Goal: Task Accomplishment & Management: Complete application form

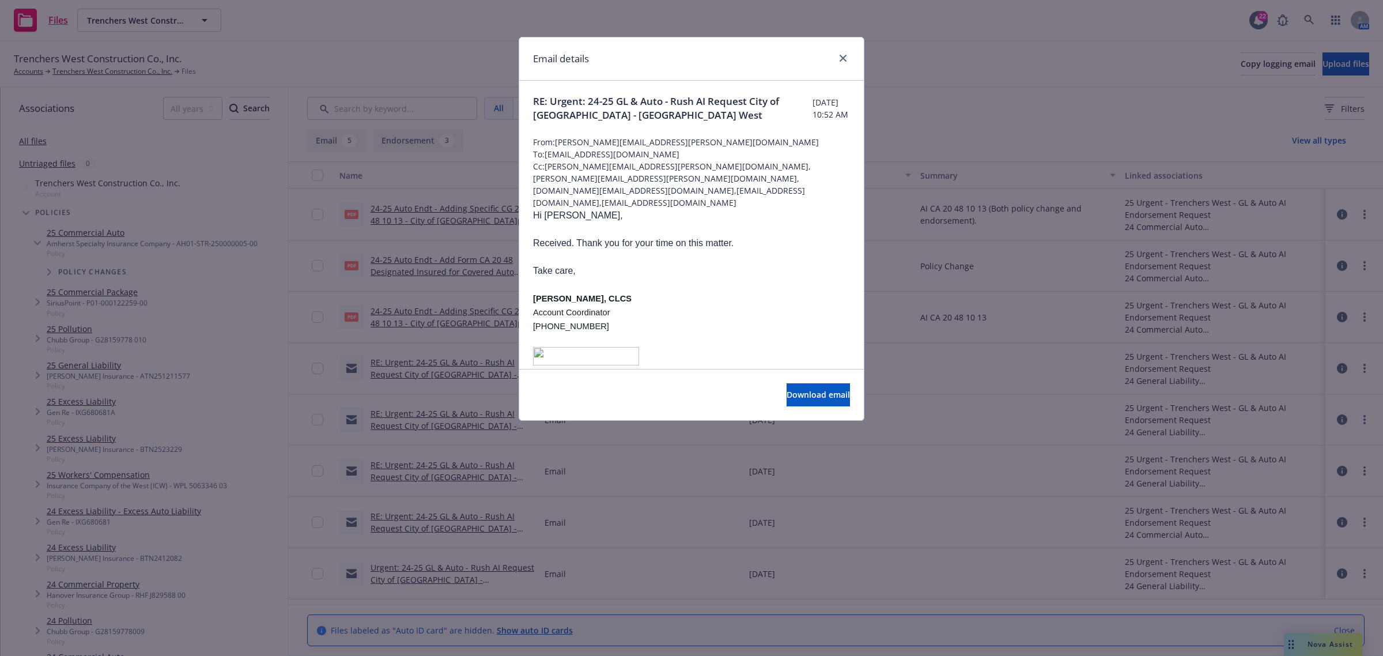
scroll to position [936, 0]
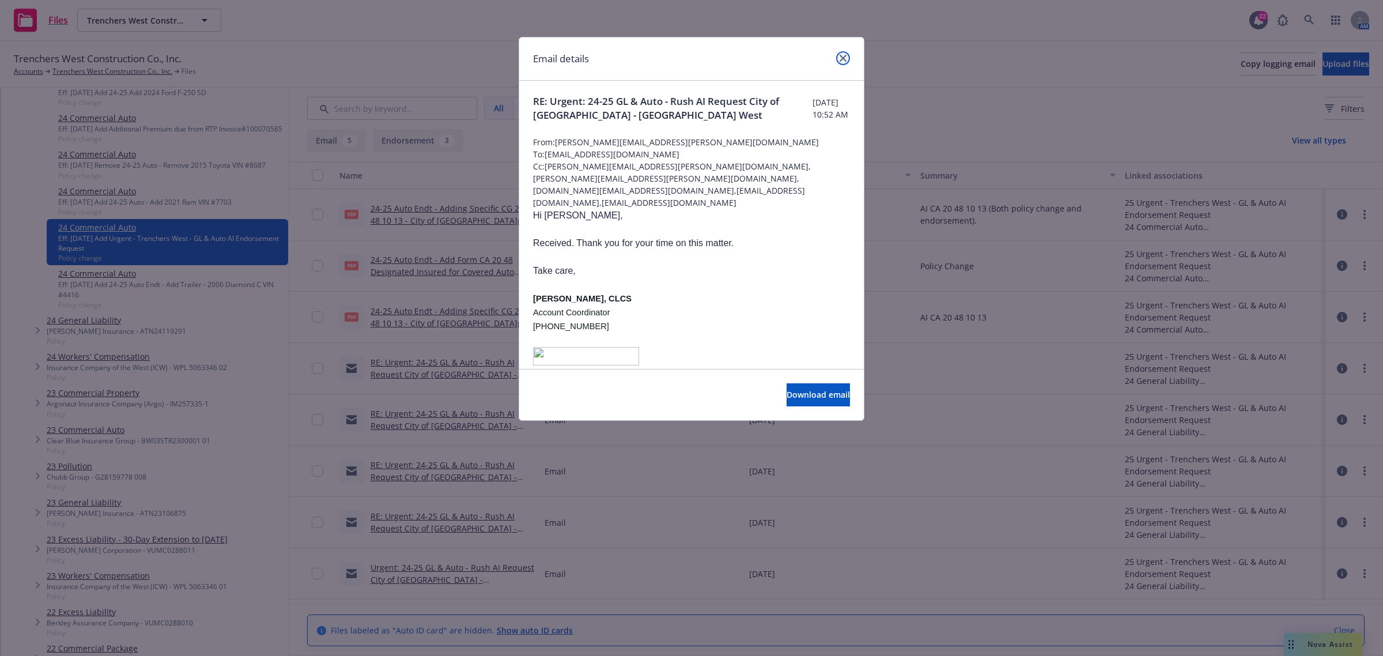
click at [840, 59] on icon "close" at bounding box center [843, 58] width 7 height 7
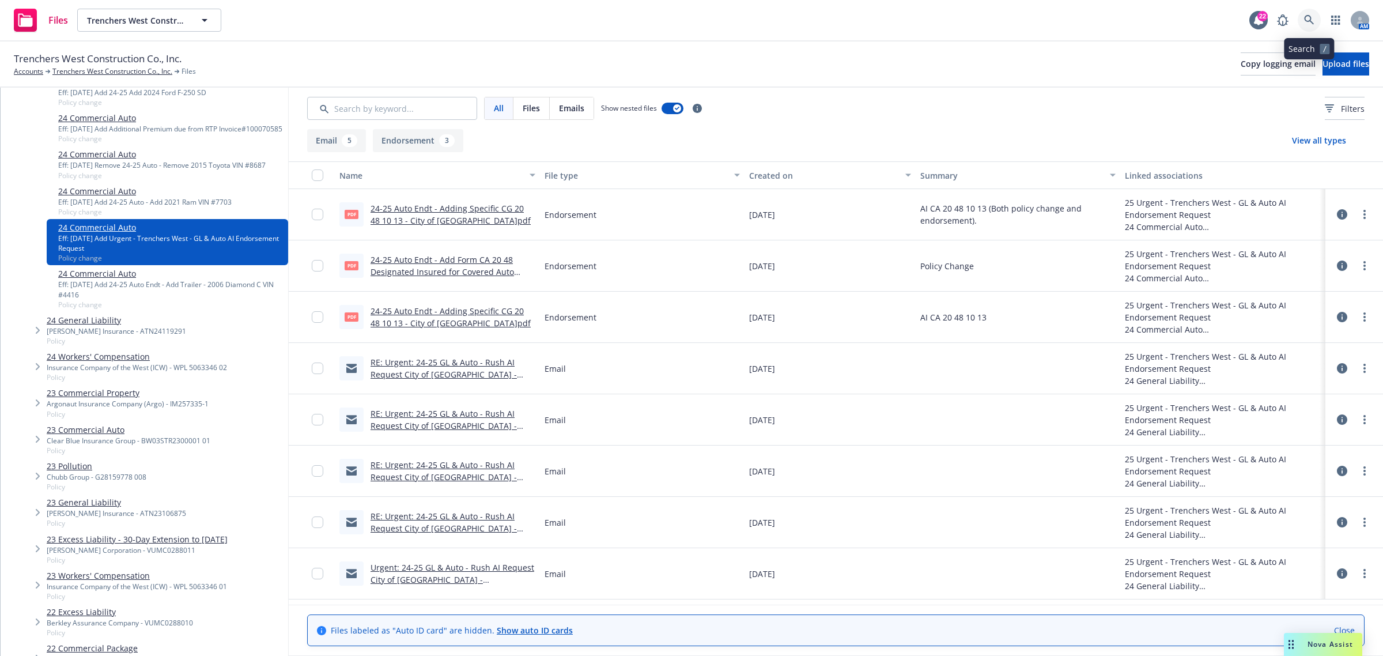
click at [1304, 21] on icon at bounding box center [1309, 20] width 10 height 10
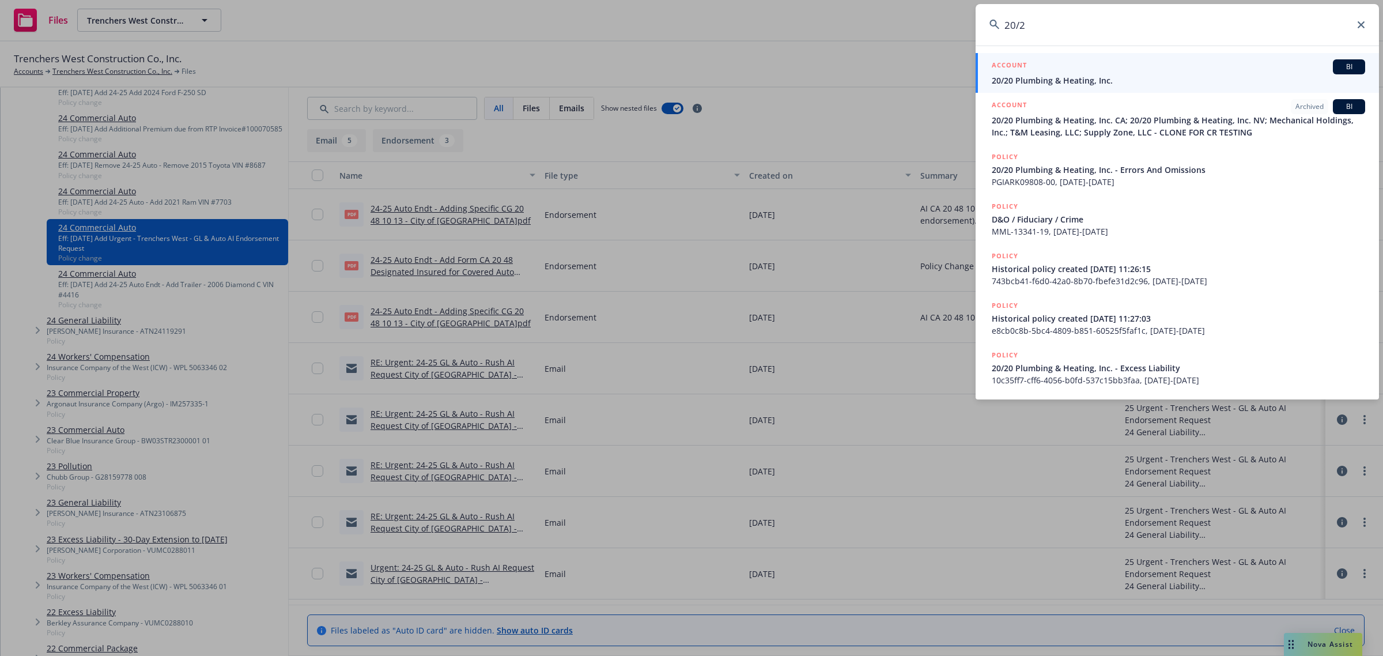
type input "20/20"
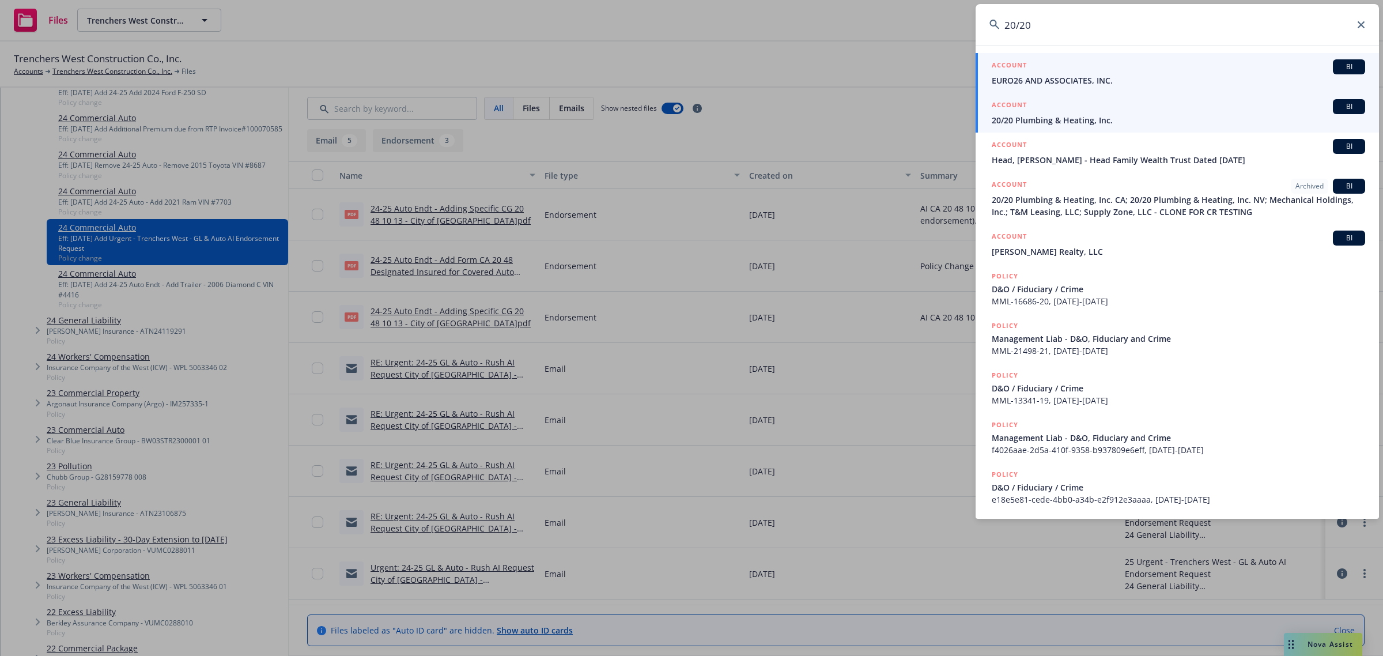
click at [1119, 111] on div "ACCOUNT BI" at bounding box center [1178, 106] width 373 height 15
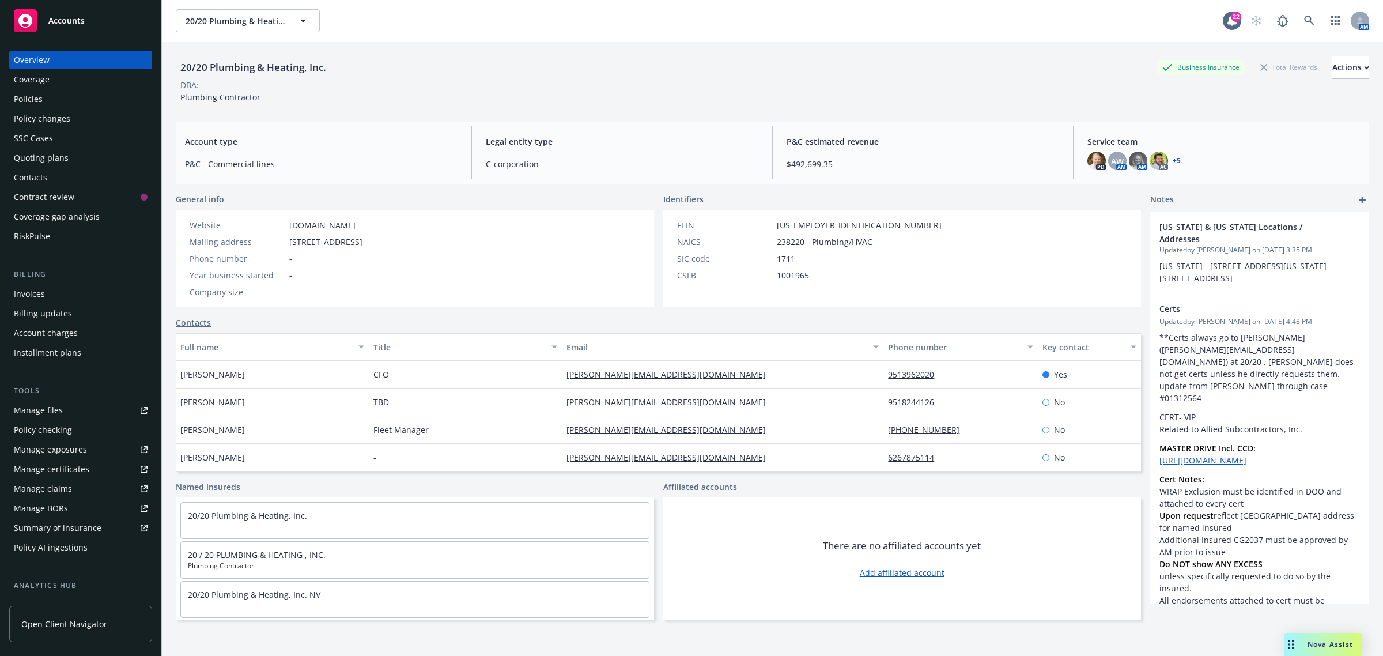
click at [87, 119] on div "Policy changes" at bounding box center [81, 118] width 134 height 18
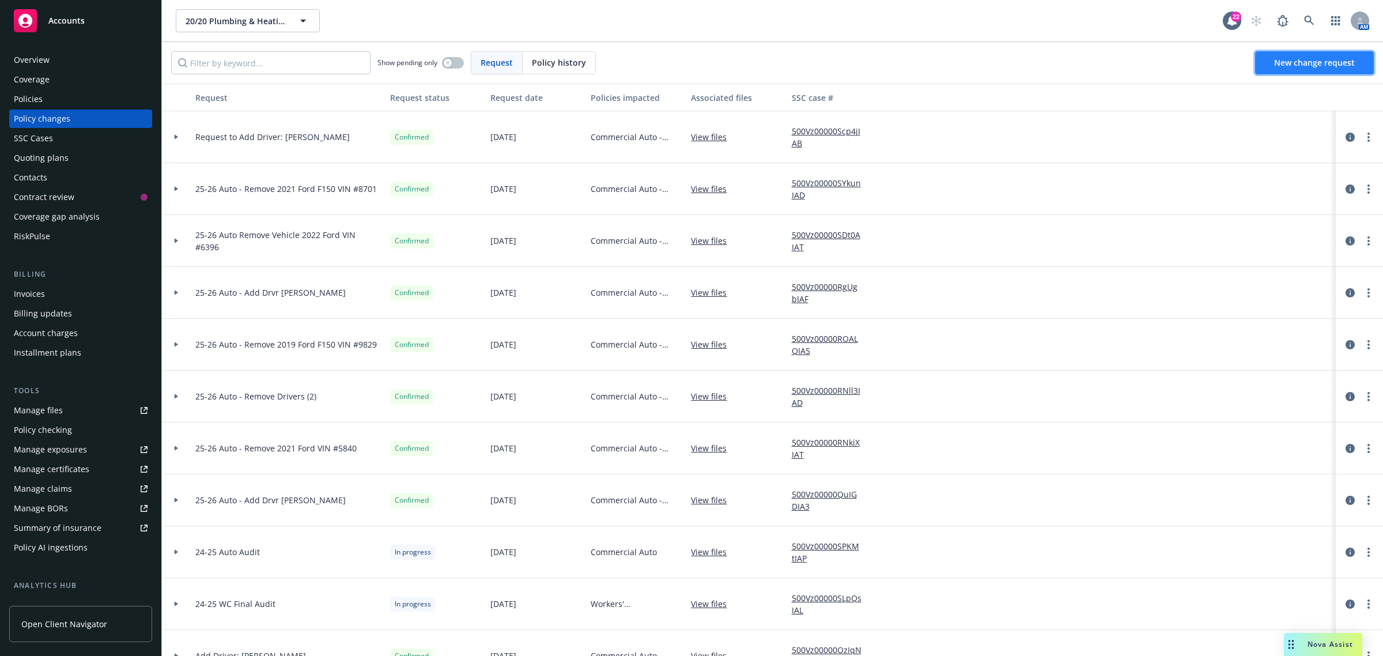
click at [1309, 58] on span "New change request" at bounding box center [1314, 62] width 81 height 11
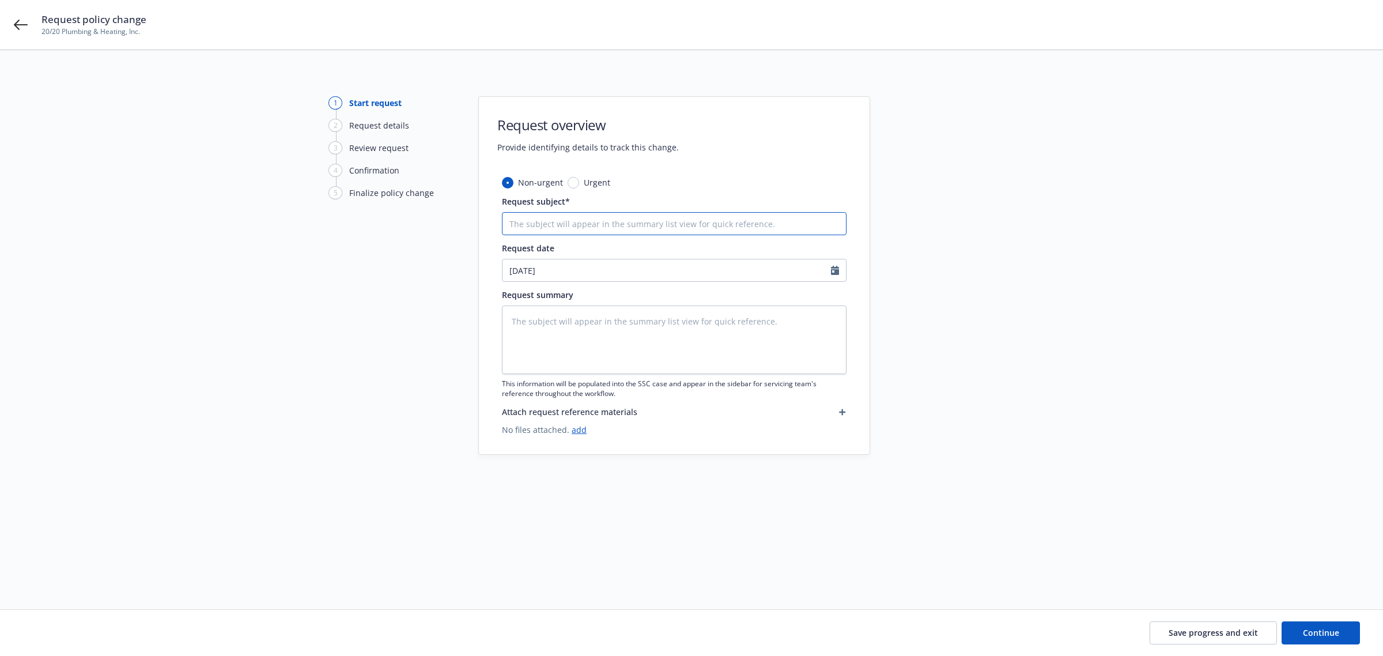
click at [561, 226] on input "Request subject*" at bounding box center [674, 223] width 345 height 23
click at [545, 220] on input "Request subject*" at bounding box center [674, 223] width 345 height 23
type textarea "x"
type input "A"
type textarea "x"
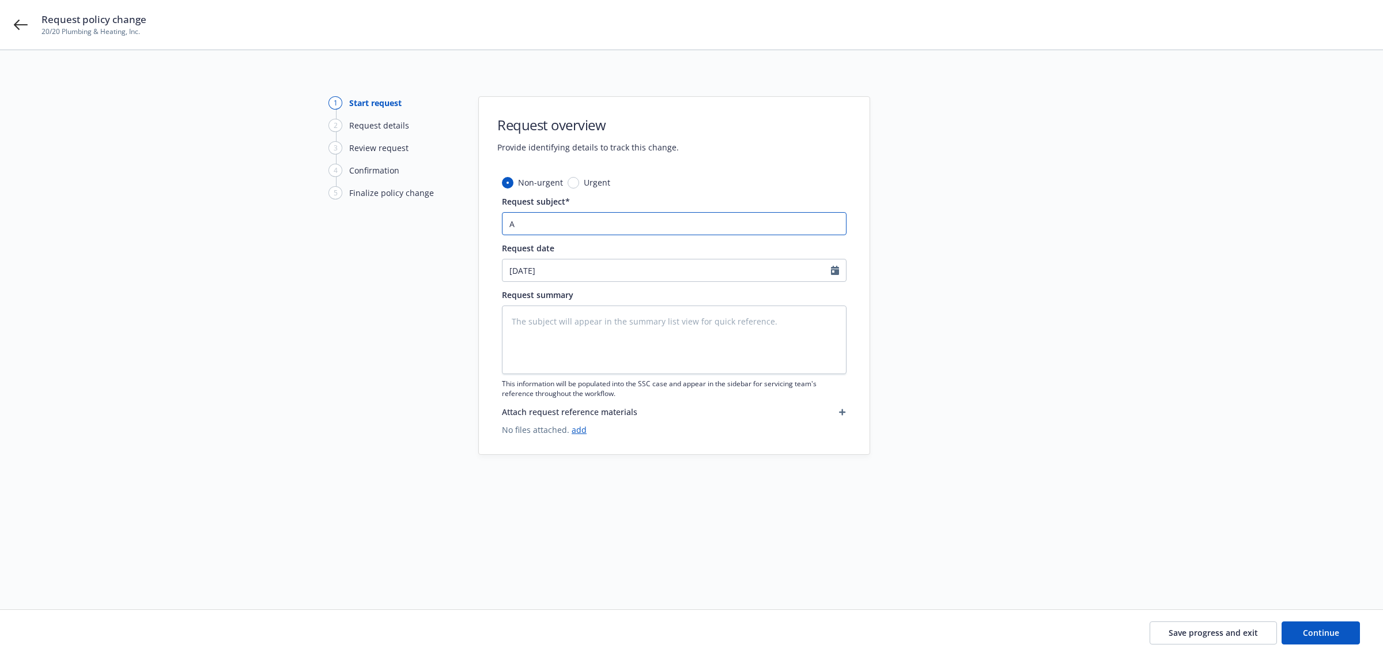
type input "Ad"
type textarea "x"
type input "Add"
type textarea "x"
type input "Addi"
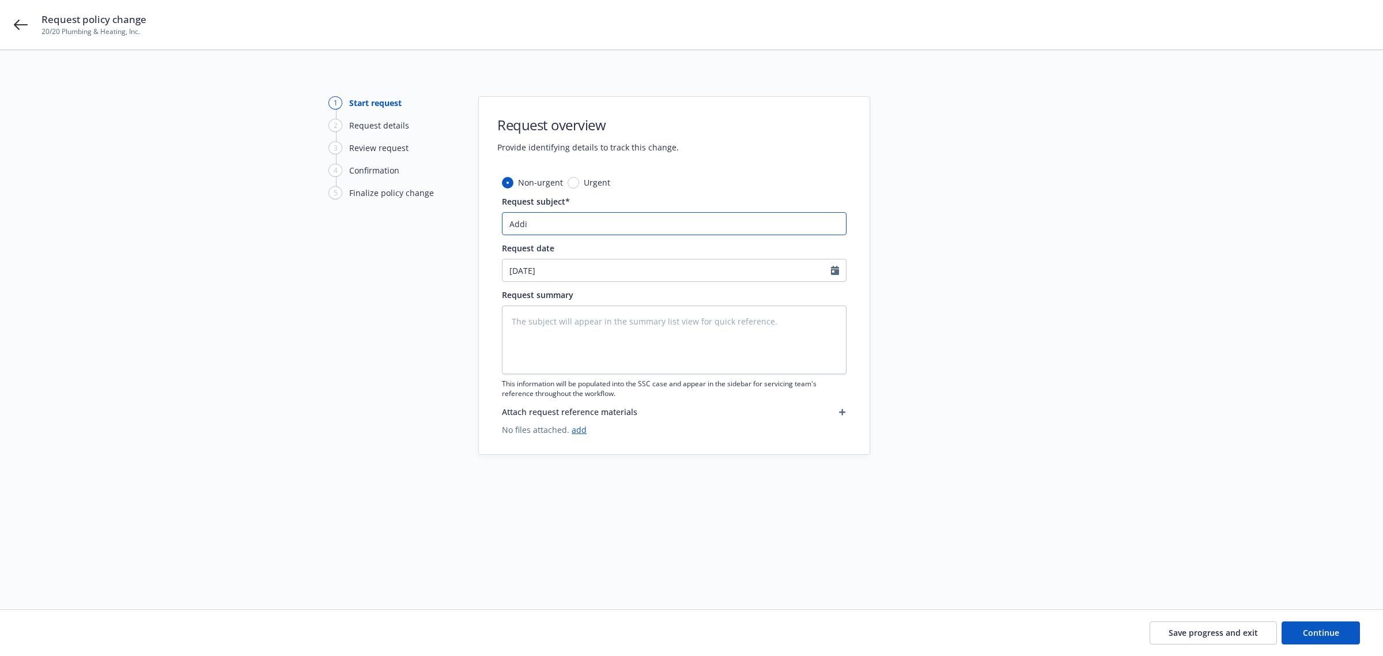
type textarea "x"
type input "Ad"
type textarea "x"
type input "A"
type textarea "x"
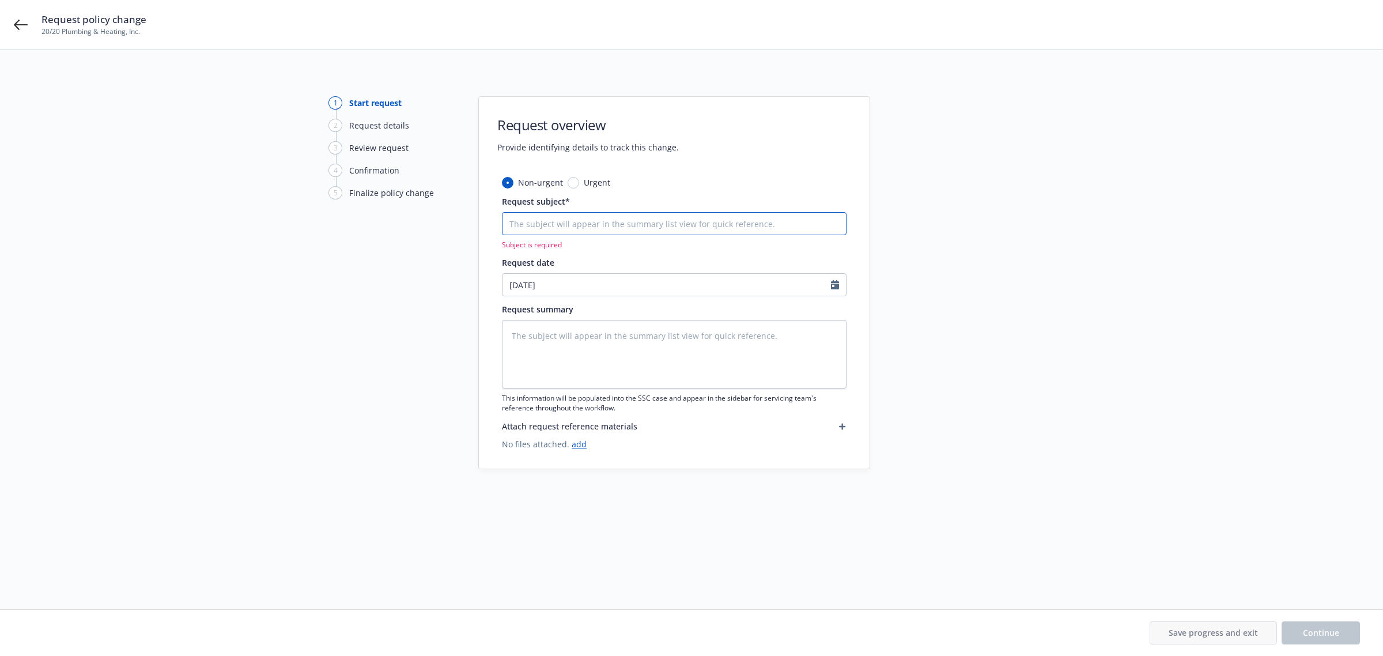
type textarea "x"
type input "E"
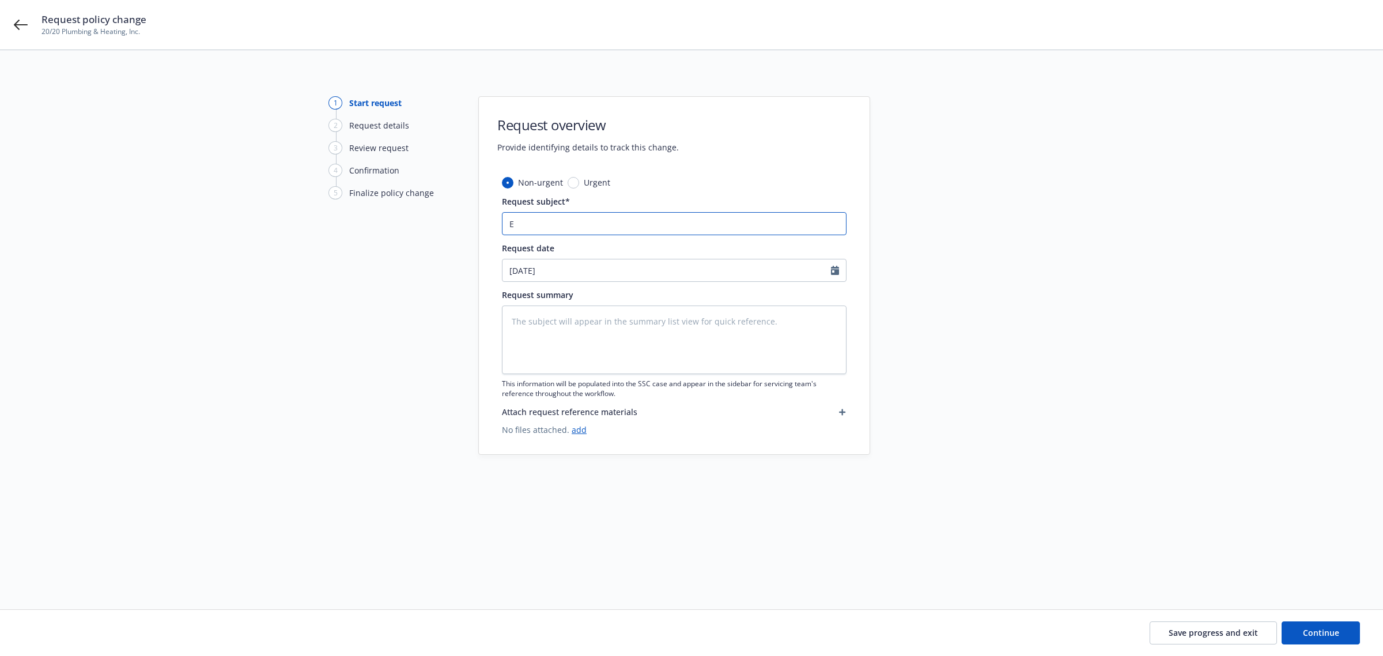
type textarea "x"
type input "En"
type textarea "x"
type input "End"
type textarea "x"
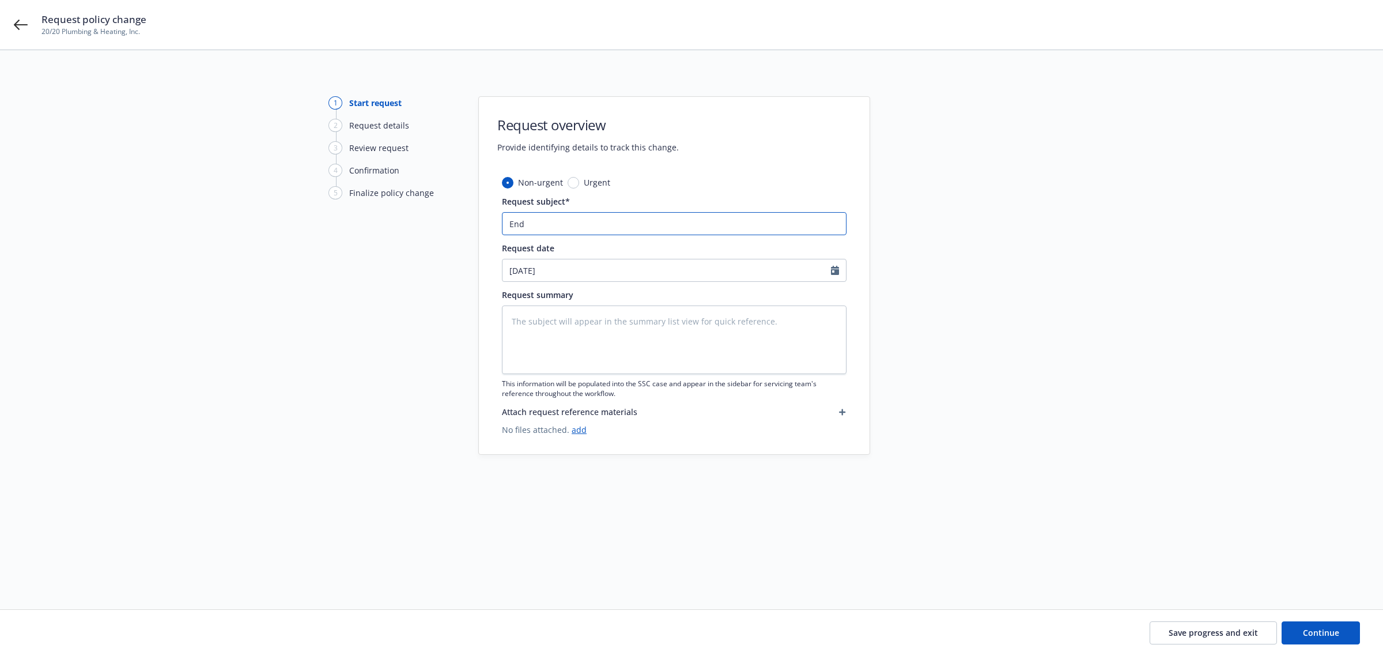
type input "Endo"
type textarea "x"
type input "Endor"
type textarea "x"
type input "Endors"
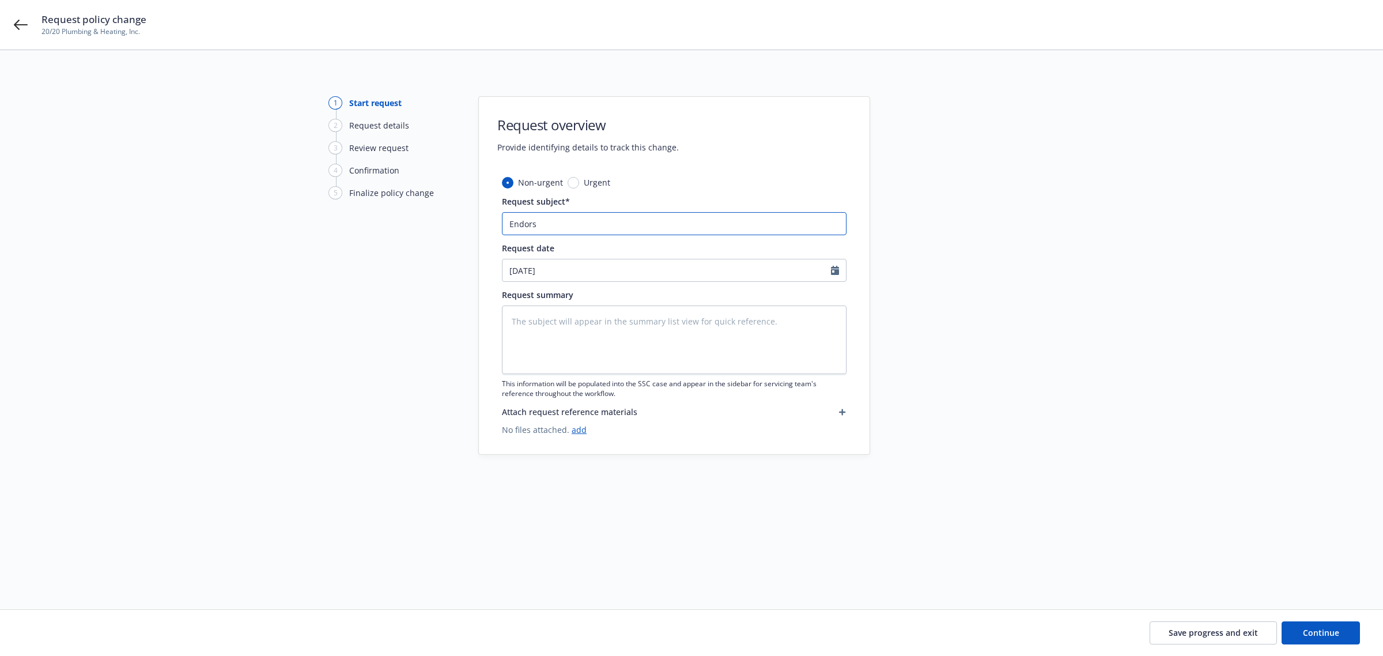
type textarea "x"
type input "Endorse"
type textarea "x"
type input "Endorsem"
type textarea "x"
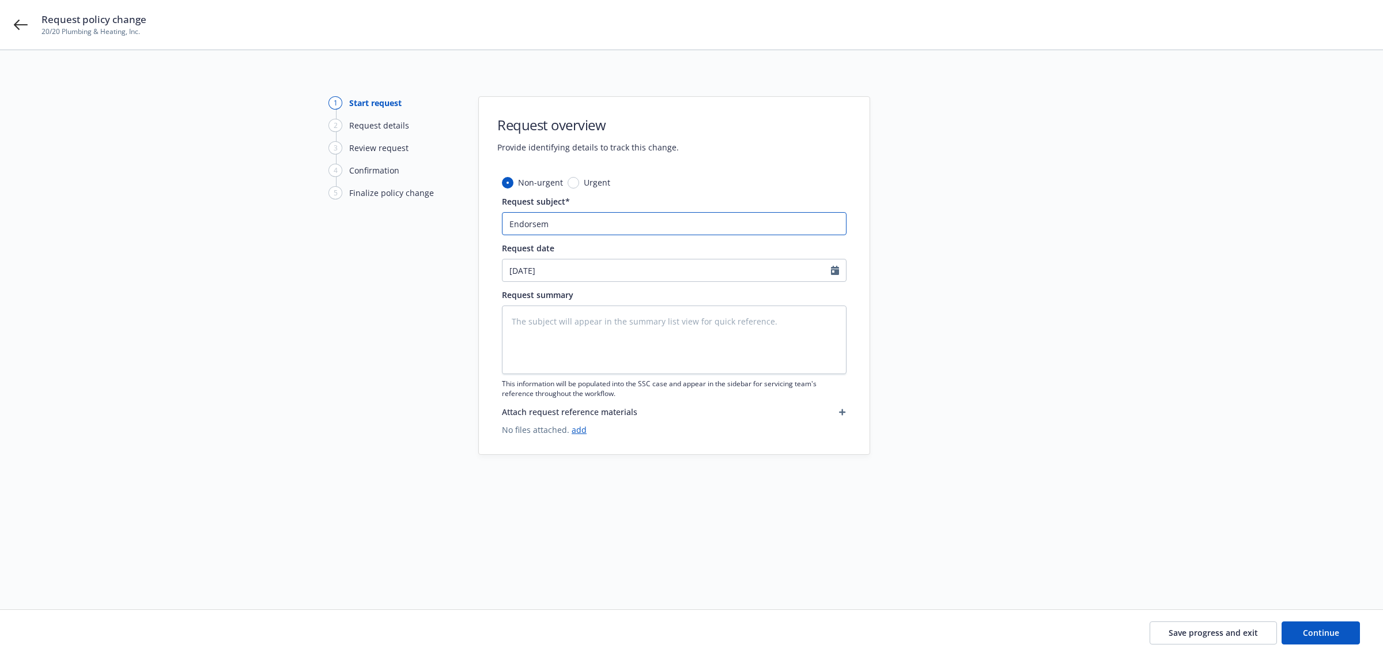
type input "Endorseme"
type textarea "x"
type input "Endorsemen"
click at [546, 222] on input "Endorsemen" at bounding box center [674, 223] width 345 height 23
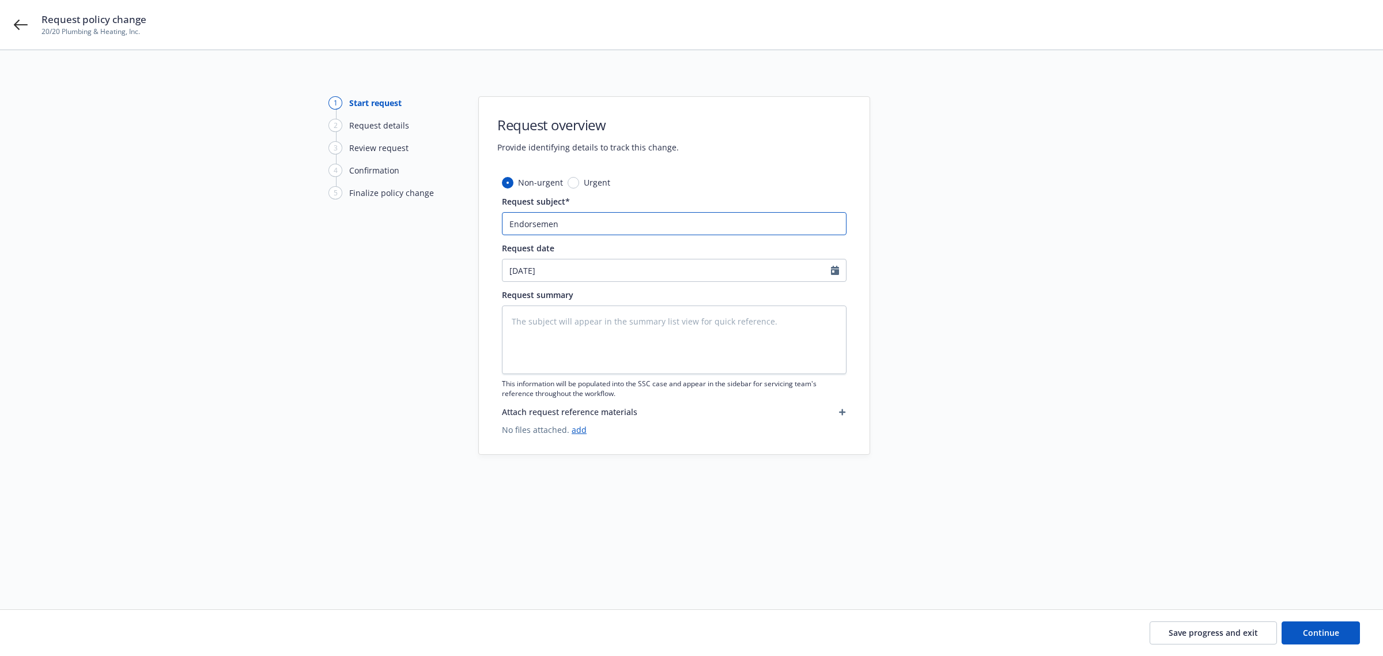
click at [546, 222] on input "Endorsemen" at bounding box center [674, 223] width 345 height 23
type textarea "x"
type input "2"
type textarea "x"
type input "25"
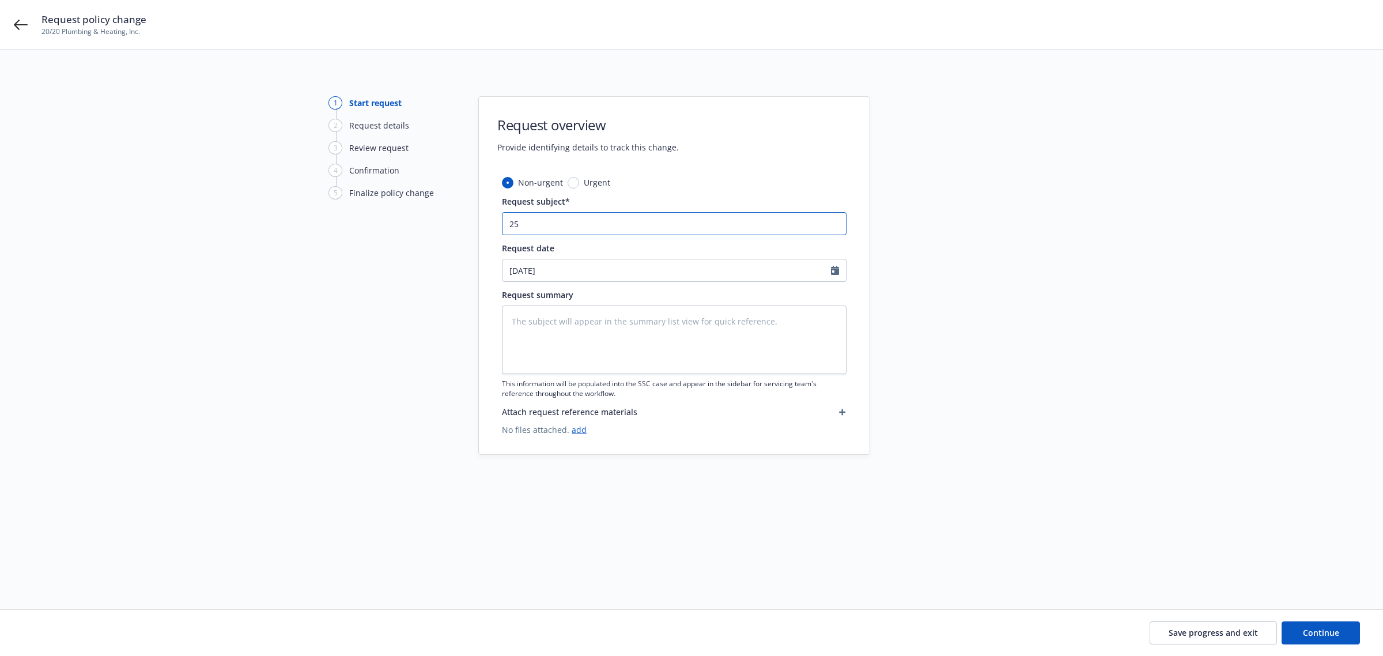
type textarea "x"
type input "25-"
type textarea "x"
type input "25-2"
type textarea "x"
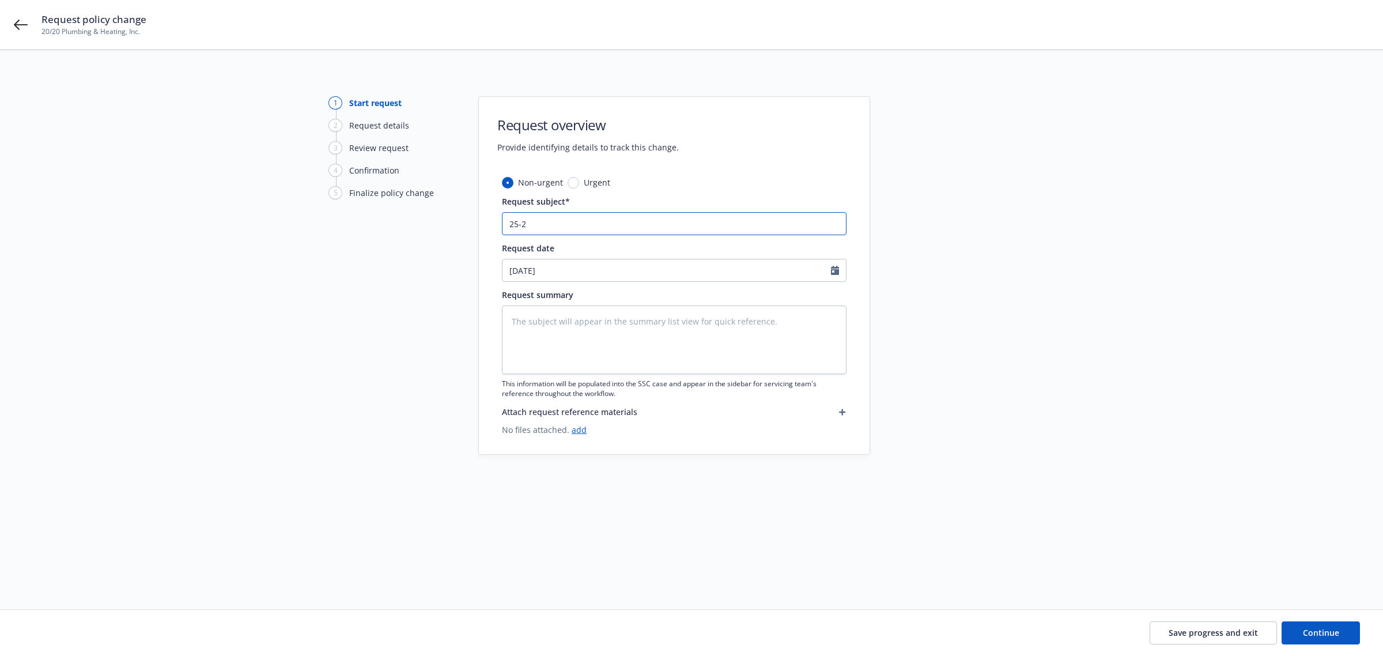
type input "25-26"
type textarea "x"
type input "25-26"
type textarea "x"
type input "25-26 A"
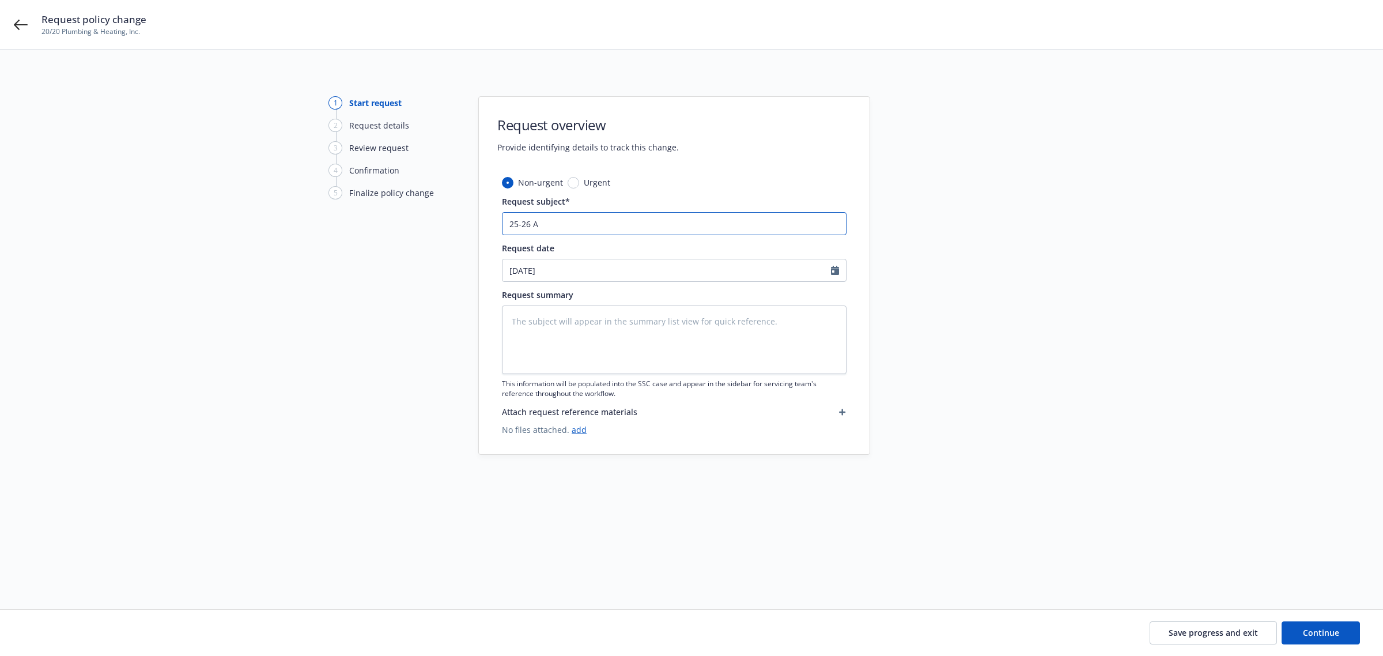
type textarea "x"
type input "25-26 AI"
type textarea "x"
type input "25-26 AI"
type textarea "x"
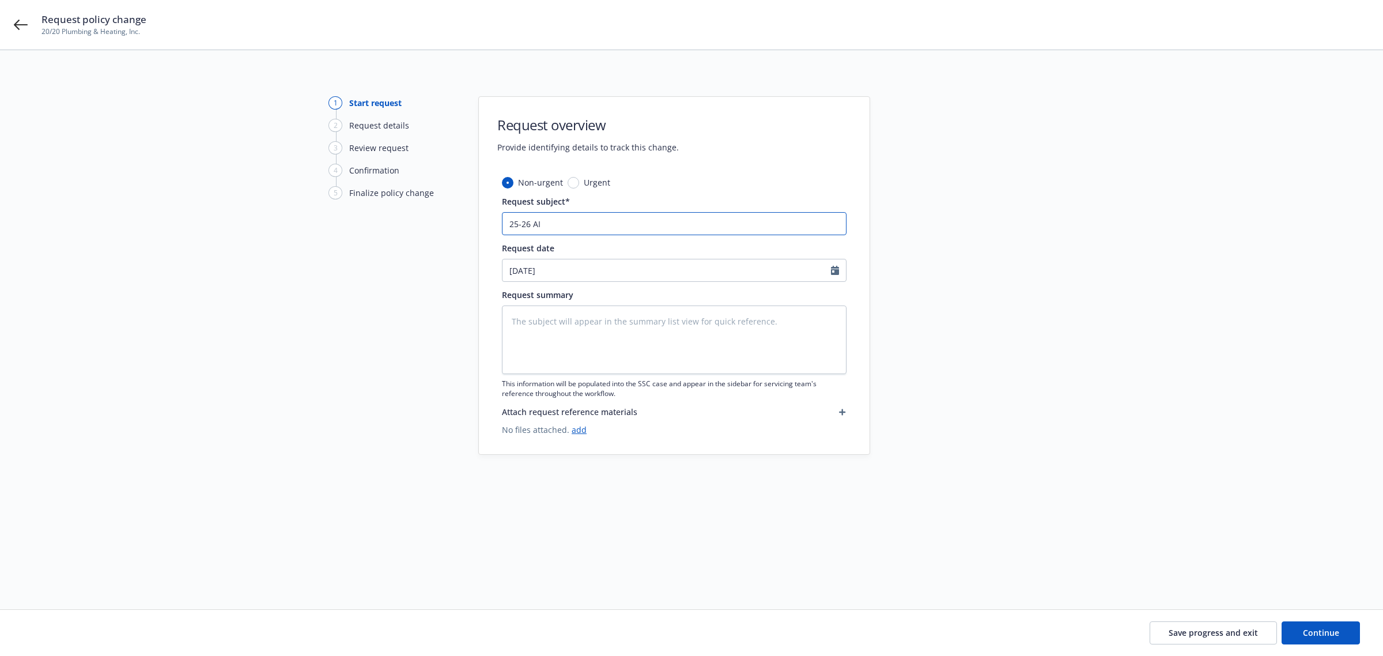
type input "25-26 AI E"
type textarea "x"
type input "25-26 AI En"
type textarea "x"
type input "25-26 AI End"
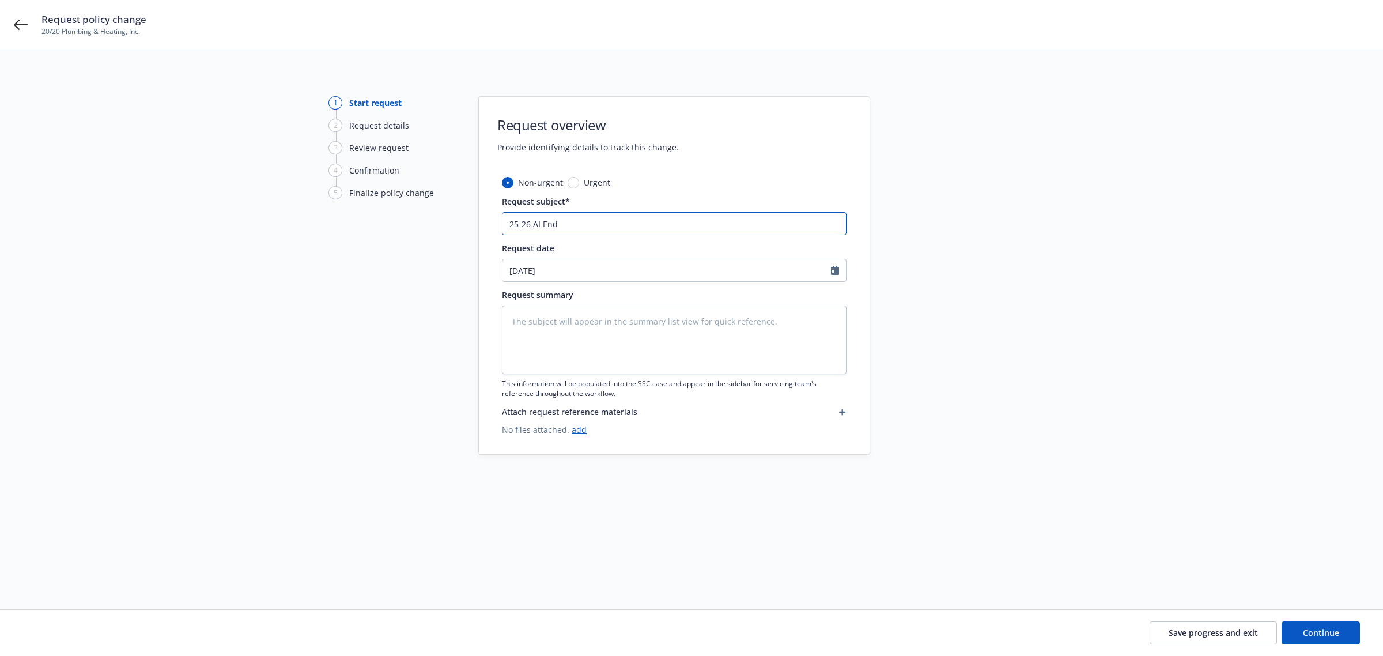
type textarea "x"
type input "25-26 AI Endt"
type textarea "x"
type input "25-26 AI Endt"
type textarea "x"
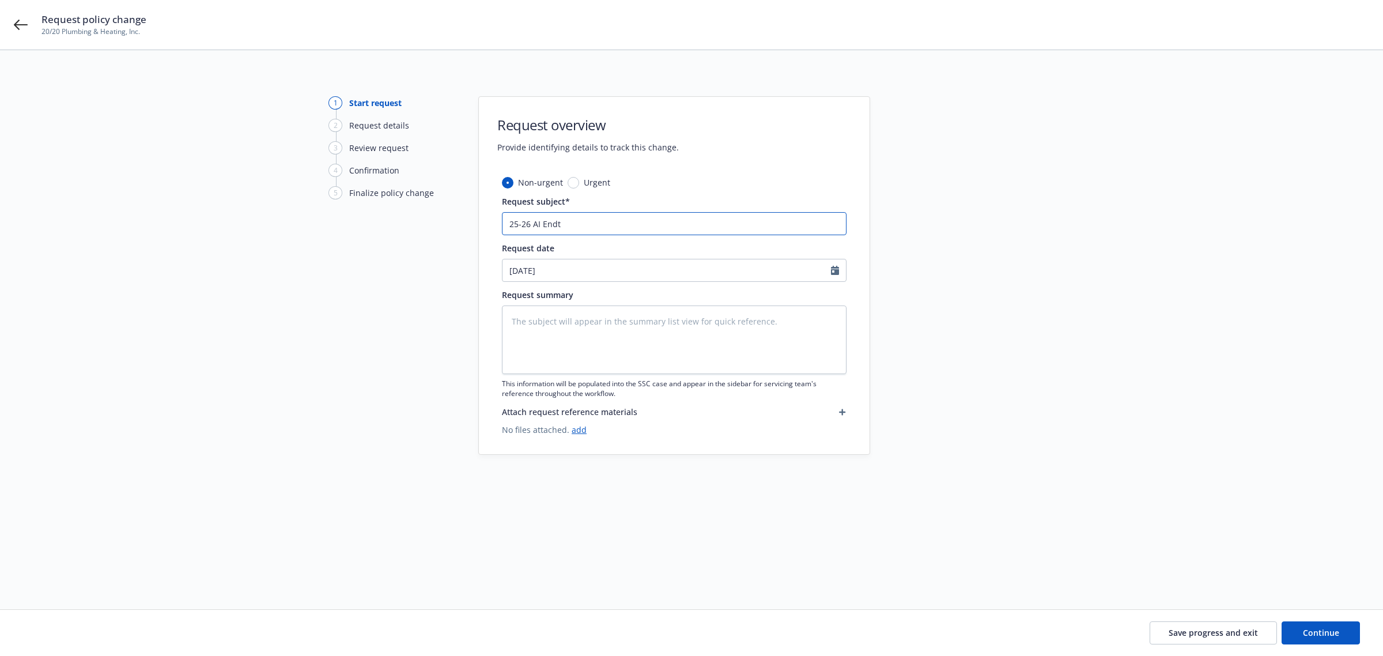
type input "25-26 AI Endt -"
type textarea "x"
type input "25-26 AI Endt -"
type textarea "x"
type input "25-26 AI Endt - A"
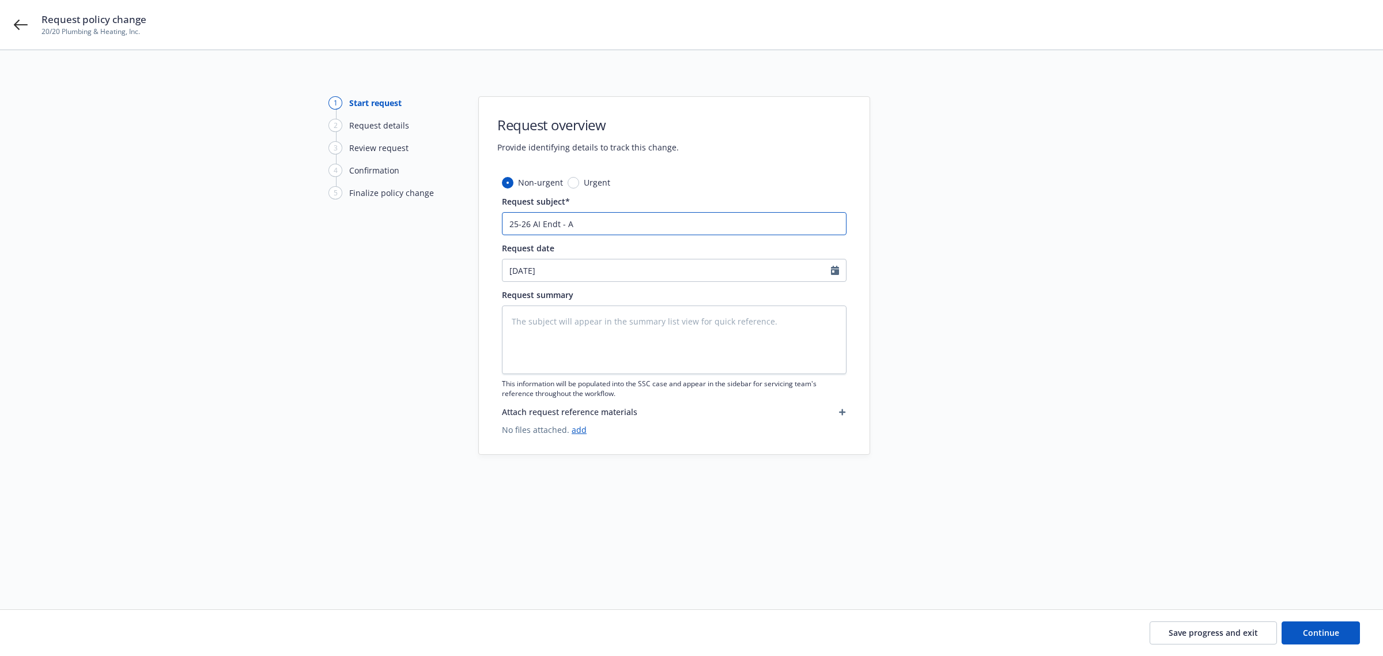
type textarea "x"
type input "25-26 AI Endt - Ad"
type textarea "x"
type input "25-26 AI Endt - Add"
type textarea "x"
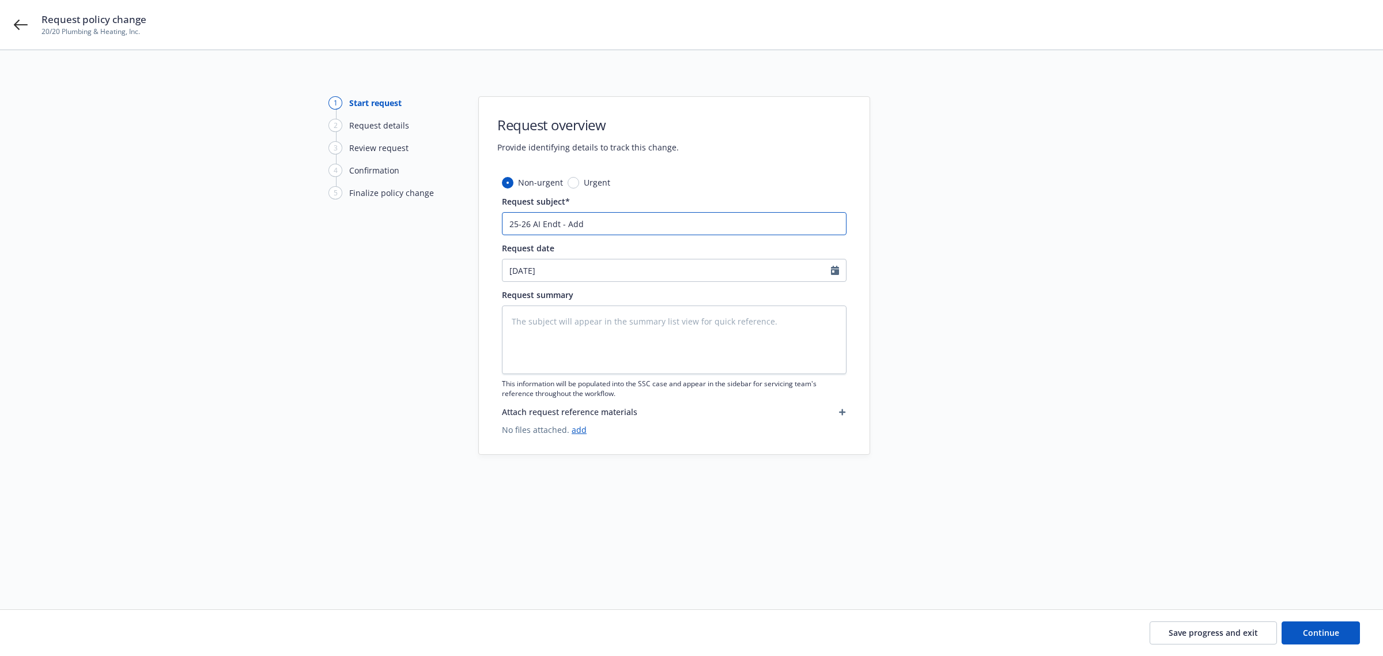
type input "25-26 AI Endt - Adde"
type textarea "x"
type input "25-26 AI Endt - Added"
type textarea "x"
type input "25-26 AI Endt - Added"
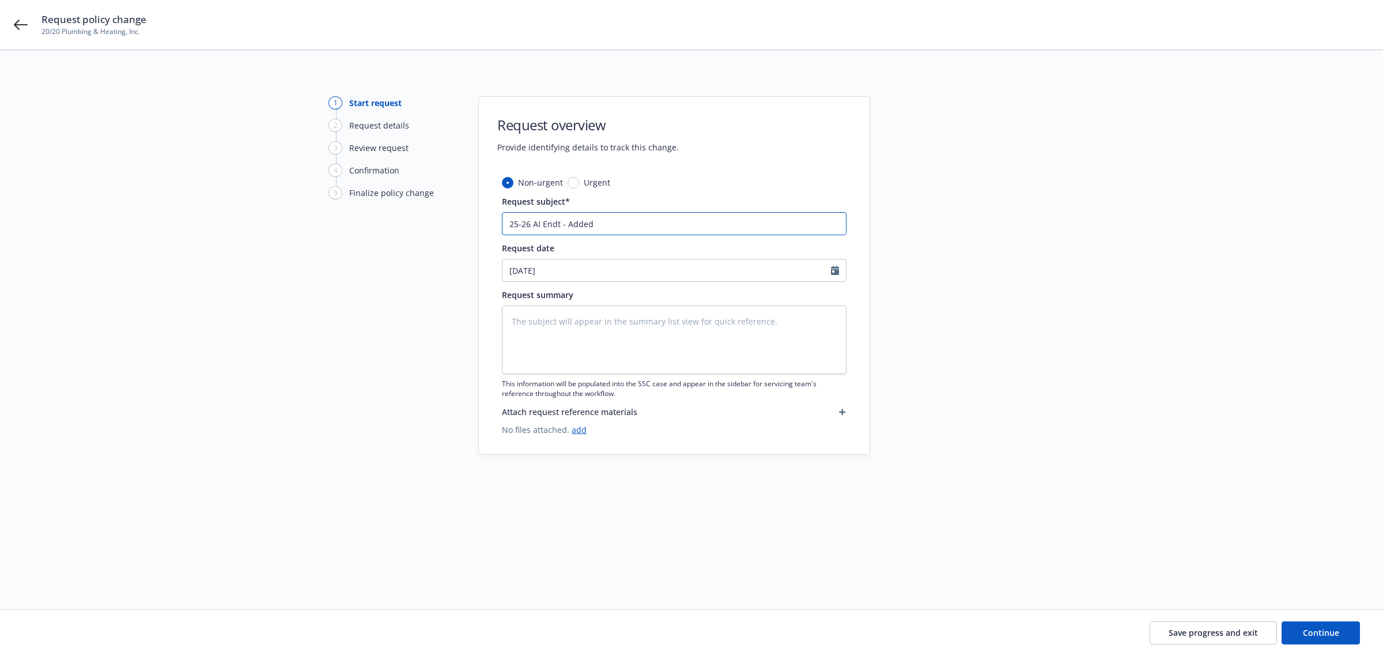
type textarea "x"
type input "25-26 AI Endt - Added p"
type textarea "x"
type input "25-26 AI Endt - Added pe"
type textarea "x"
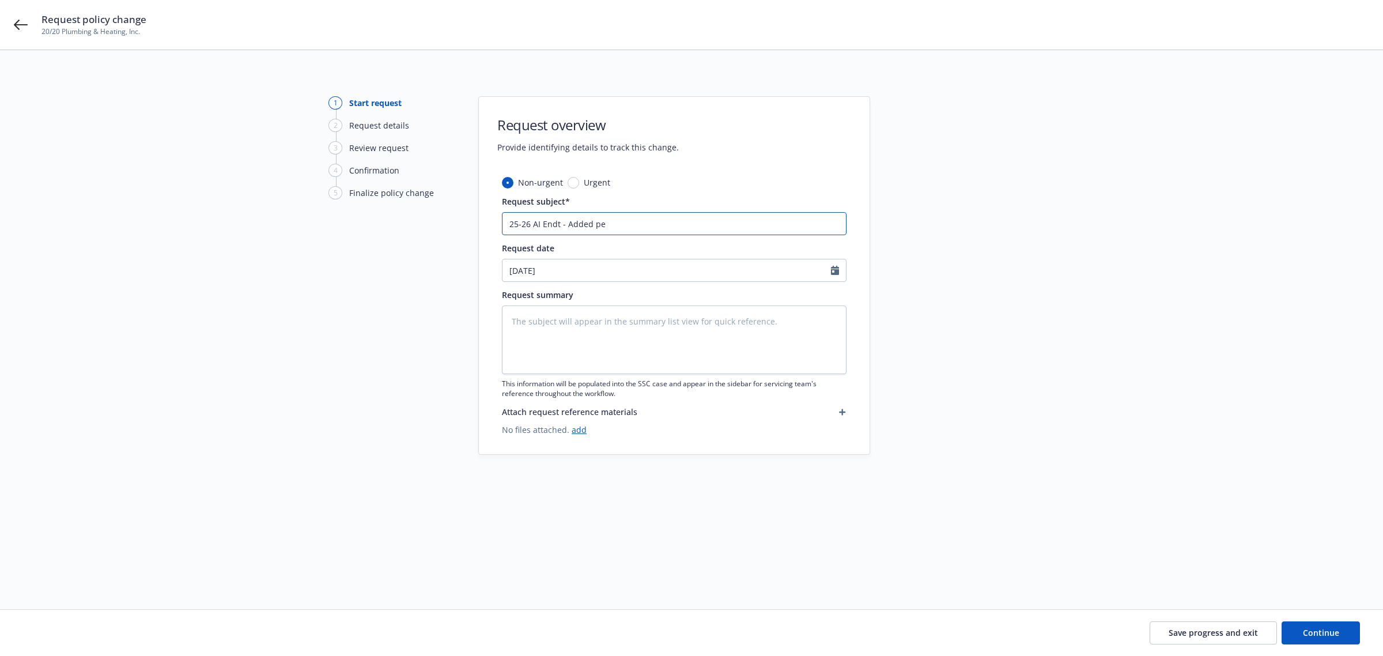
type input "25-26 AI Endt - Added per"
type textarea "x"
type input "25-26 AI Endt - Added per"
type textarea "x"
type input "25-26 AI Endt - Added per A"
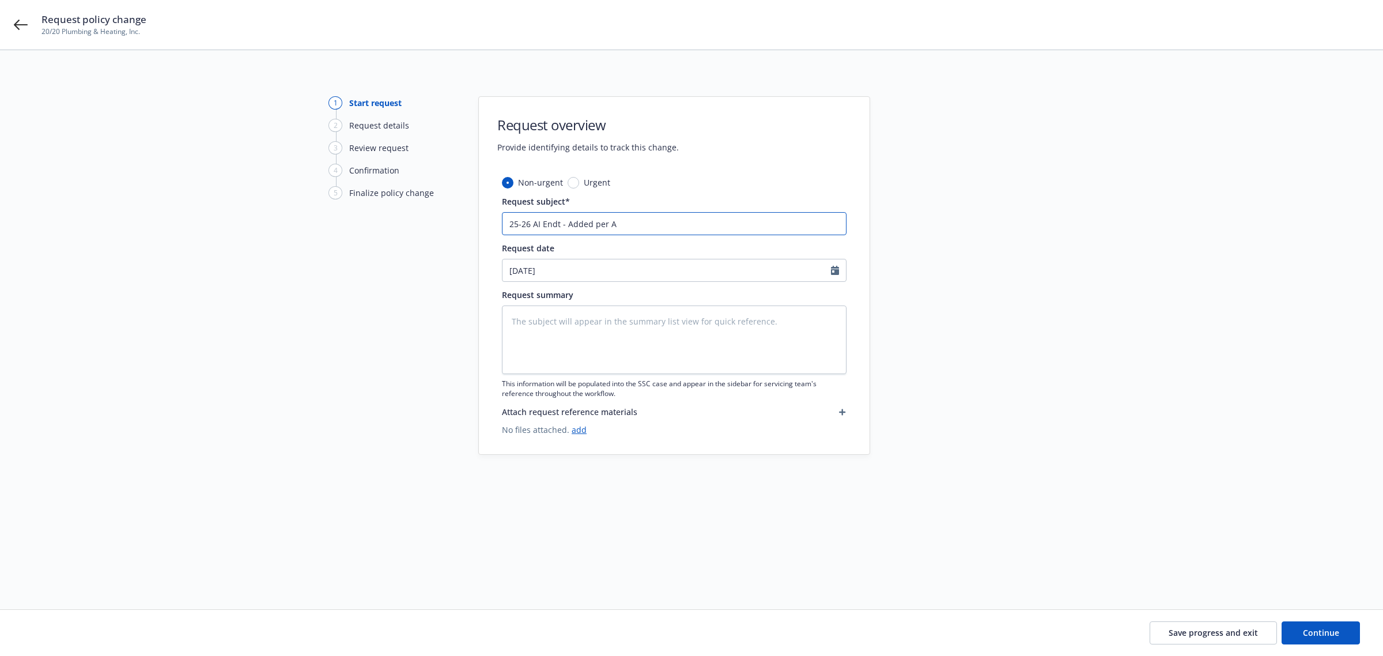
type textarea "x"
type input "25-26 AI Endt - Added per Au"
type textarea "x"
type input "25-26 AI Endt - Added per Aud"
type textarea "x"
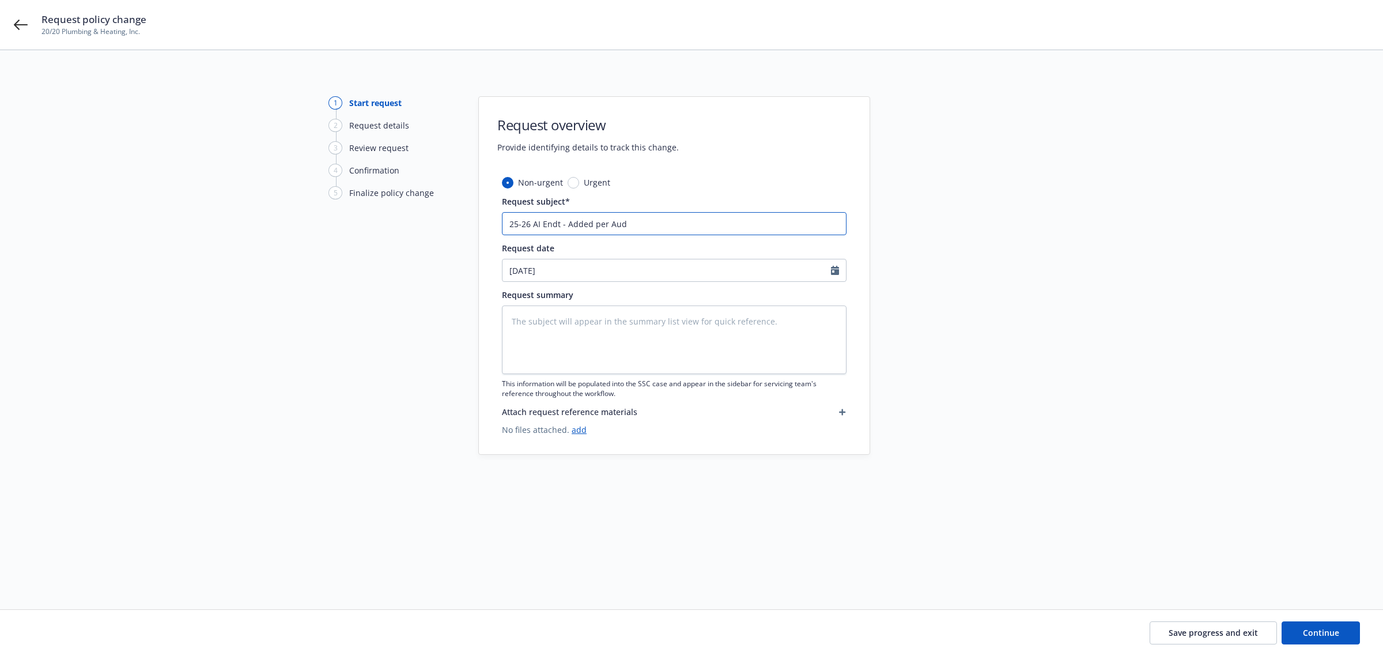
type input "25-26 AI Endt - Added per Audi"
type textarea "x"
type input "25-26 AI Endt - Added per Audit"
type textarea "x"
type input "25-26 AI Endt - Added per Audi"
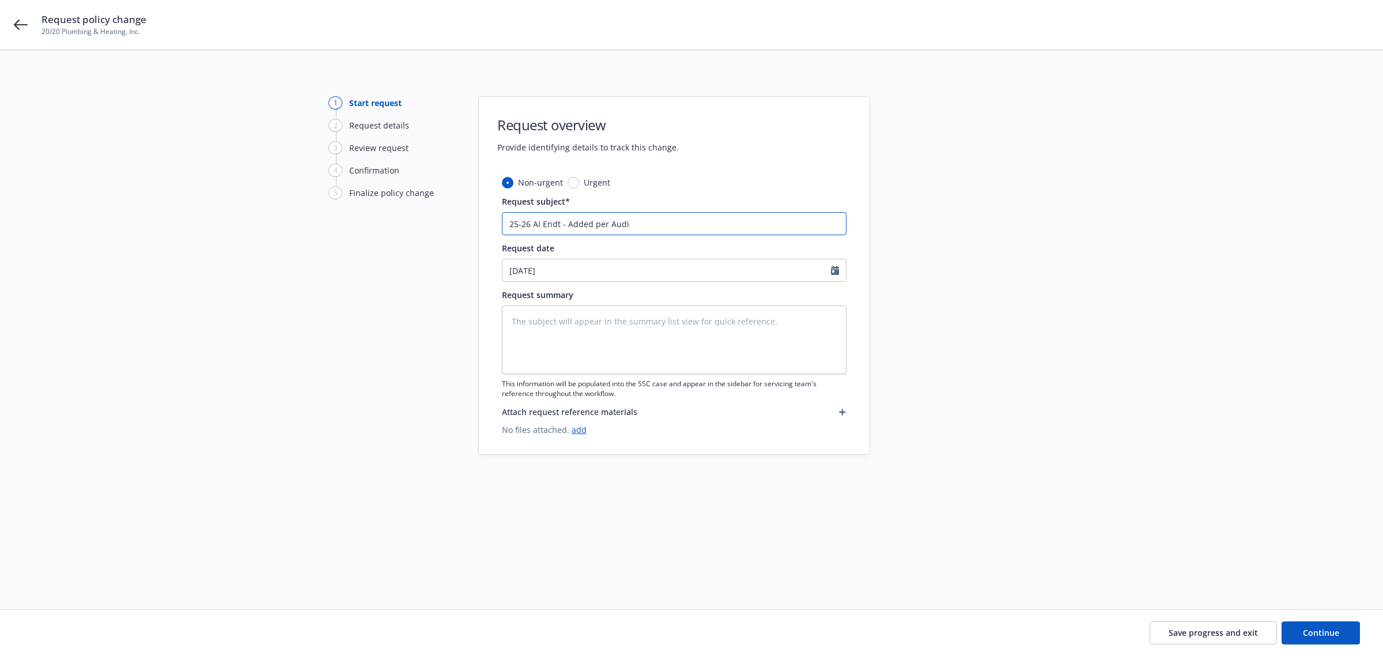
type textarea "x"
type input "25-26 AI Endt - Added per Aud"
type textarea "x"
type input "25-26 AI Endt - Added per Au"
type textarea "x"
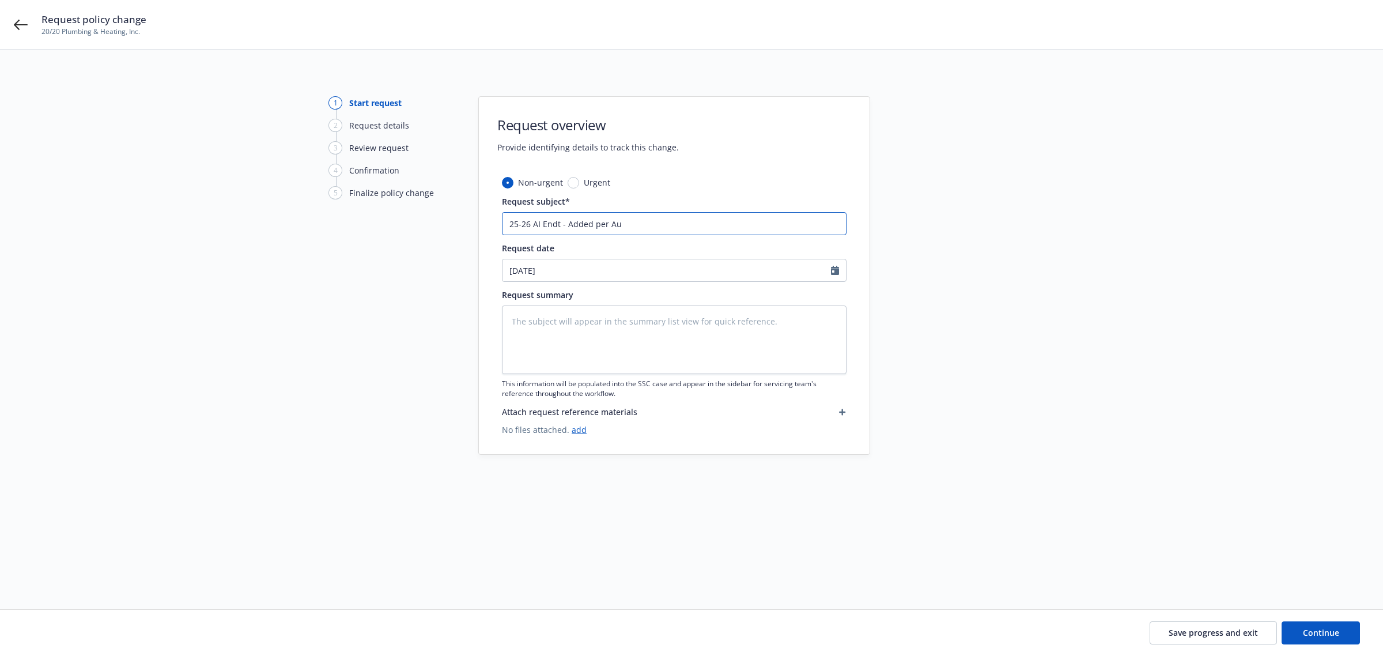
type input "25-26 AI Endt - Added per A"
type textarea "x"
type input "25-26 AI Endt - Added per"
type textarea "x"
type input "25-26 AI Endt - Added per"
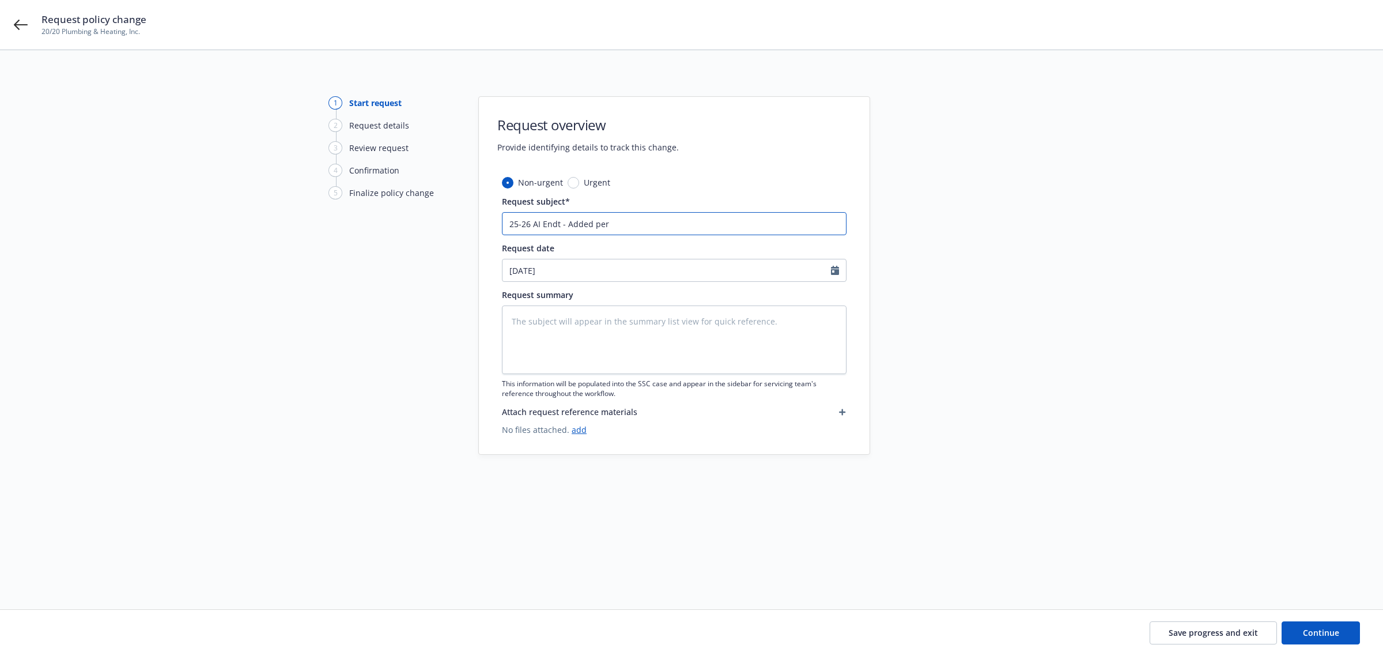
type textarea "x"
type input "25-26 AI Endt - Added pe"
type textarea "x"
type input "25-26 AI Endt - Added p"
type textarea "x"
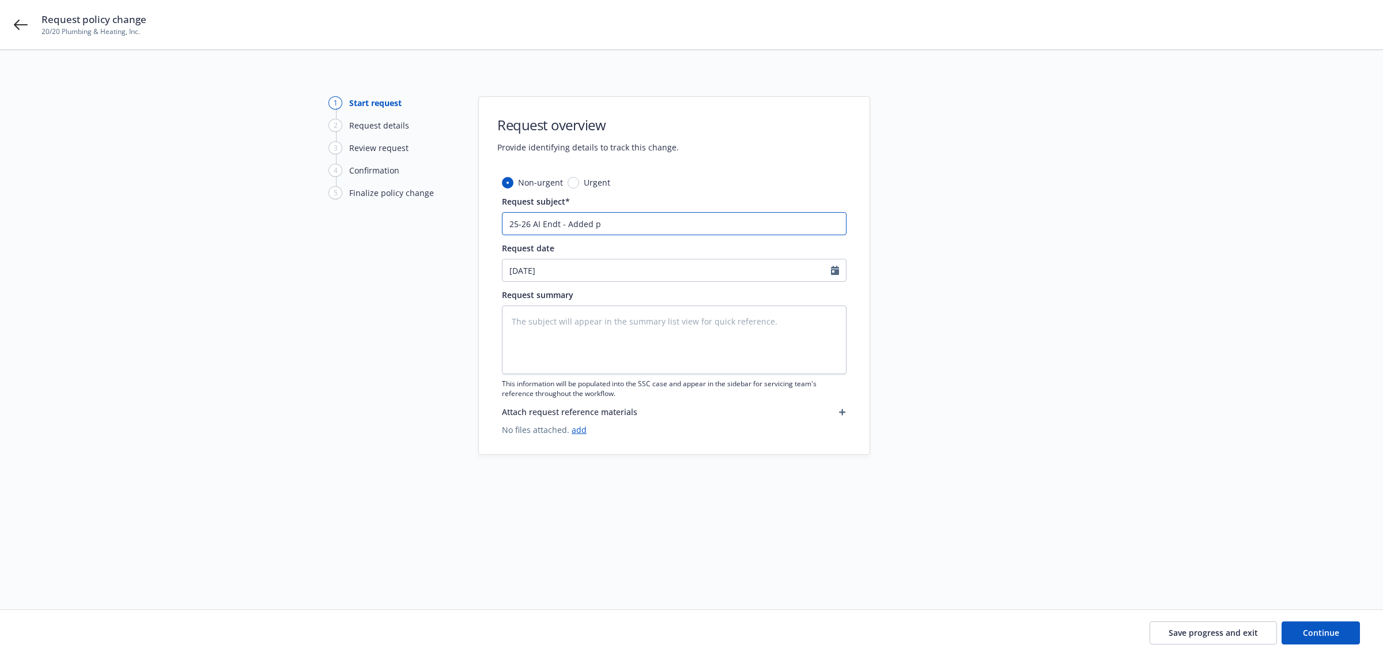
type input "25-26 AI Endt - Added"
type textarea "x"
type input "25-26 AI Endt - Added"
type textarea "x"
type input "25-26 AI Endt - Added"
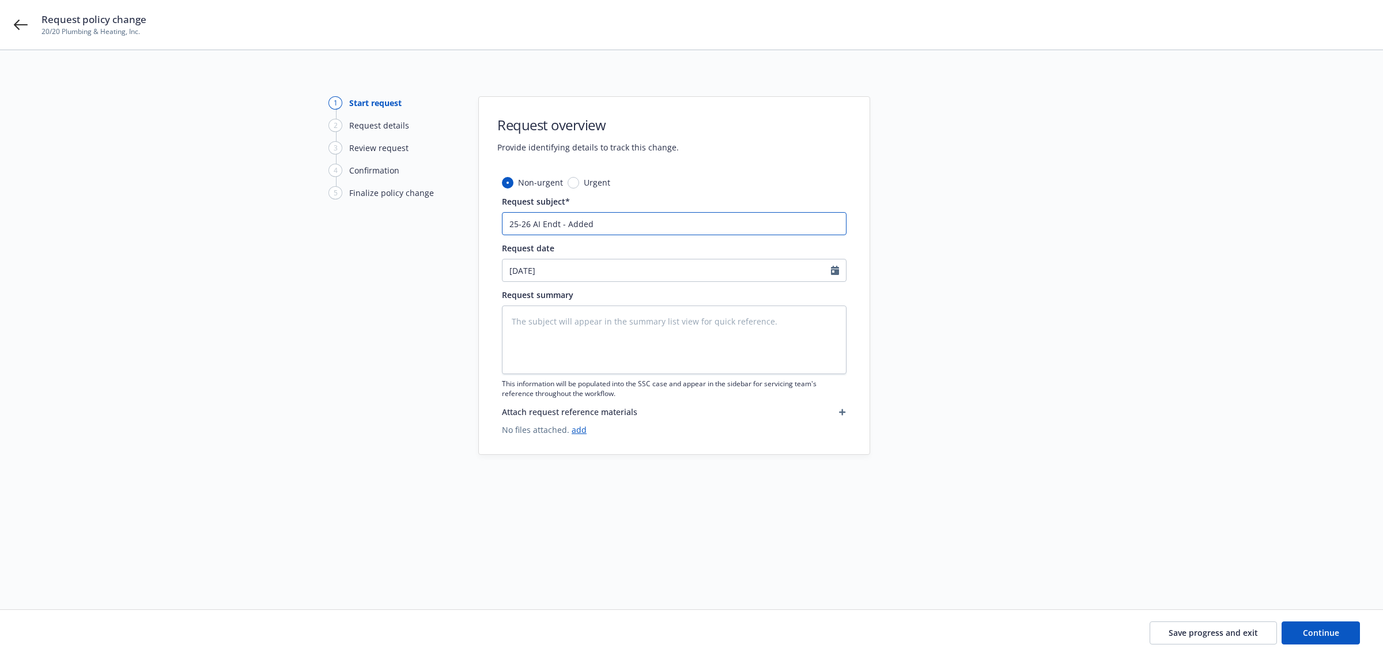
type textarea "x"
type input "25-26 AI Endt - Added p"
type textarea "x"
type input "25-26 AI Endt - Added pe"
type textarea "x"
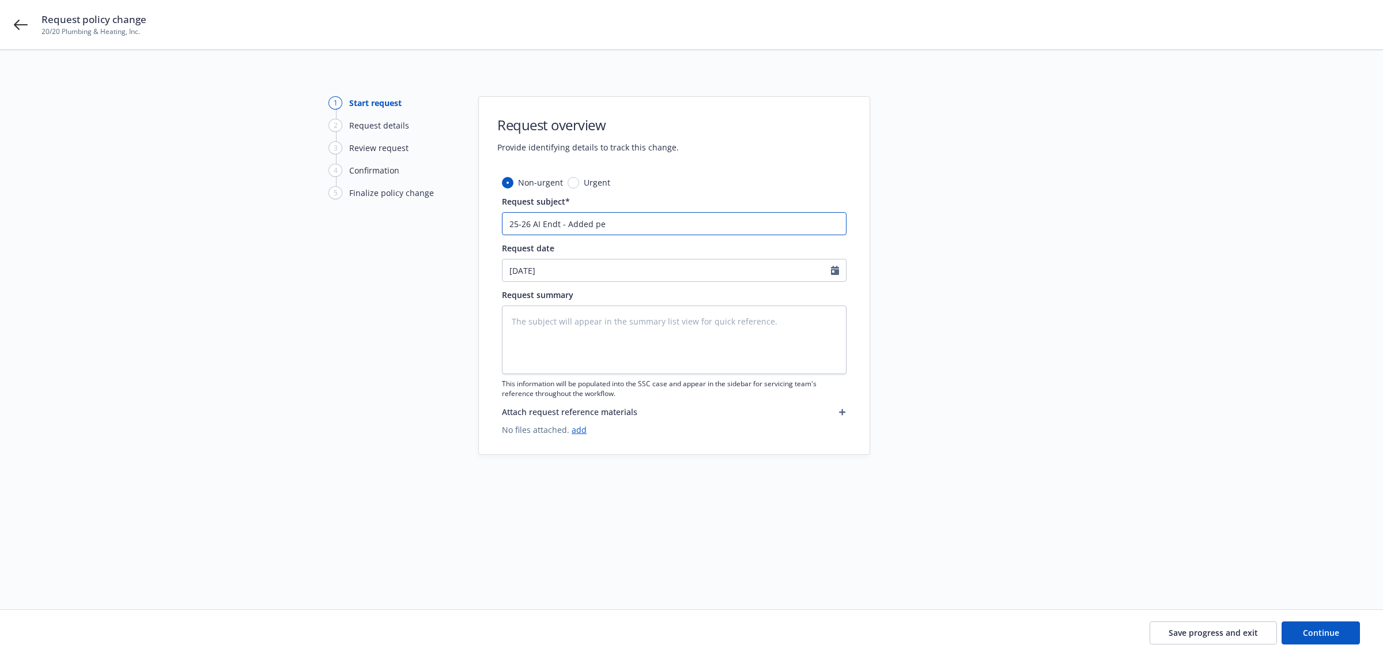
type input "25-26 AI Endt - Added per"
type textarea "x"
type input "25-26 AI Endt - Added per"
type textarea "x"
type input "25-26 AI Endt - Added per A"
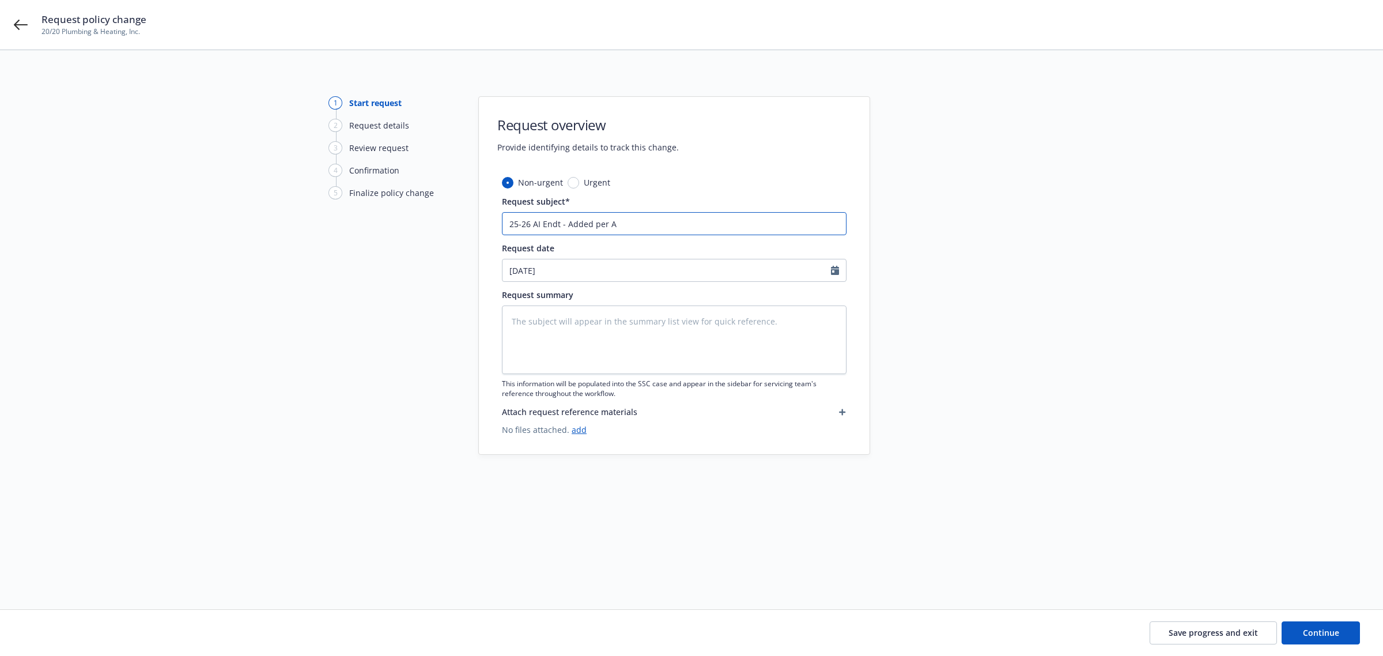
type textarea "x"
type input "25-26 AI Endt - Added per Au"
type textarea "x"
type input "25-26 AI Endt - Added per Aud"
type textarea "x"
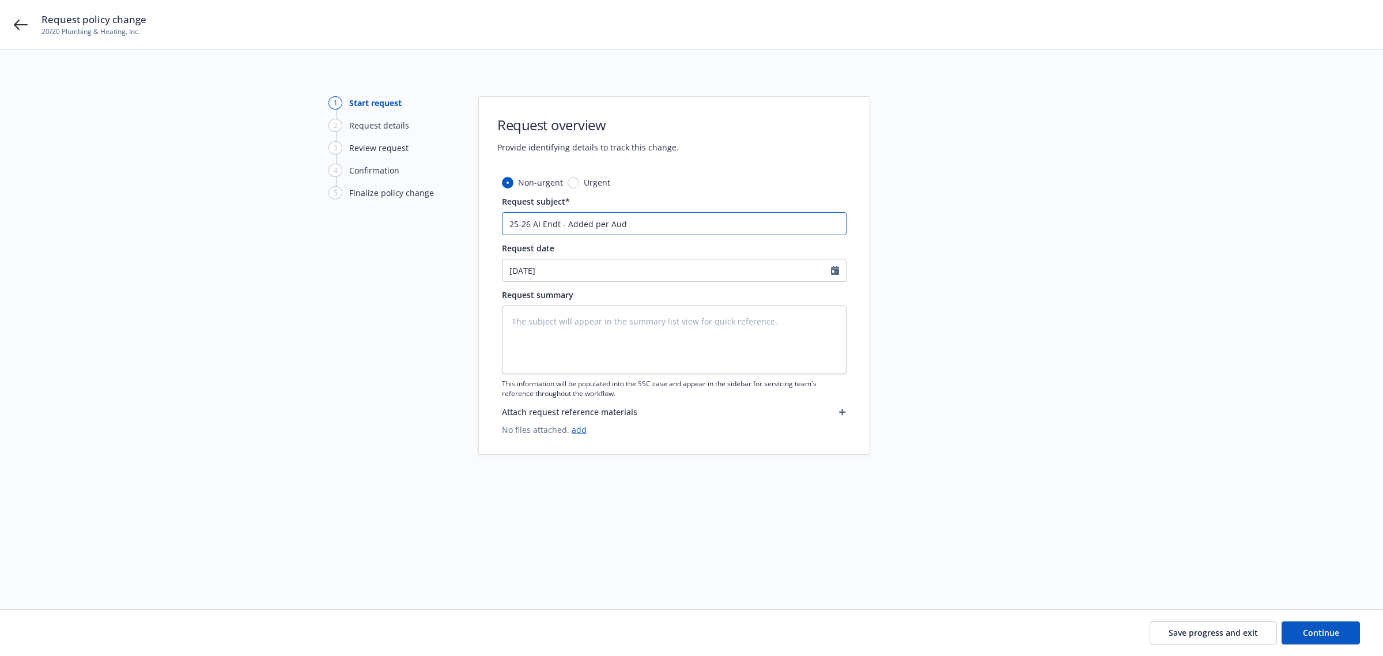
type input "25-26 AI Endt - Added per Audi"
type textarea "x"
type input "25-26 AI Endt - Added per Aud"
type textarea "x"
type input "25-26 AI Endt - Added per Au"
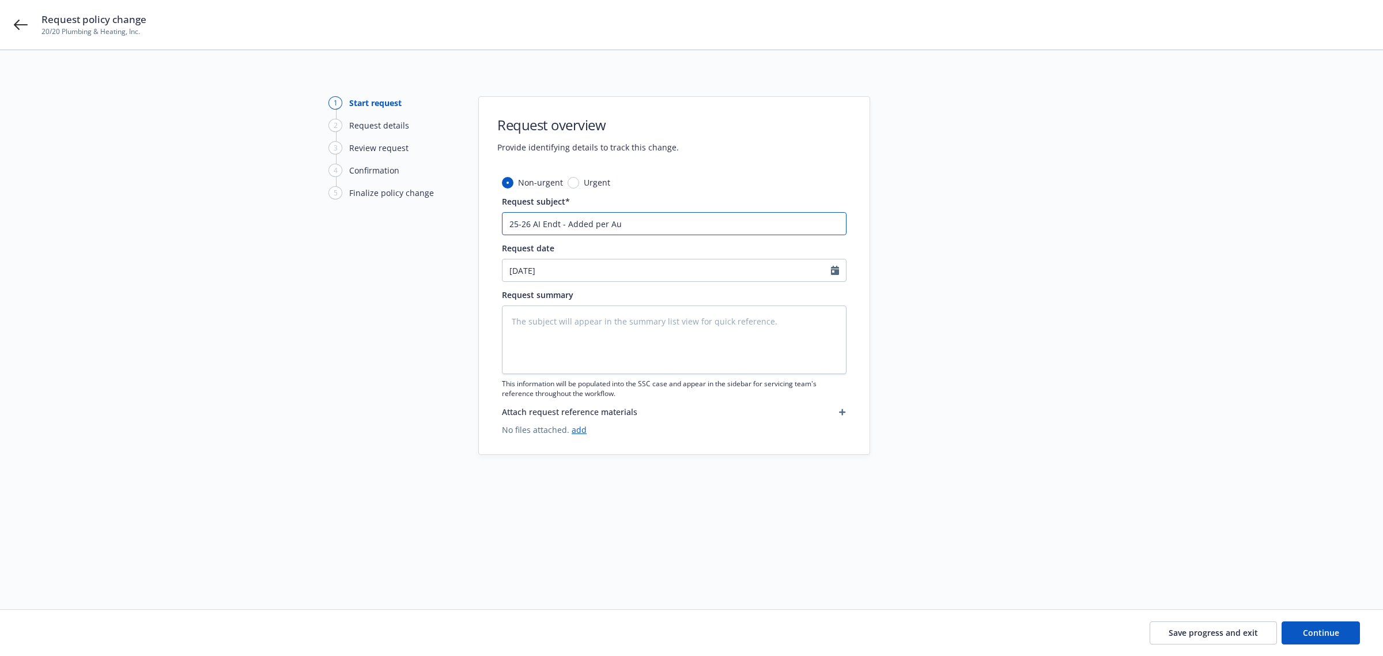
type textarea "x"
type input "25-26 AI Endt - Added per A"
type textarea "x"
type input "25-26 AI Endt - Added per"
type textarea "x"
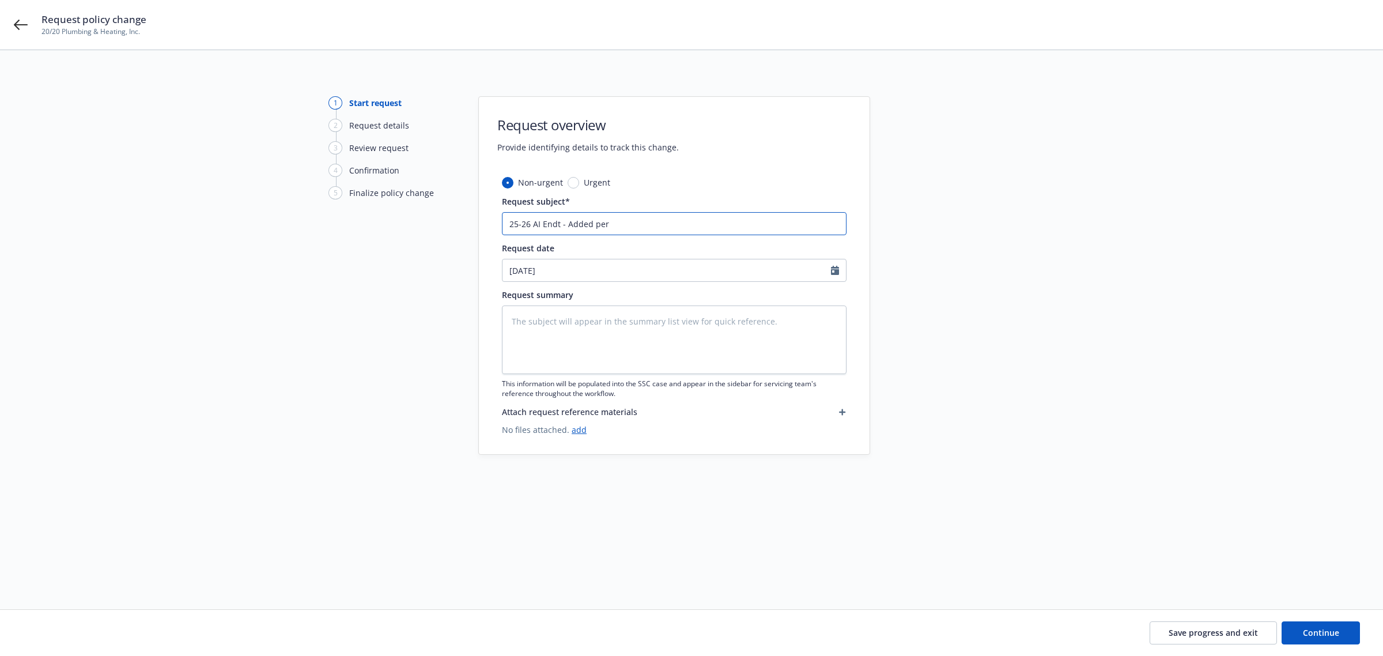
type input "25-26 AI Endt - Added per"
type textarea "x"
type input "25-26 AI Endt - Added pe"
type textarea "x"
type input "25-26 AI Endt - Added p"
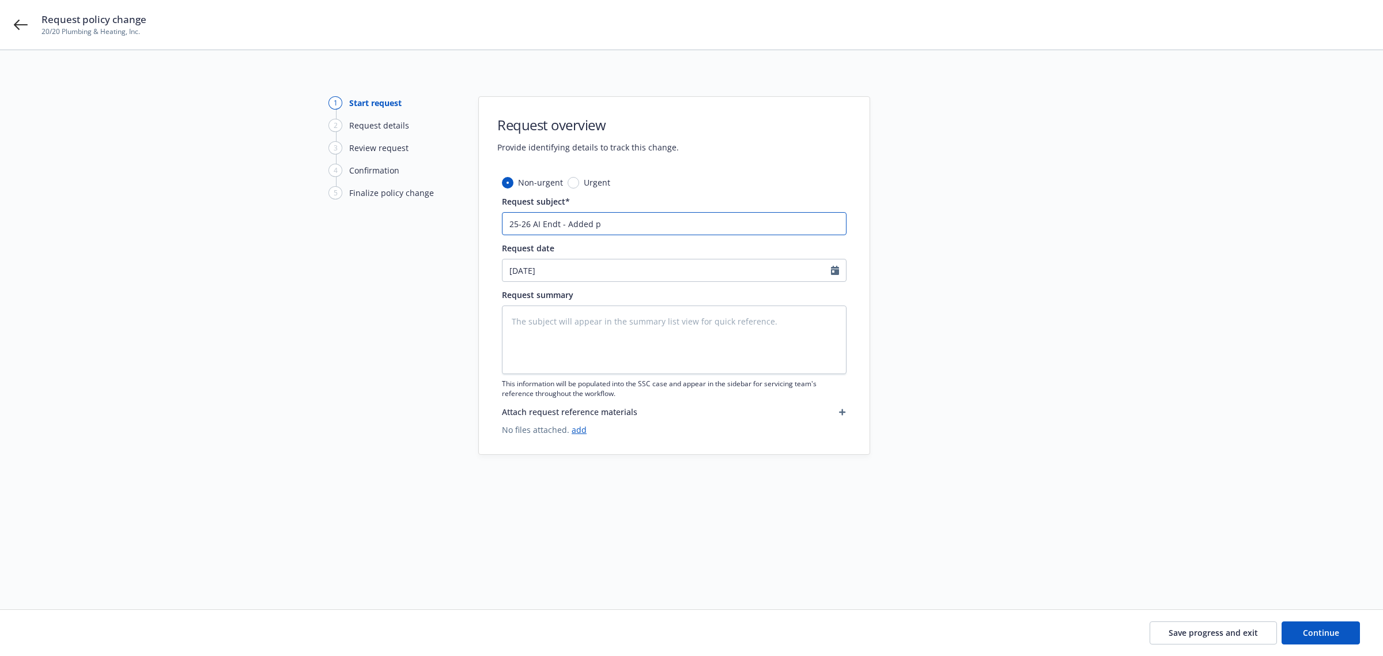
type textarea "x"
type input "25-26 AI Endt - Added"
type textarea "x"
type input "25-26 AI Endt - Added"
type textarea "x"
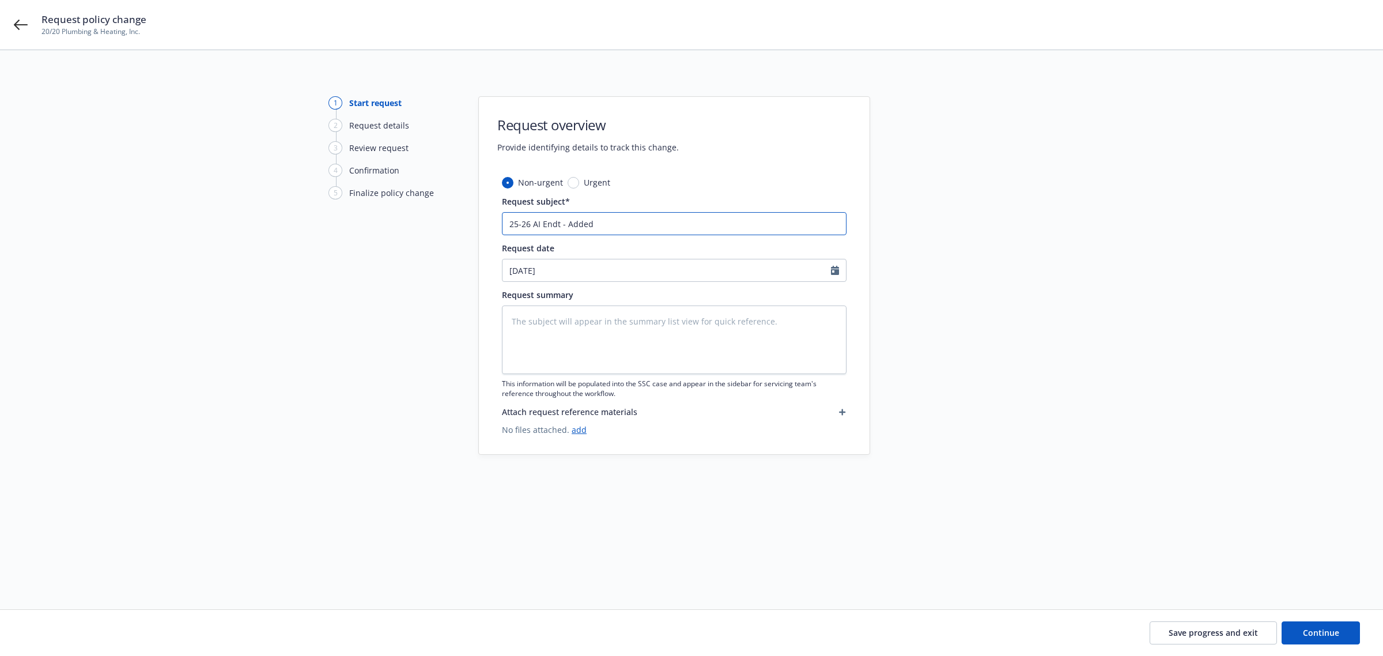
type input "25-26 AI Endt - Adde"
type textarea "x"
type input "25-26 AI Endt - Add"
type textarea "x"
type input "25-26 AI Endt - Ad"
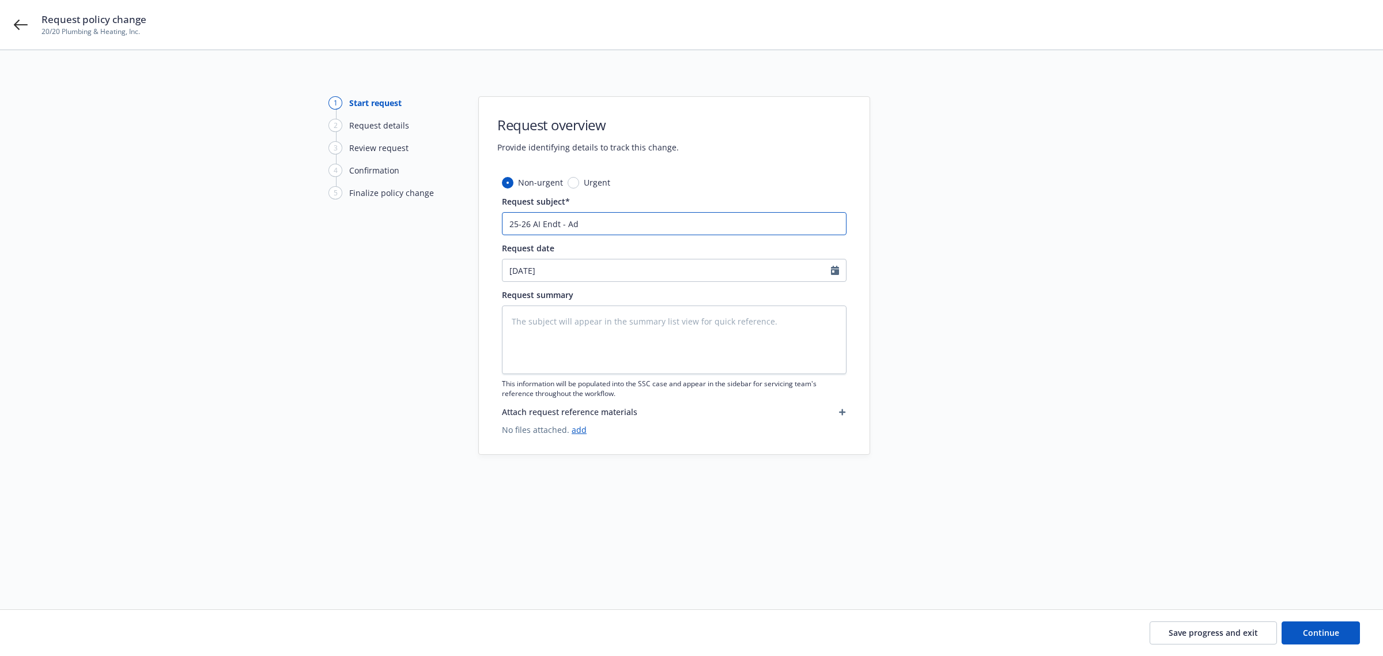
type textarea "x"
type input "25-26 AI Endt - A"
type textarea "x"
type input "25-26 AI Endt -"
type textarea "x"
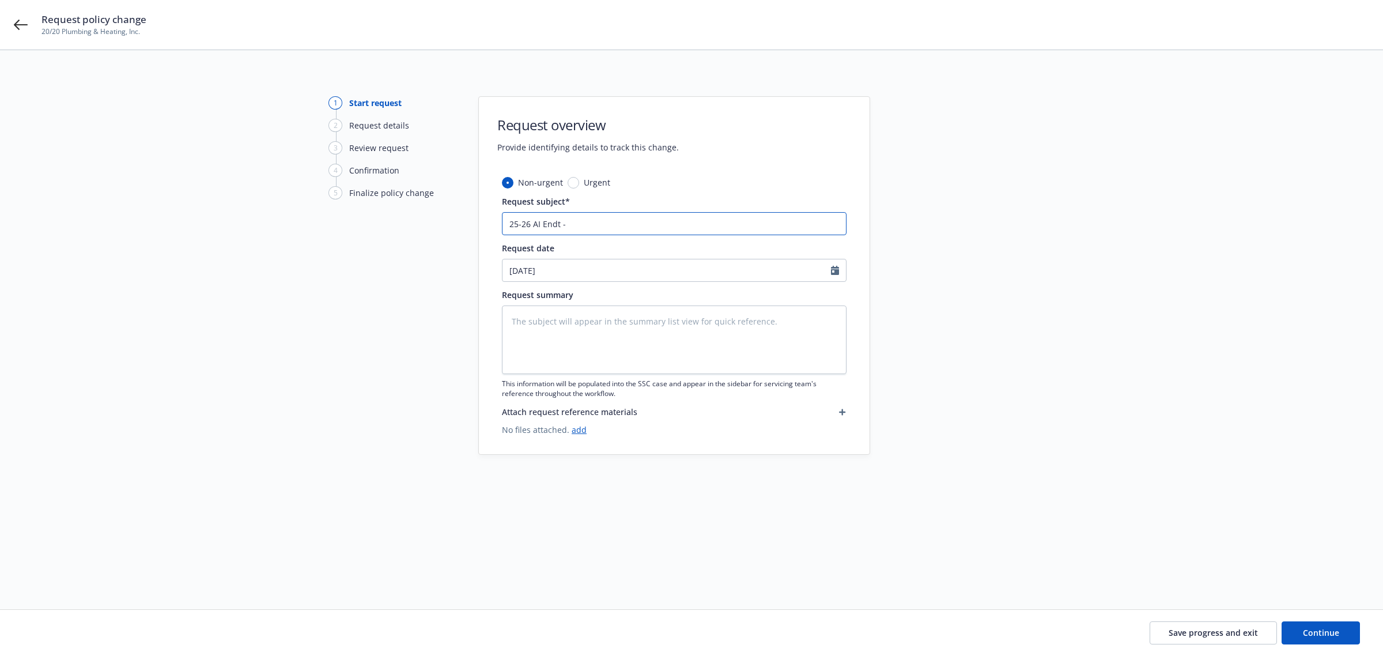
type input "25-26 AI Endt -"
type textarea "x"
type input "25-26 AI Endt"
type textarea "x"
type input "25-26 AI Endt -"
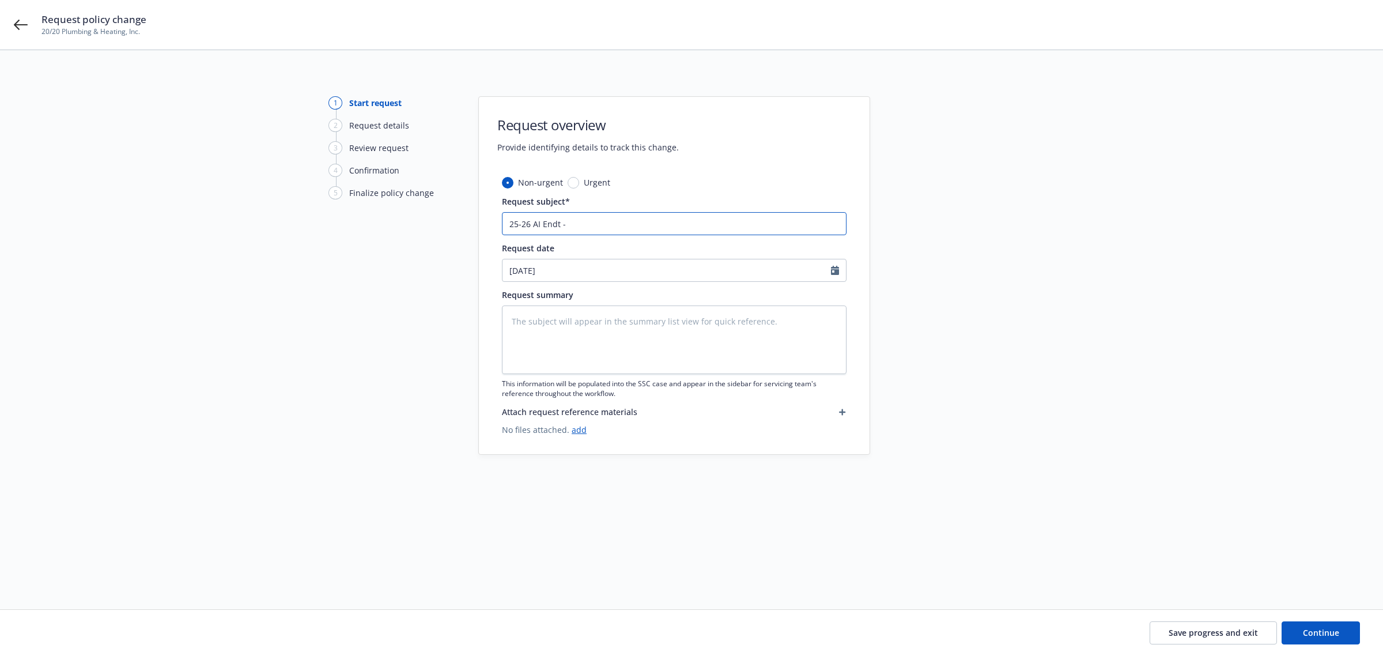
type textarea "x"
type input "25-26 AI Endt -"
type textarea "x"
type input "25-26 AI Endt - R"
type textarea "x"
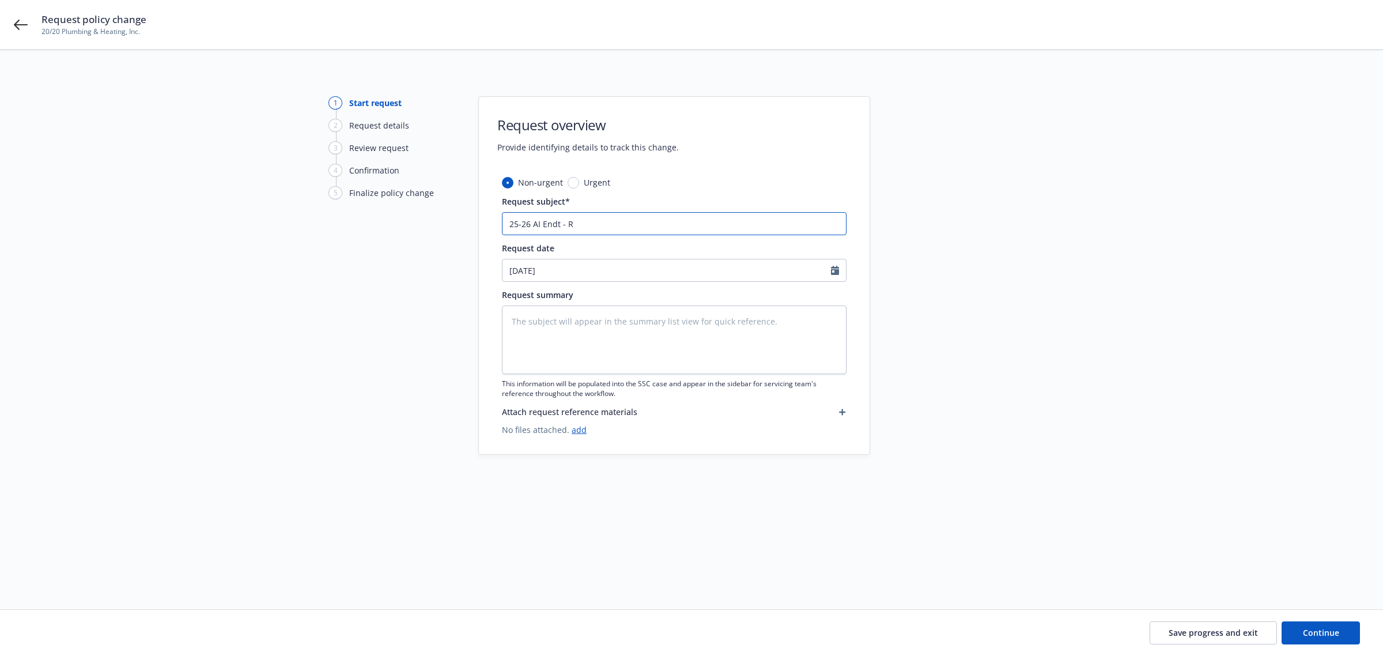
type input "25-26 AI Endt - Re"
type textarea "x"
type input "25-26 AI Endt - Req"
type textarea "x"
type input "25-26 AI Endt - Requ"
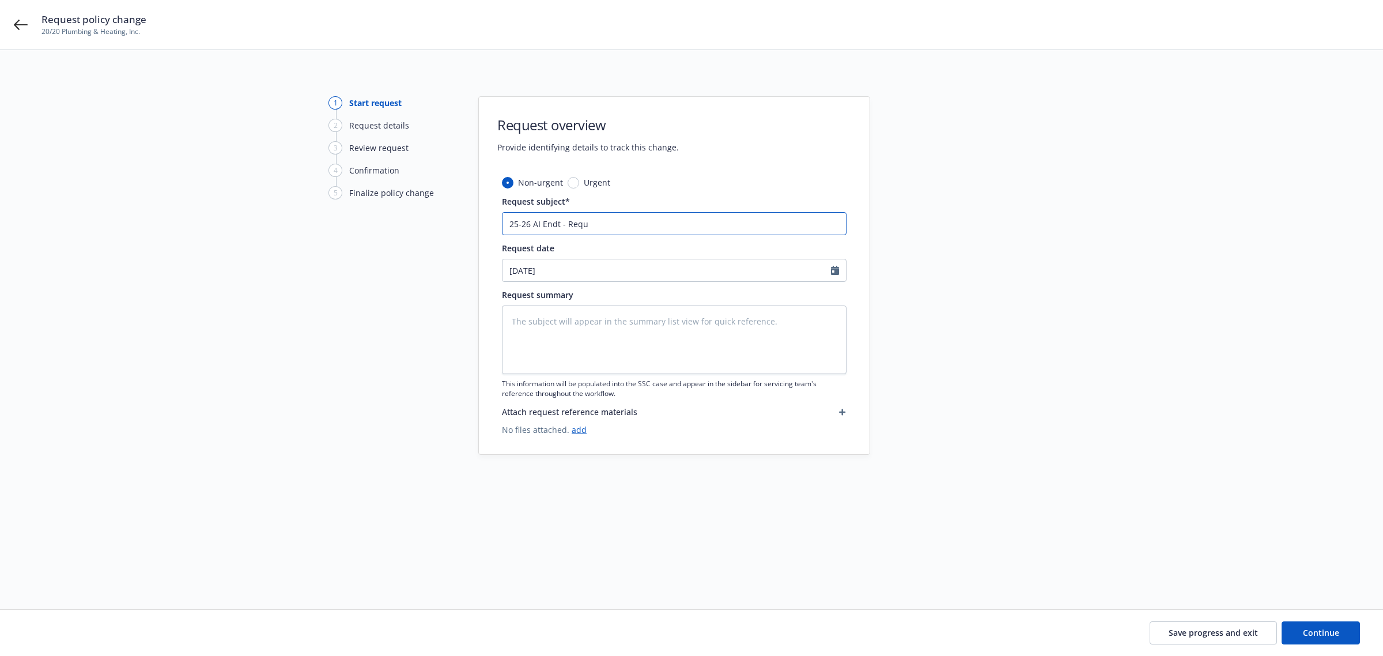
type textarea "x"
type input "25-26 AI Endt - Reque"
type textarea "x"
type input "25-26 AI Endt - Reques"
type textarea "x"
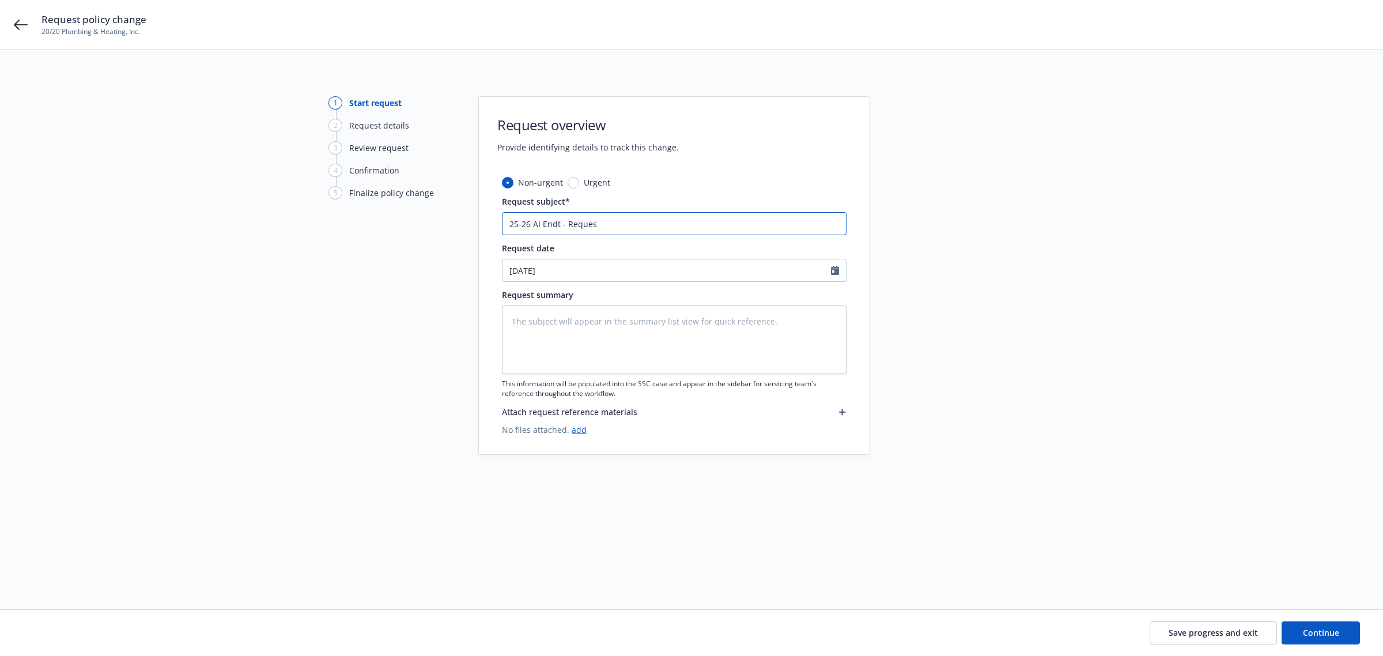
type input "25-26 AI Endt - Request"
type textarea "x"
type input "25-26 AI Endt - Requeste"
type textarea "x"
type input "25-26 AI Endt - Requested"
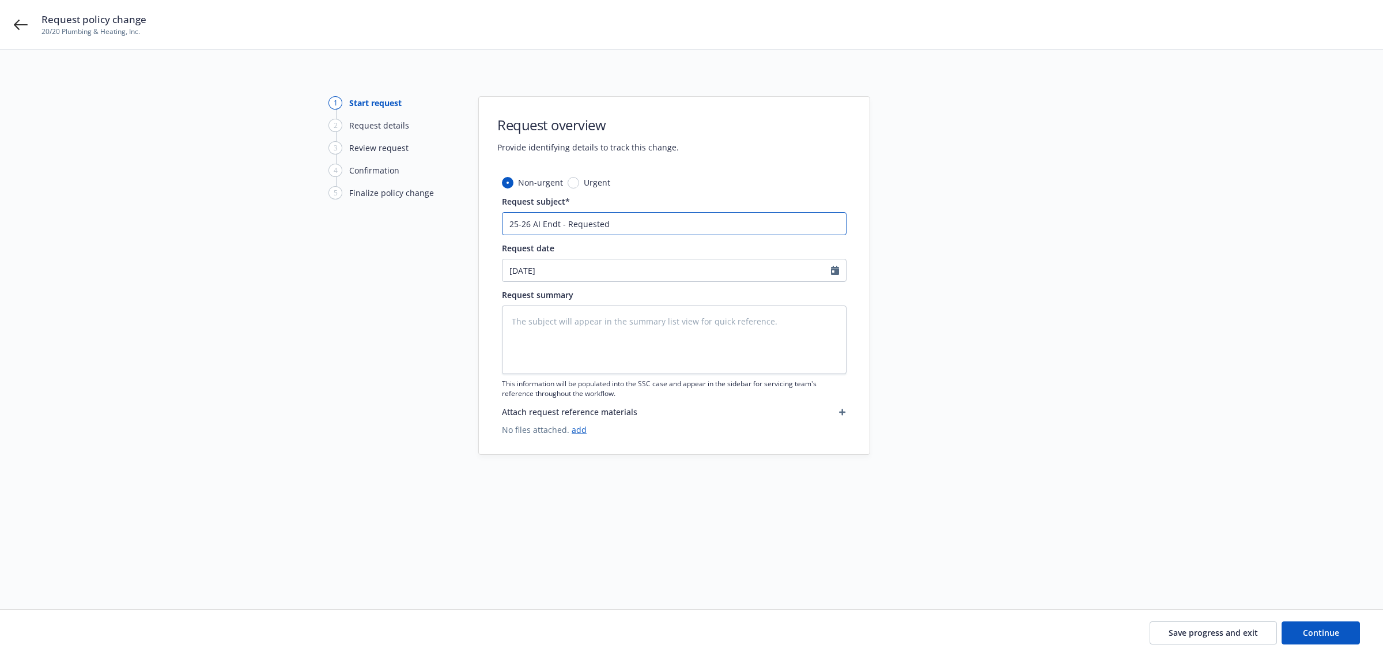
type textarea "x"
type input "25-26 AI Endt - Requested"
type textarea "x"
type input "25-26 AI Endt - Requested"
type textarea "x"
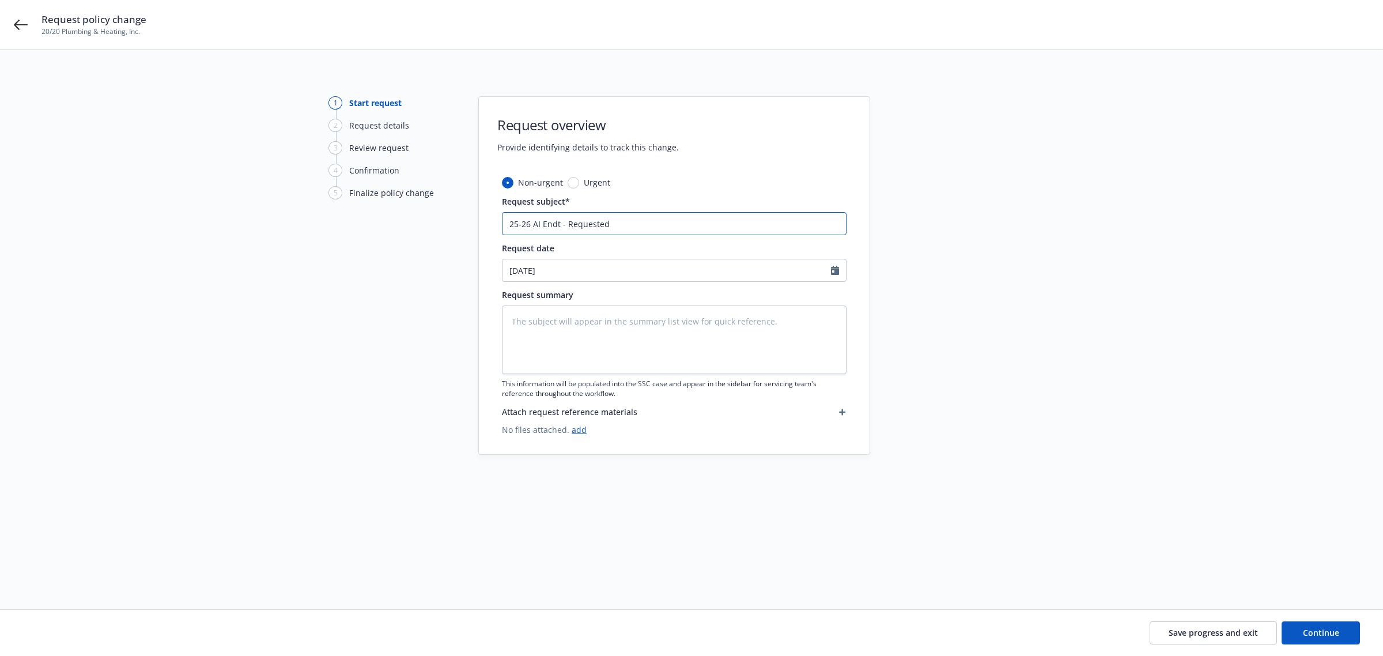
type input "25-26 AI Endt - Requeste"
type textarea "x"
type input "25-26 AI Endt - Request"
type textarea "x"
type input "25-26 AI Endt - Reques"
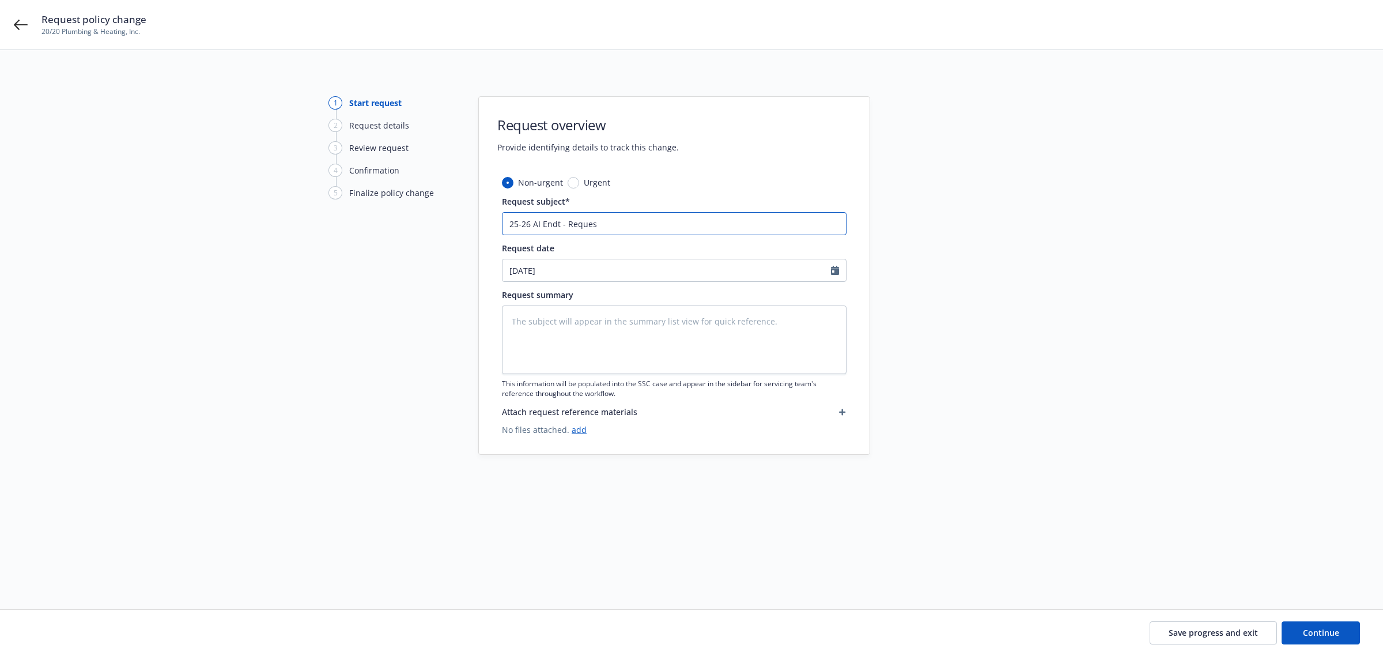
type textarea "x"
type input "25-26 AI Endt - Reque"
click at [553, 314] on textarea at bounding box center [674, 339] width 345 height 69
click at [519, 317] on textarea at bounding box center [674, 339] width 345 height 69
paste textarea "wholesaler was doing an audit of their historical policies and an endorsement w…"
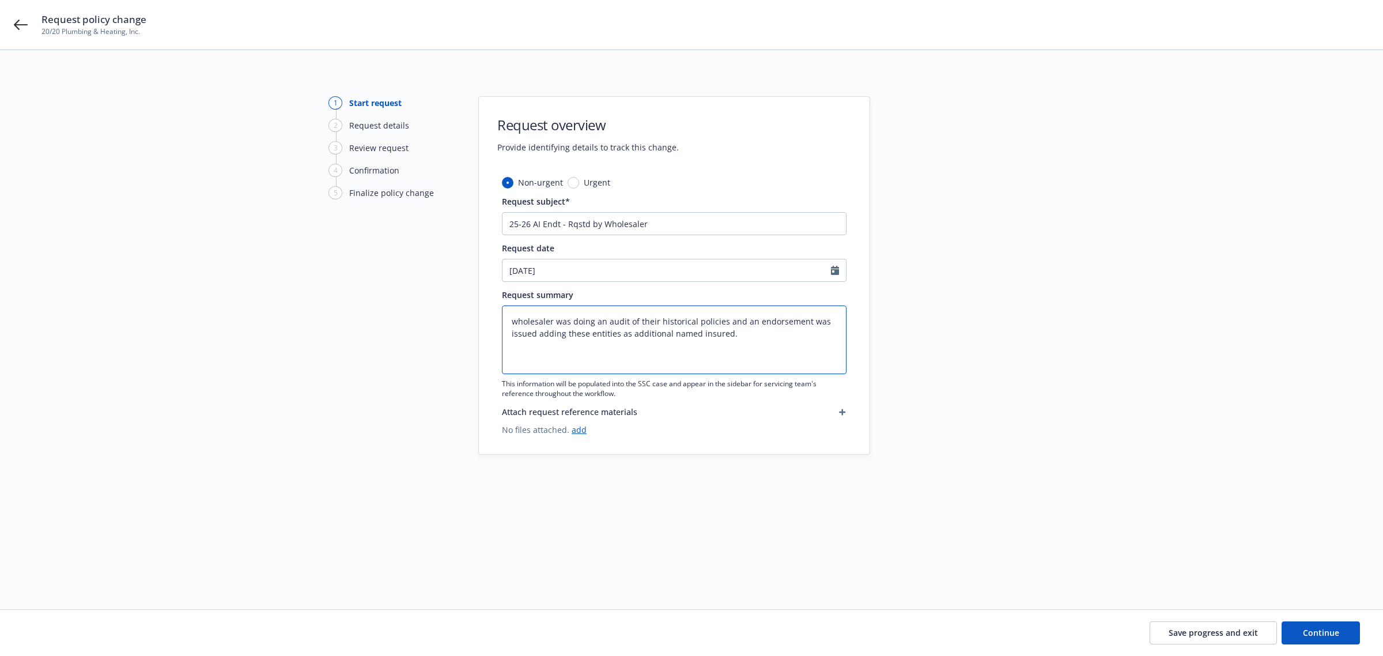
click at [517, 320] on textarea "wholesaler was doing an audit of their historical policies and an endorsement w…" at bounding box center [674, 339] width 345 height 69
click at [840, 410] on icon "button" at bounding box center [842, 412] width 7 height 7
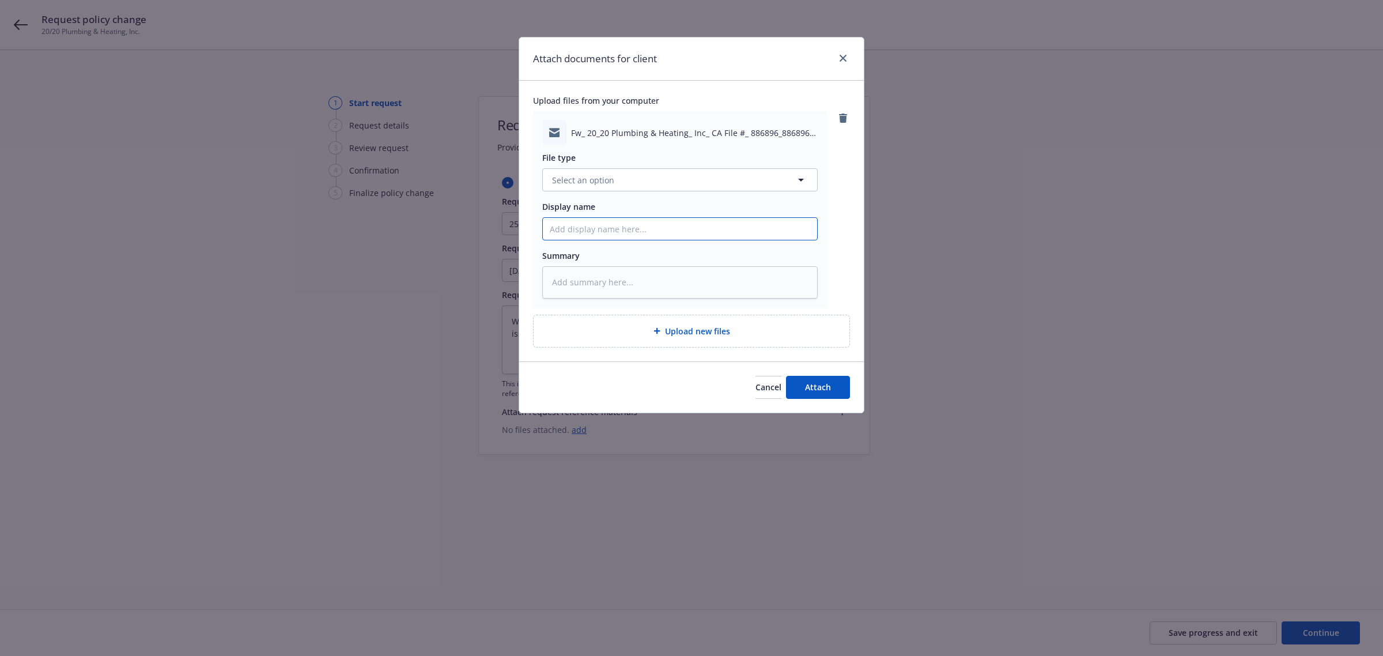
click at [591, 232] on input "Display name" at bounding box center [680, 229] width 274 height 22
click at [838, 384] on button "Attach" at bounding box center [818, 387] width 64 height 23
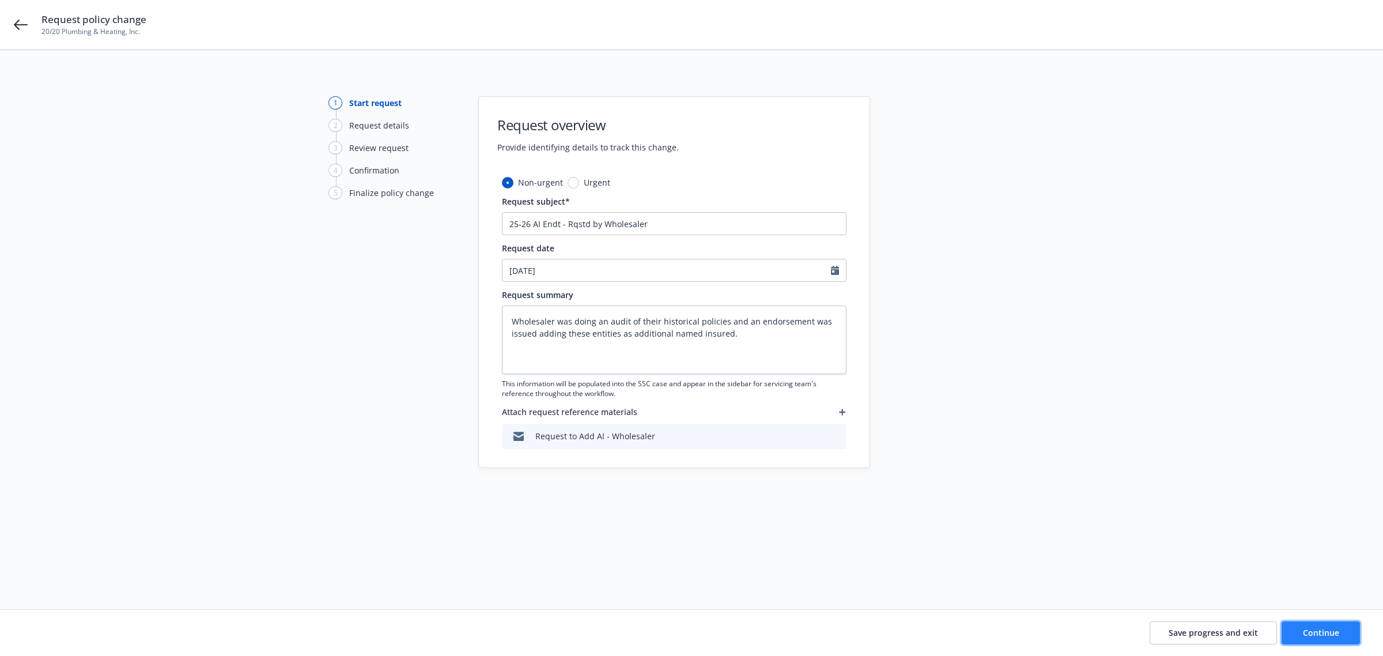
click at [1316, 629] on span "Continue" at bounding box center [1321, 632] width 36 height 11
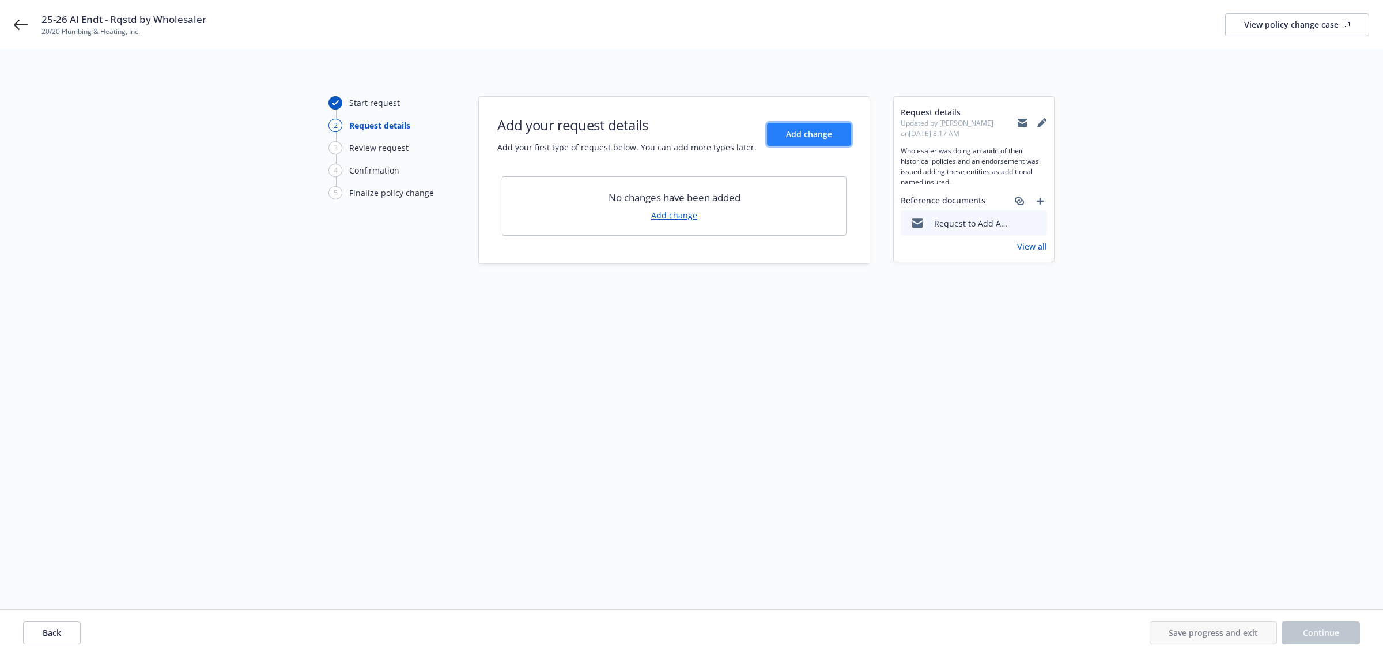
click at [790, 130] on span "Add change" at bounding box center [809, 133] width 46 height 11
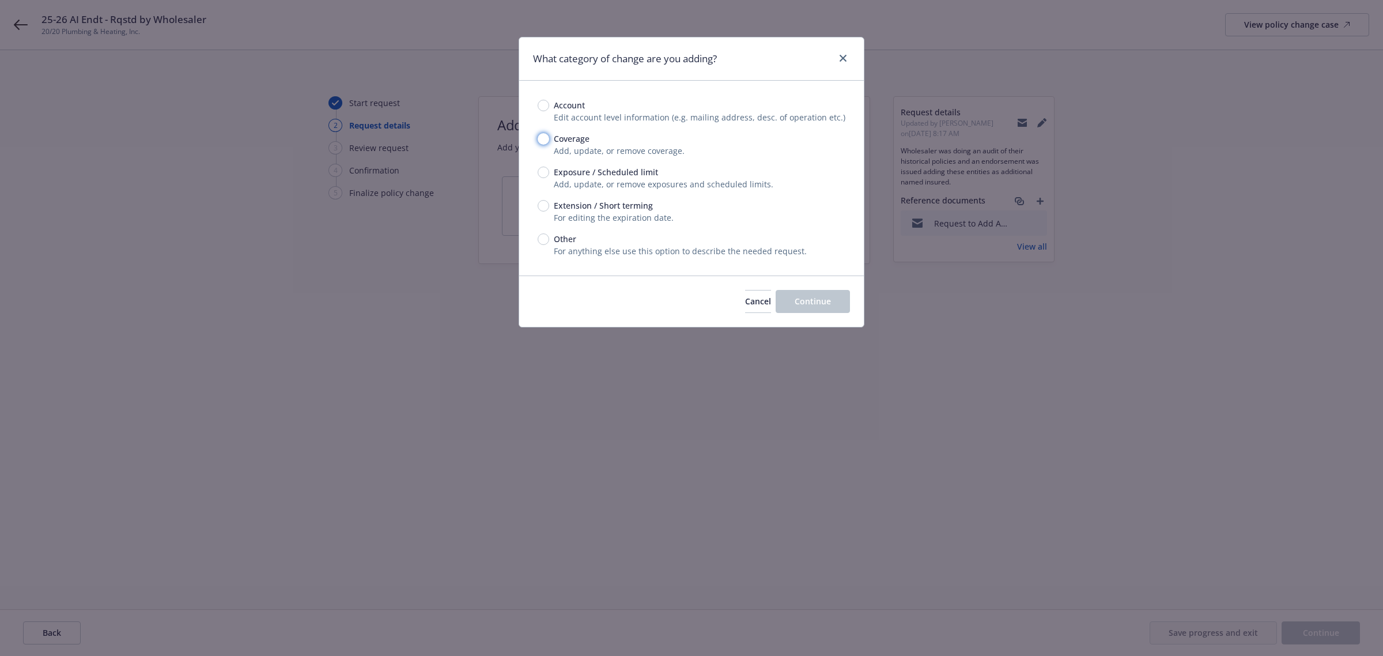
click at [543, 138] on input "Coverage" at bounding box center [544, 139] width 12 height 12
click at [539, 170] on input "Exposure / Scheduled limit" at bounding box center [544, 173] width 12 height 12
click at [543, 237] on input "Other" at bounding box center [544, 239] width 12 height 12
click at [799, 298] on span "Continue" at bounding box center [813, 301] width 36 height 11
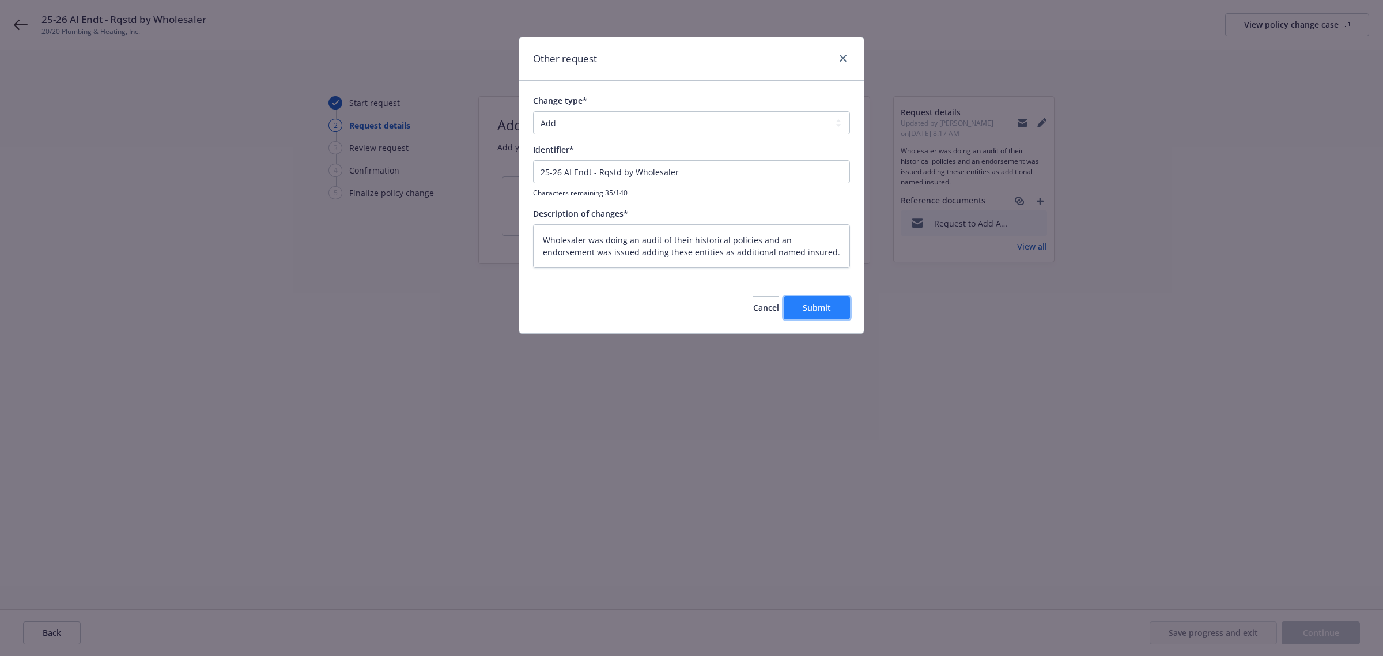
click at [808, 310] on span "Submit" at bounding box center [817, 307] width 28 height 11
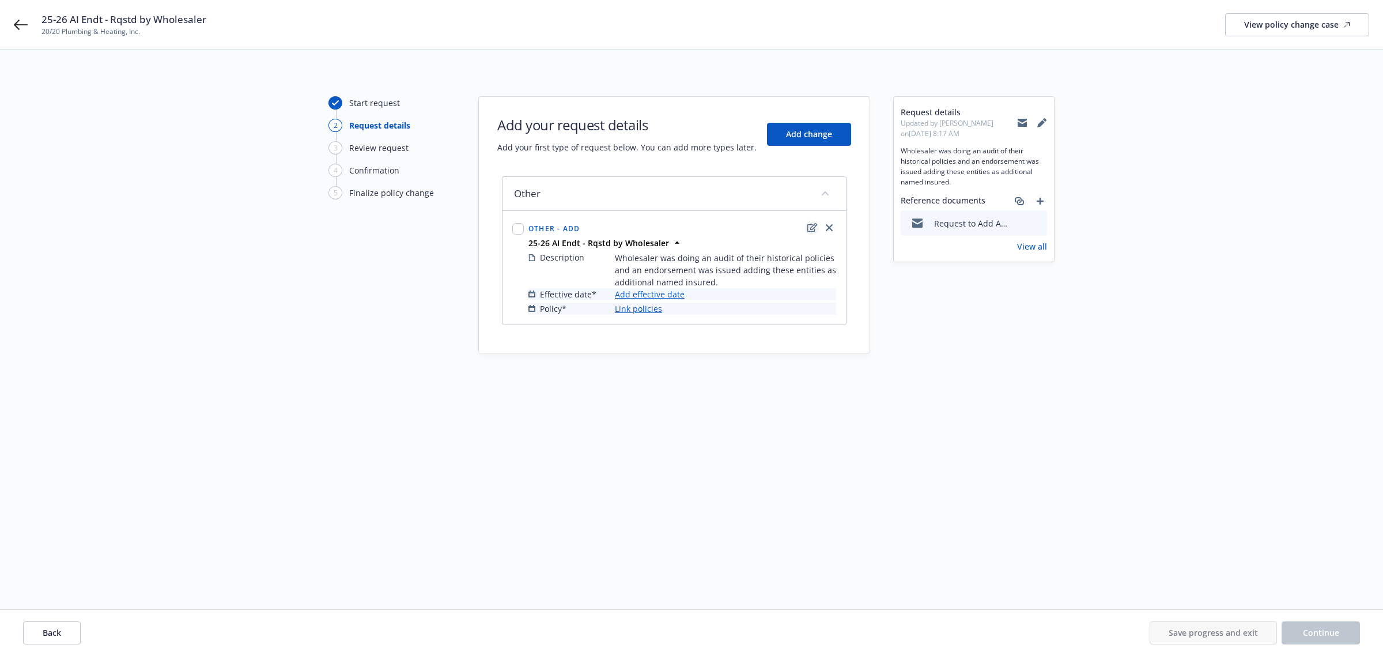
click at [808, 229] on icon "edit" at bounding box center [812, 227] width 10 height 9
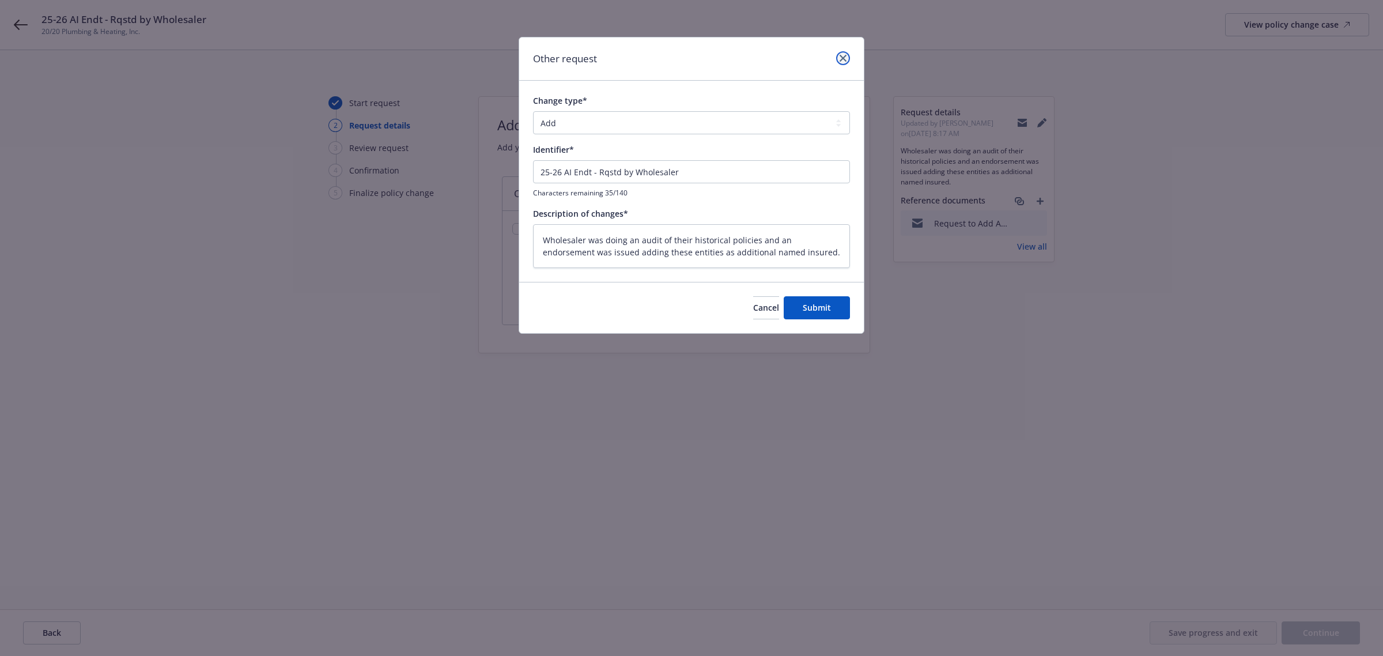
click at [840, 56] on icon "close" at bounding box center [843, 58] width 7 height 7
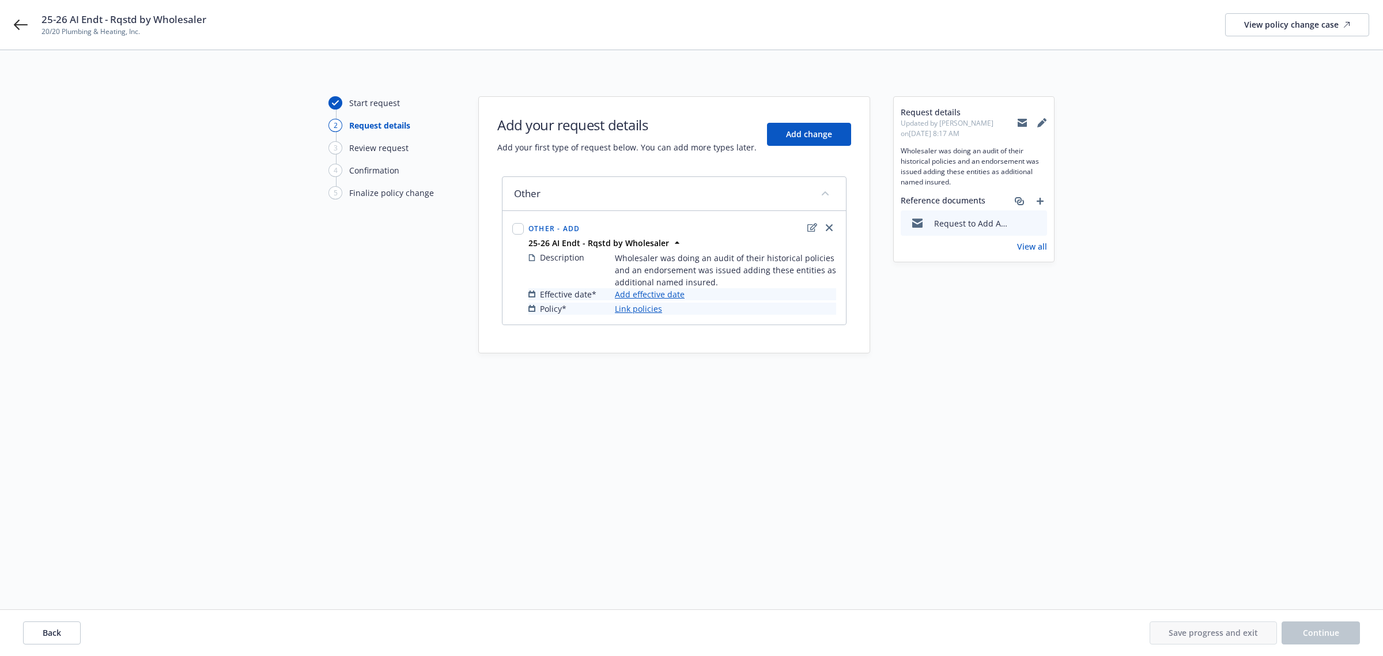
click at [635, 297] on link "Add effective date" at bounding box center [650, 294] width 70 height 12
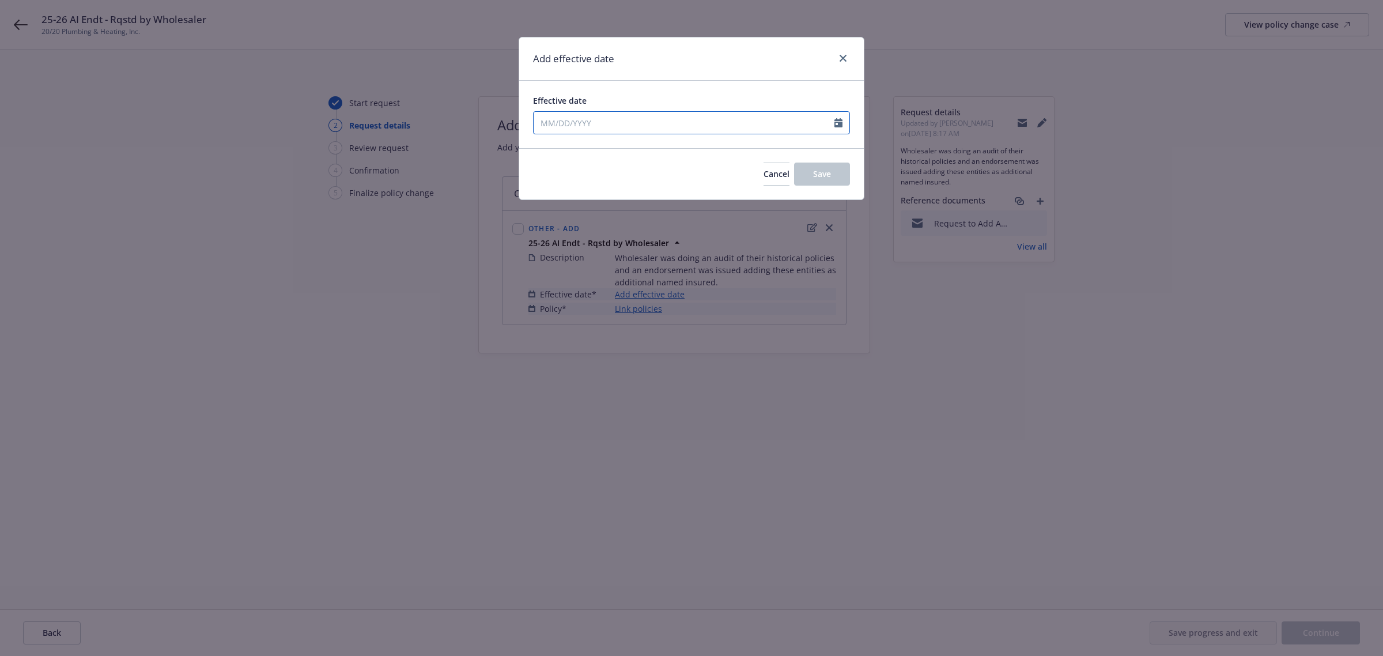
click at [831, 125] on input "Effective date" at bounding box center [684, 123] width 301 height 22
click at [539, 119] on input "Effective date" at bounding box center [684, 123] width 301 height 22
click at [574, 97] on span "Effective date" at bounding box center [560, 100] width 54 height 11
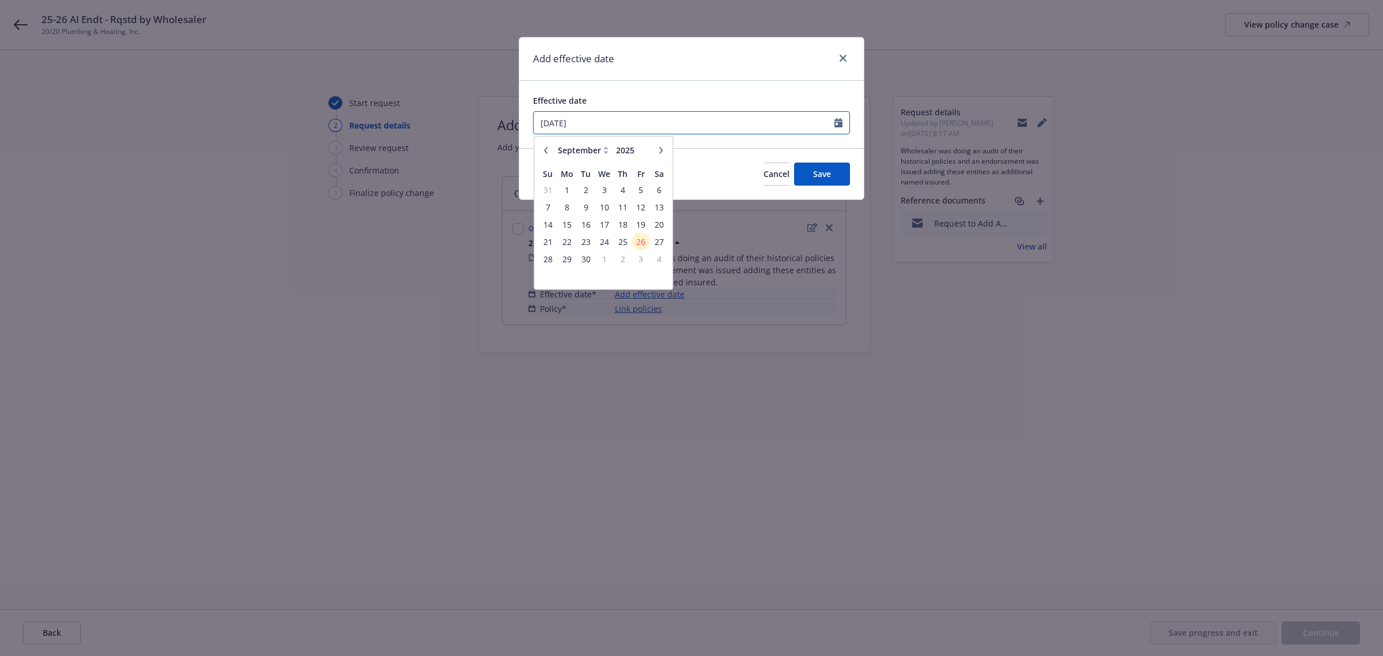
click at [574, 112] on input "03/26/2020" at bounding box center [684, 123] width 301 height 22
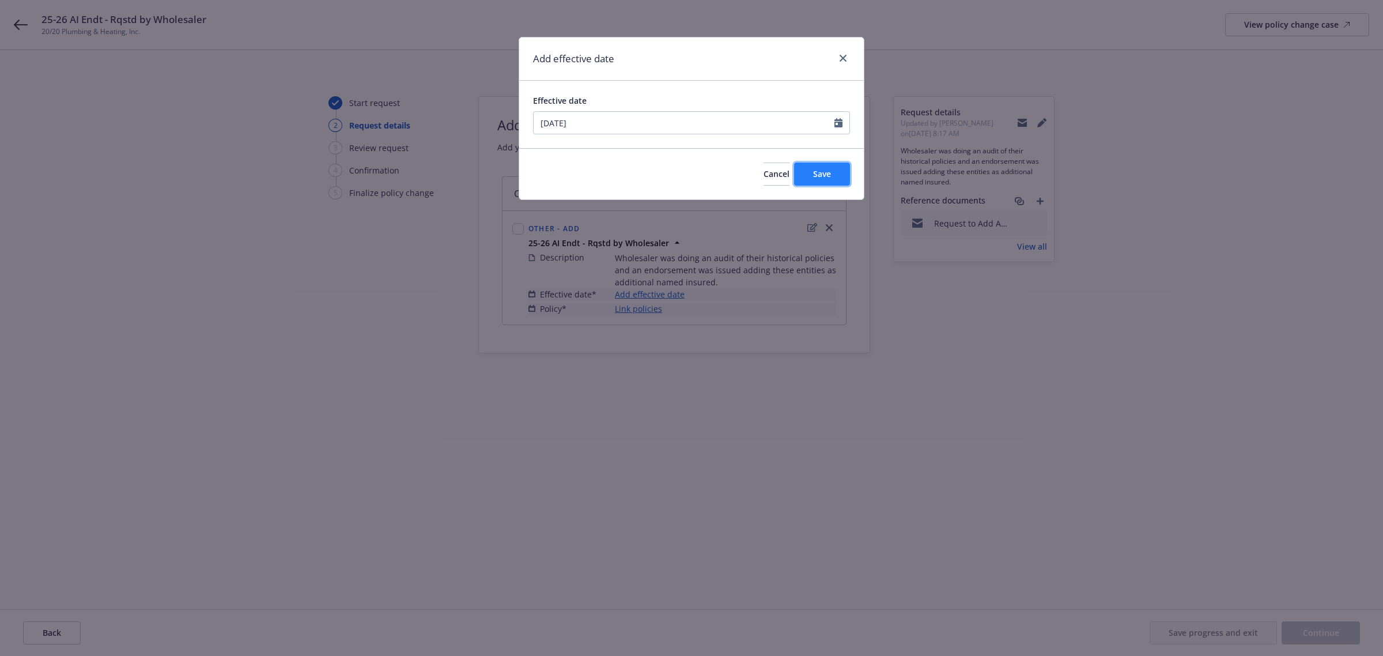
click at [822, 171] on span "Save" at bounding box center [822, 173] width 18 height 11
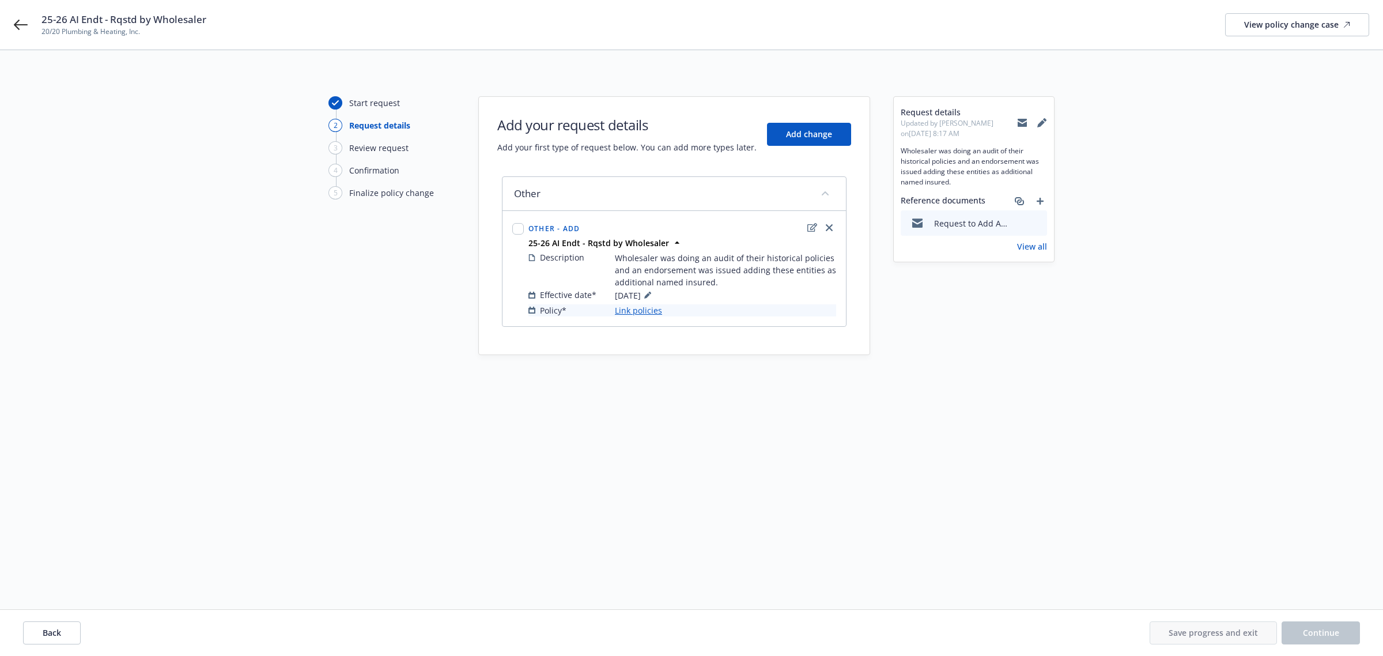
click at [641, 309] on link "Link policies" at bounding box center [638, 310] width 47 height 12
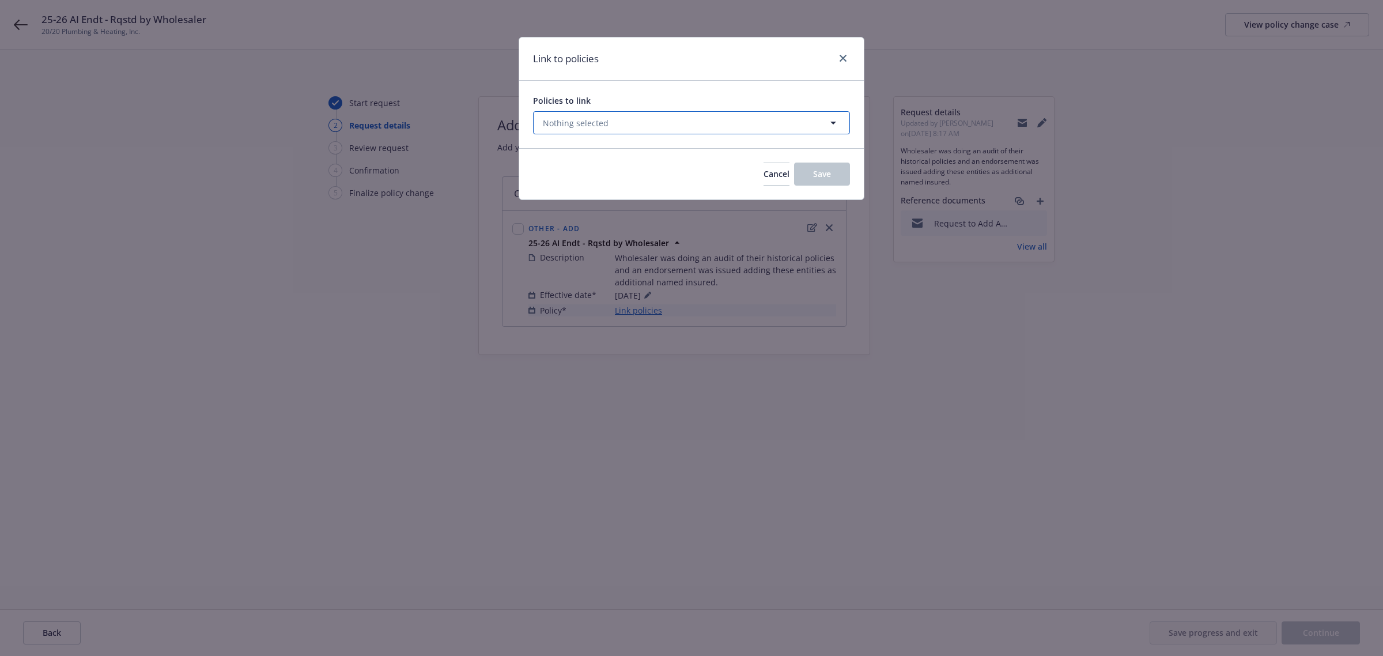
click at [559, 126] on span "Nothing selected" at bounding box center [576, 123] width 66 height 12
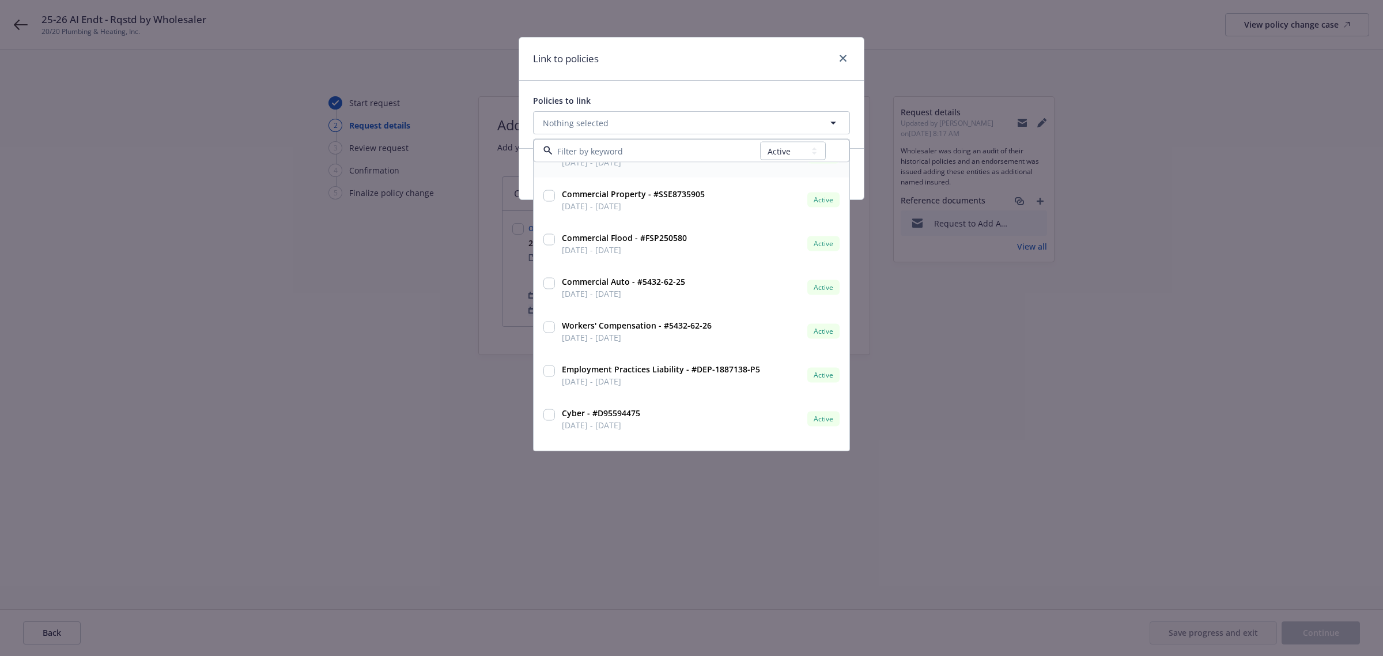
scroll to position [413, 0]
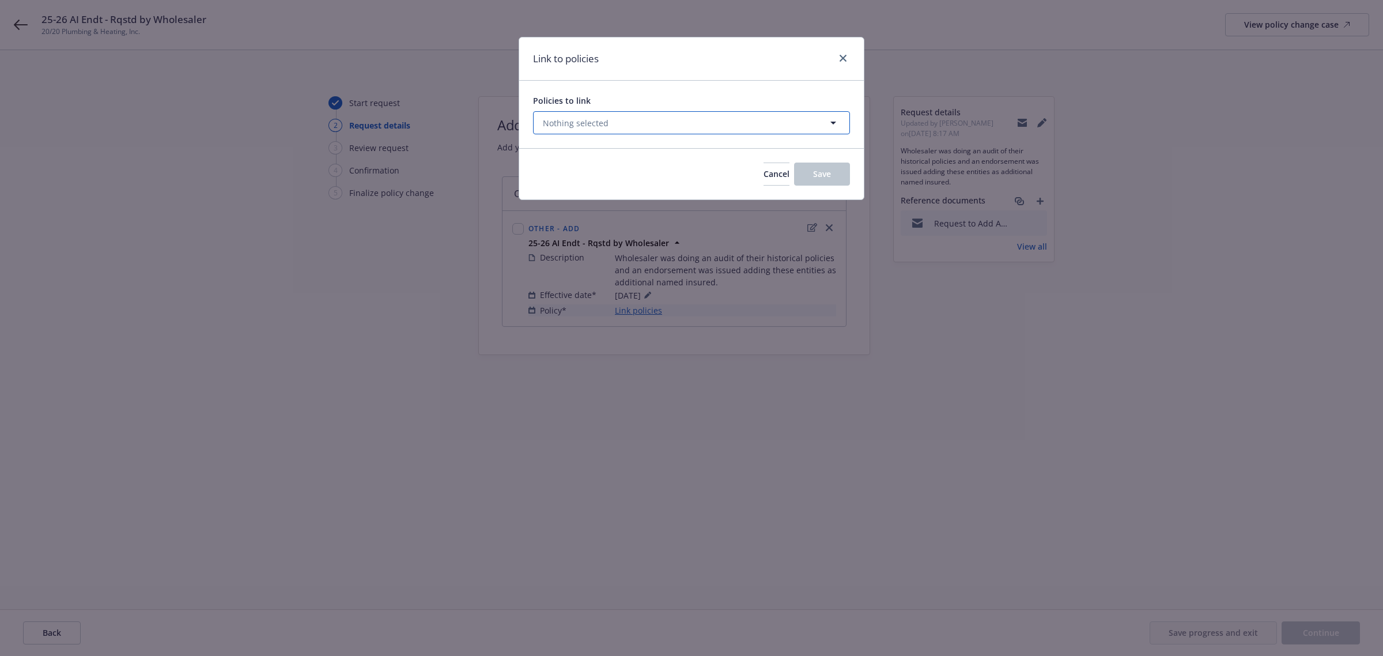
click at [641, 123] on button "Nothing selected" at bounding box center [691, 122] width 317 height 23
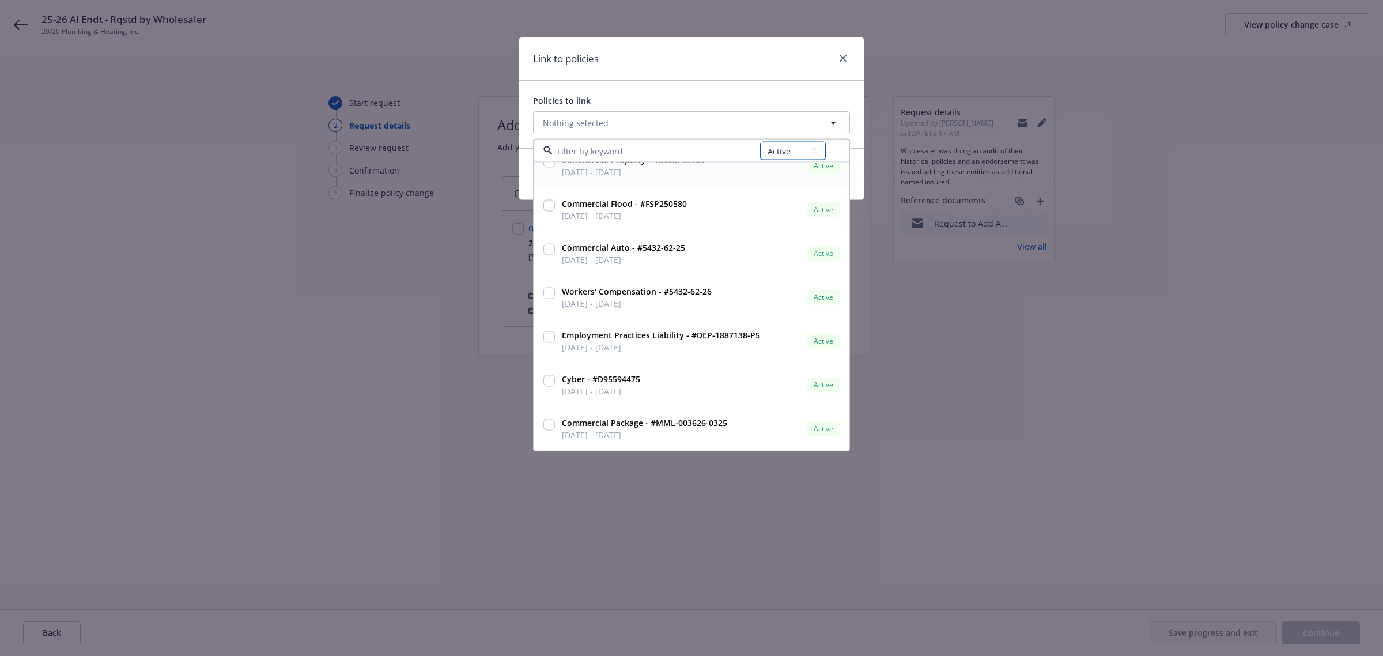
click at [790, 148] on select "All Active Upcoming Expired Cancelled" at bounding box center [793, 151] width 66 height 18
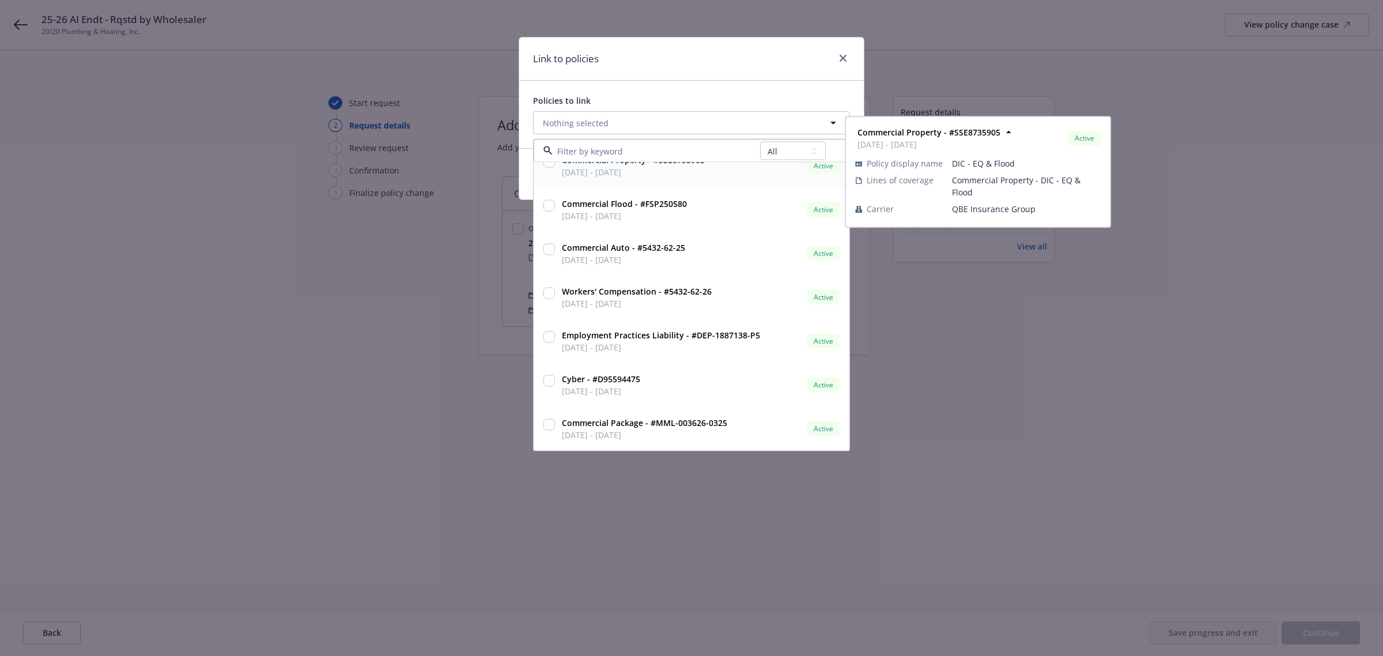
click at [760, 142] on select "All Active Upcoming Expired Cancelled" at bounding box center [793, 151] width 66 height 18
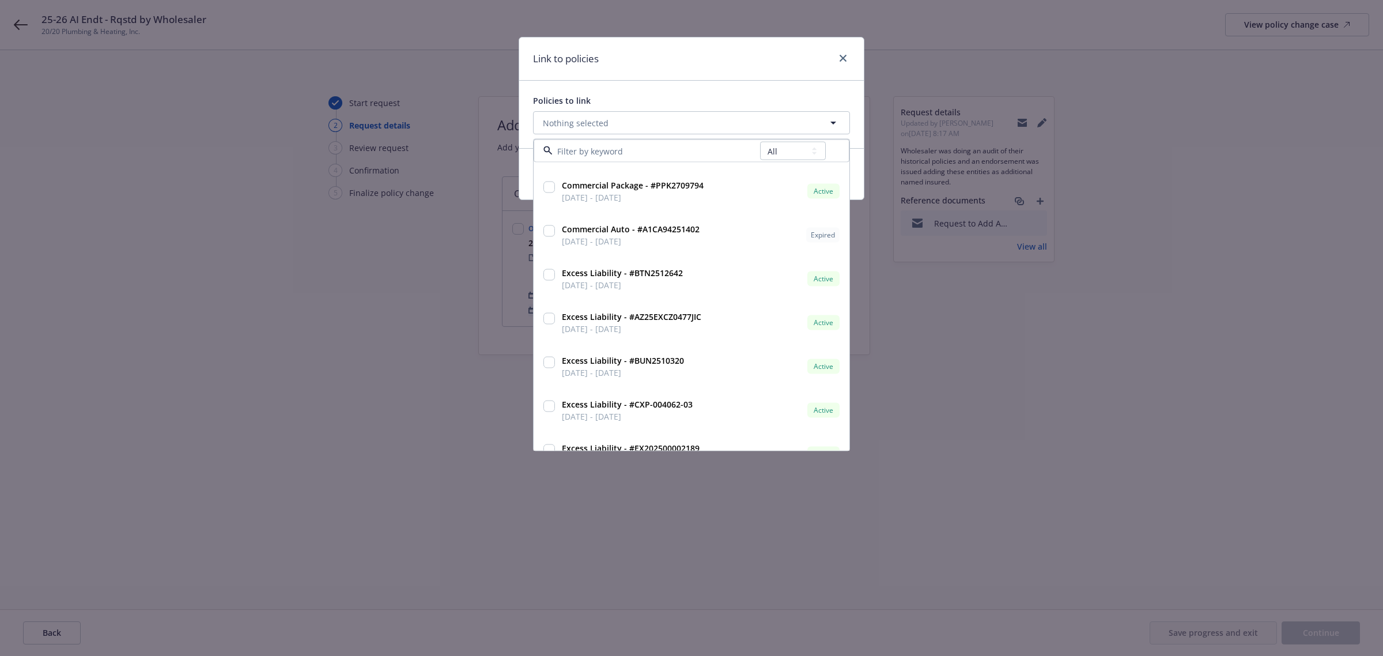
scroll to position [356, 0]
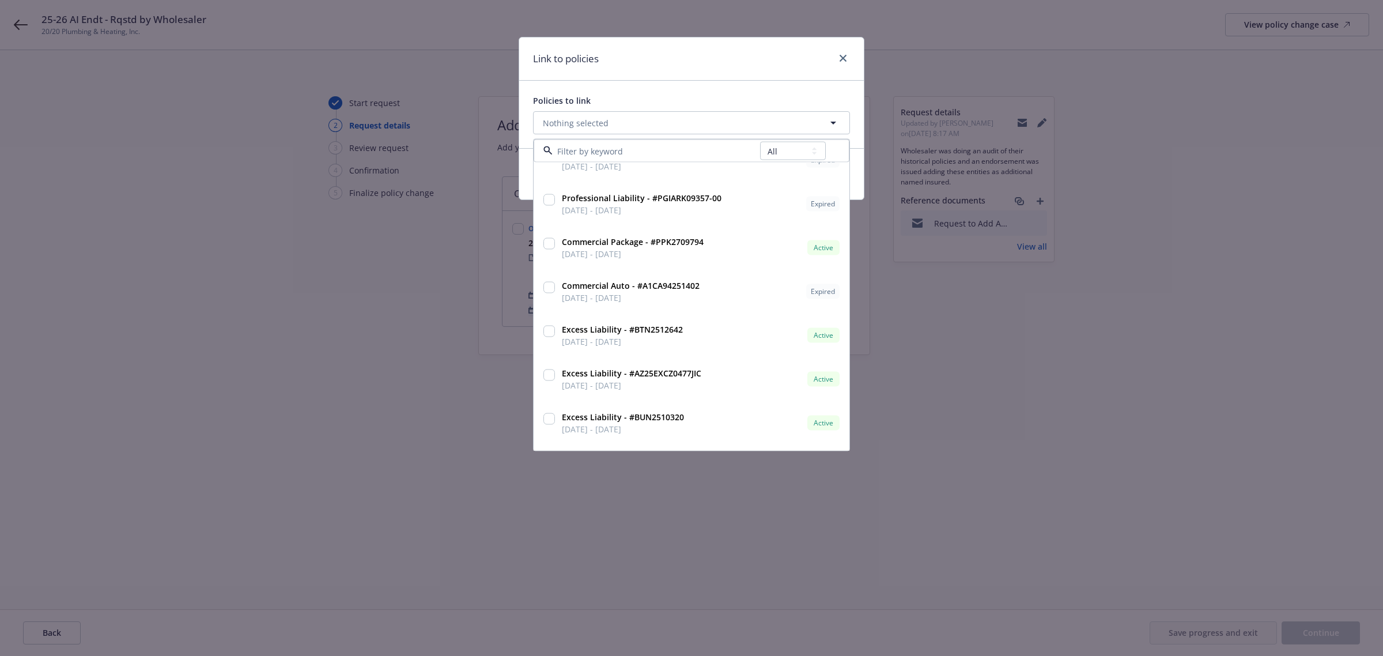
paste input "ATN2016067"
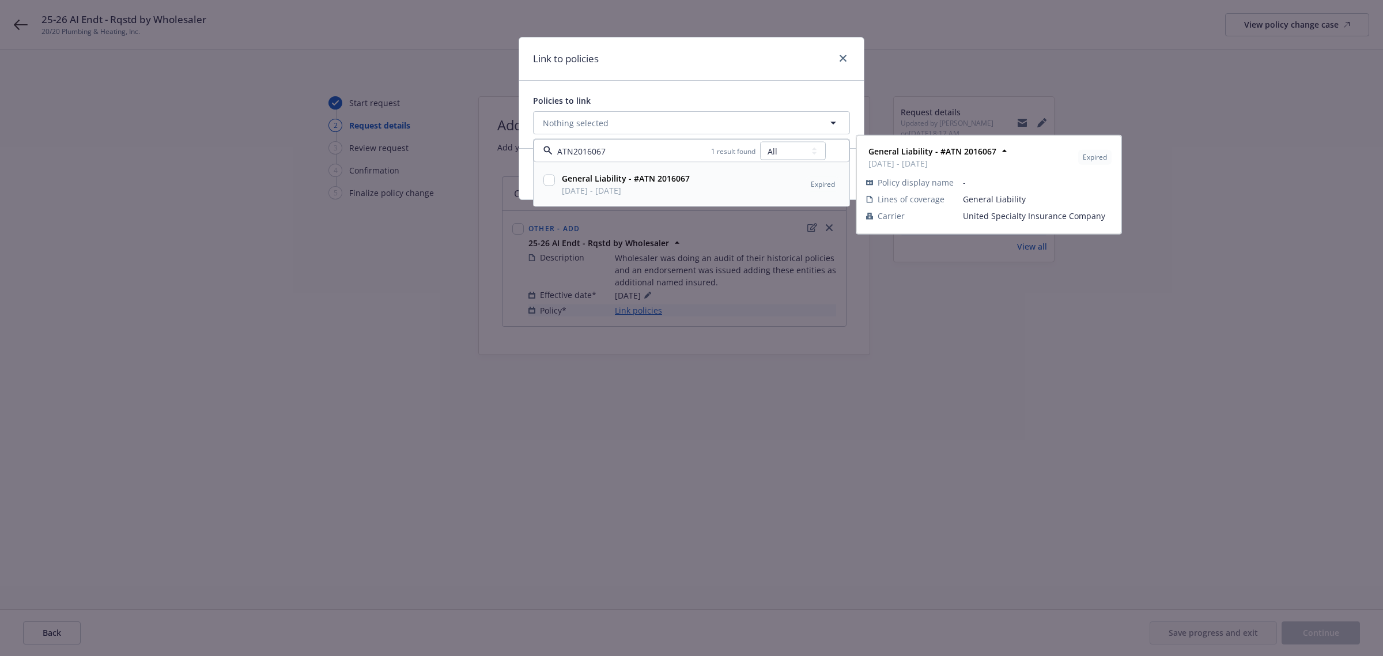
click at [554, 176] on input "checkbox" at bounding box center [549, 181] width 12 height 12
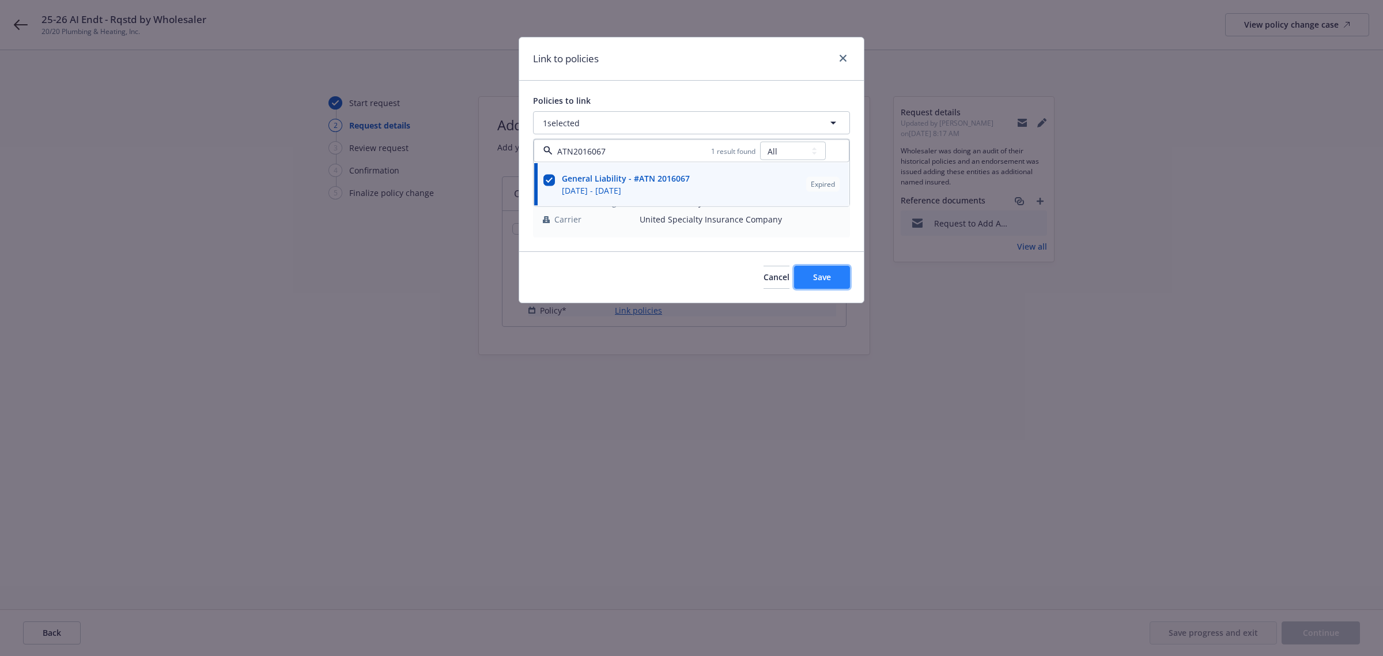
click at [831, 275] on button "Save" at bounding box center [822, 277] width 56 height 23
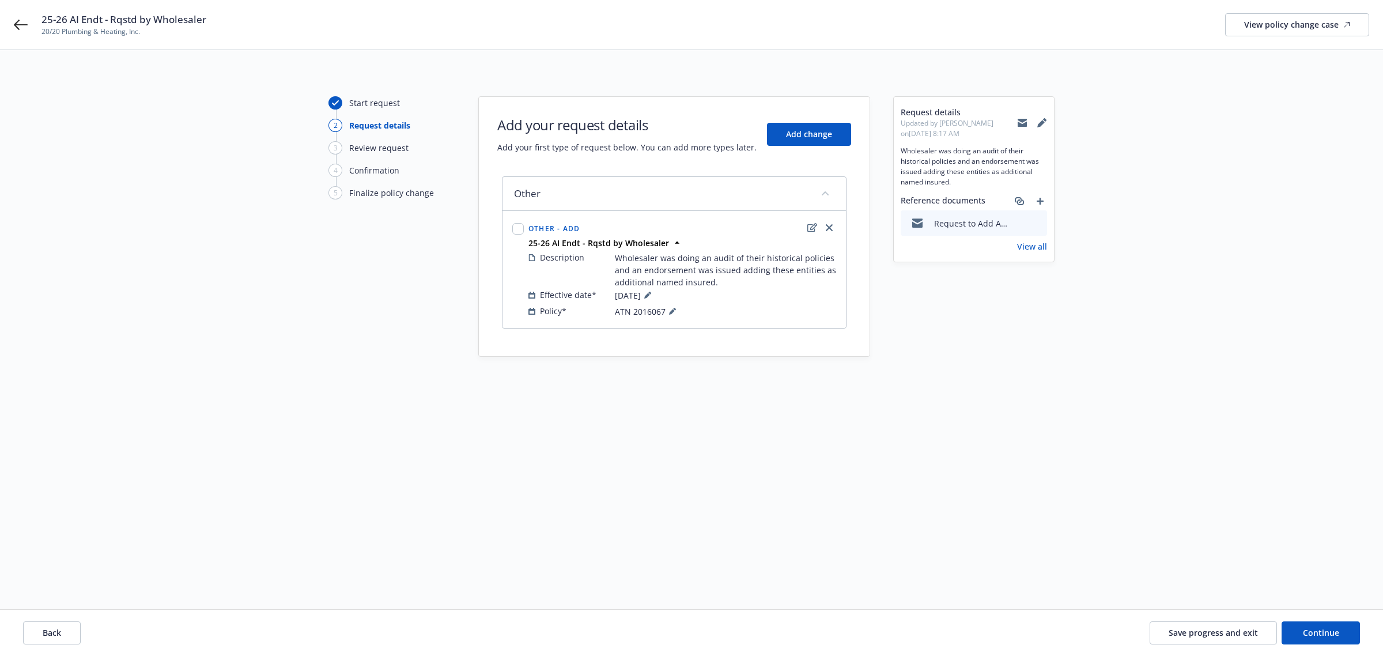
click at [1042, 123] on icon at bounding box center [1040, 123] width 7 height 7
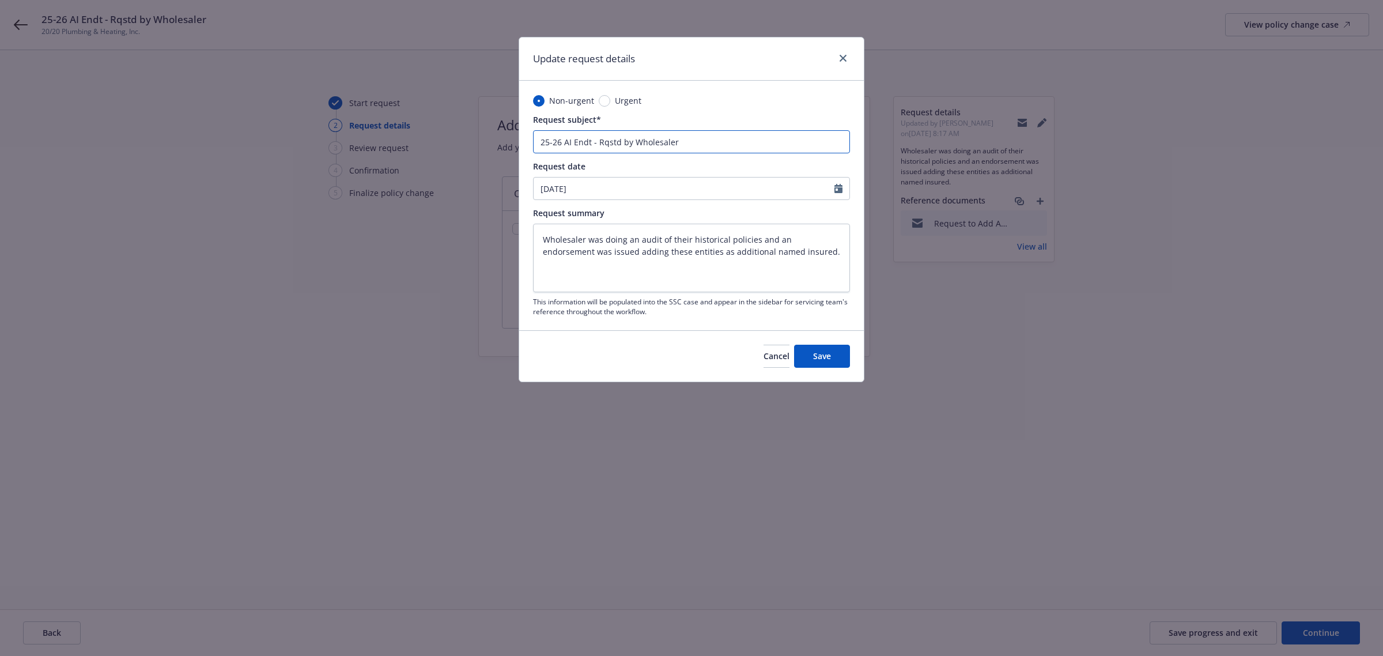
click at [548, 143] on input "25-26 AI Endt - Rqstd by Wholesaler" at bounding box center [691, 141] width 317 height 23
click at [560, 142] on input "20-26 AI Endt - Rqstd by Wholesaler" at bounding box center [691, 141] width 317 height 23
click at [810, 351] on button "Save" at bounding box center [822, 356] width 56 height 23
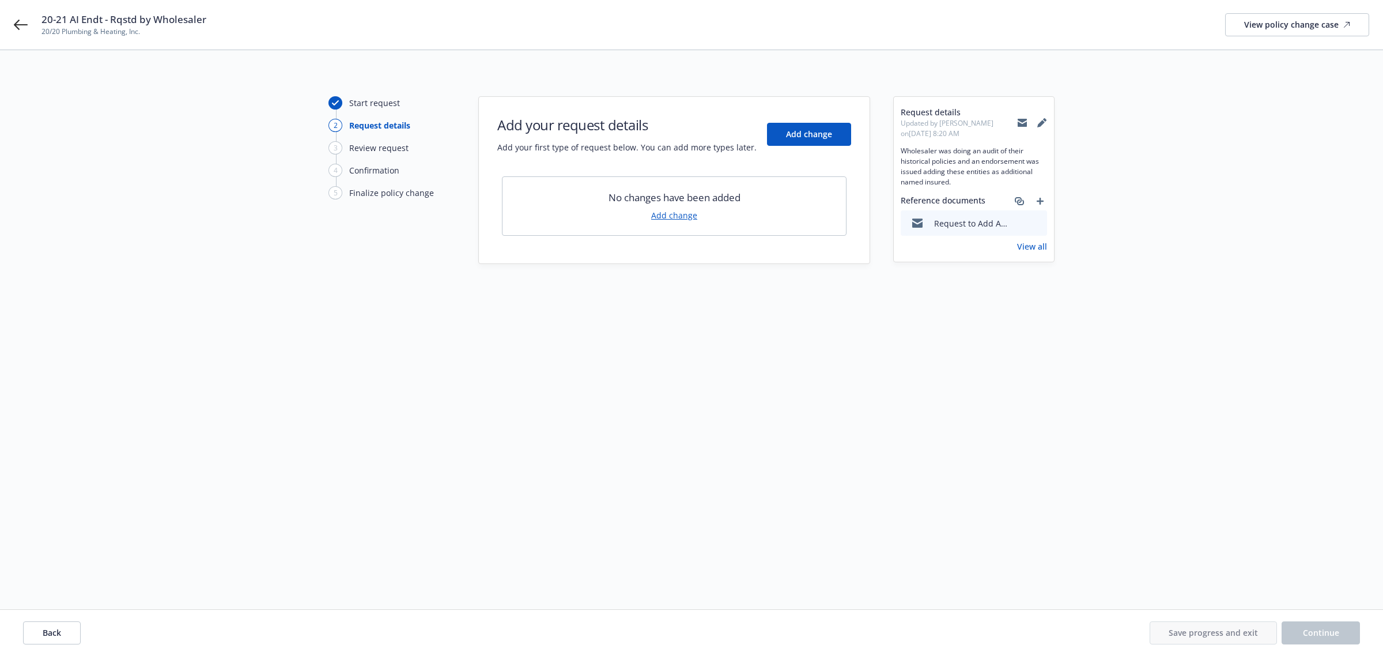
click at [687, 217] on link "Add change" at bounding box center [674, 215] width 46 height 12
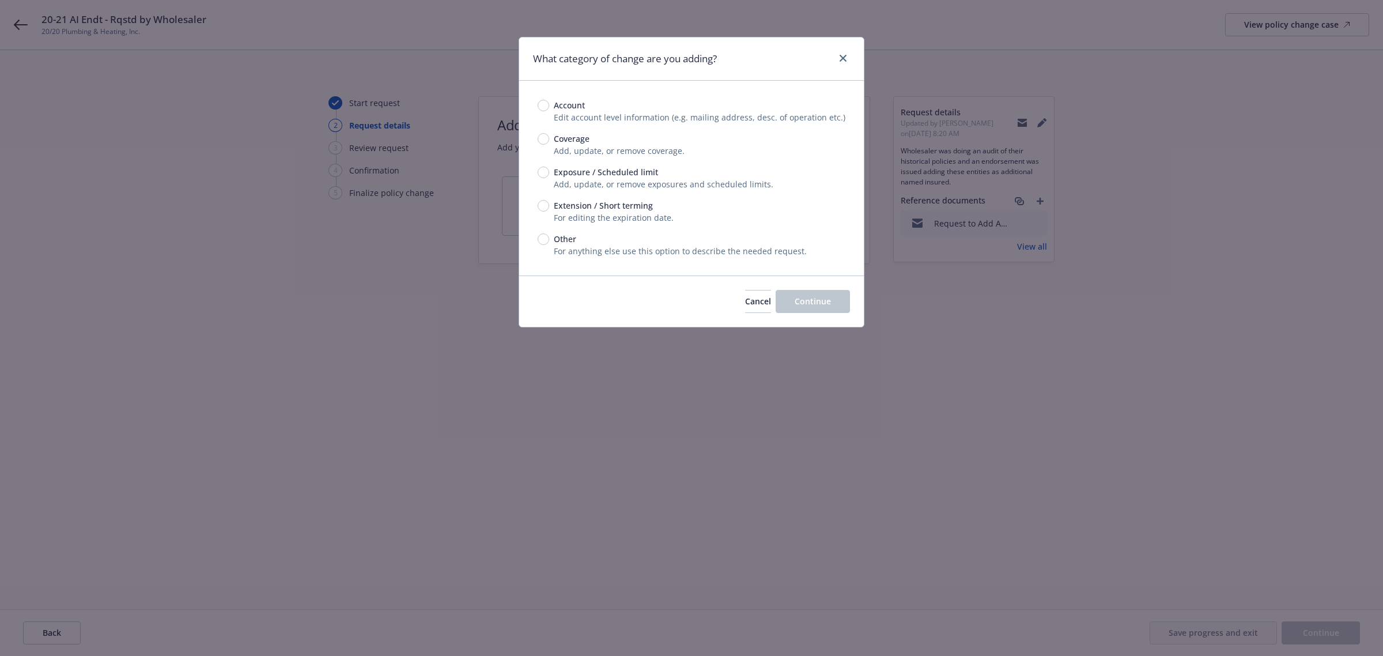
click at [546, 232] on div "Account Edit account level information (e.g. mailing address, desc. of operatio…" at bounding box center [692, 178] width 308 height 158
click at [545, 237] on input "Other" at bounding box center [544, 239] width 12 height 12
click at [828, 298] on span "Continue" at bounding box center [813, 301] width 36 height 11
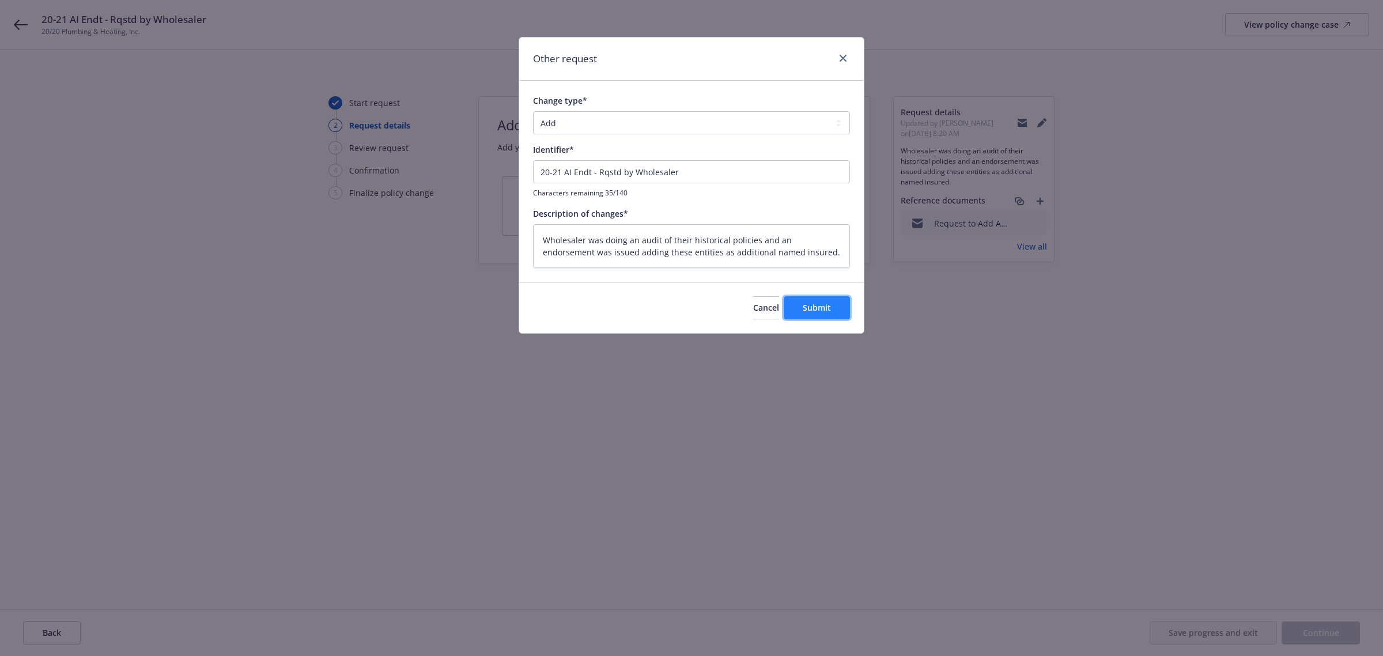
click at [812, 307] on span "Submit" at bounding box center [817, 307] width 28 height 11
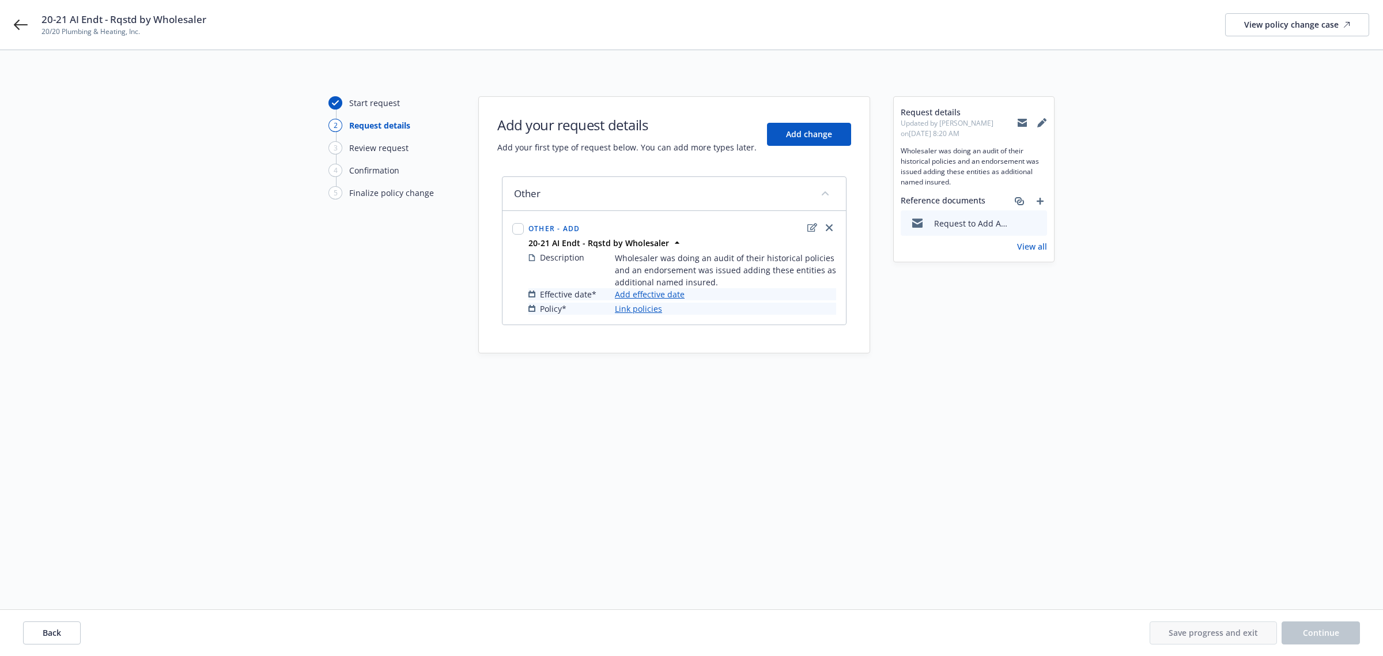
click at [666, 295] on link "Add effective date" at bounding box center [650, 294] width 70 height 12
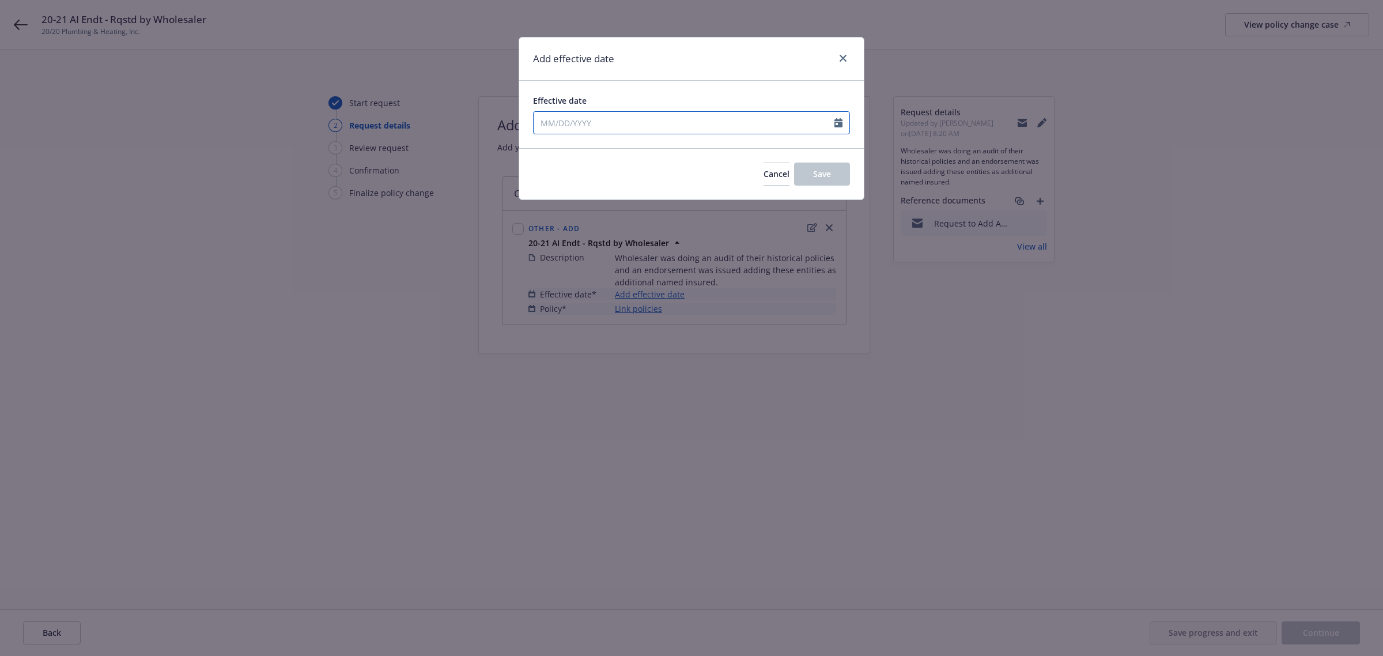
click at [641, 124] on input "Effective date" at bounding box center [684, 123] width 301 height 22
click at [666, 97] on div "Effective date" at bounding box center [691, 101] width 317 height 12
click at [834, 173] on button "Save" at bounding box center [822, 173] width 56 height 23
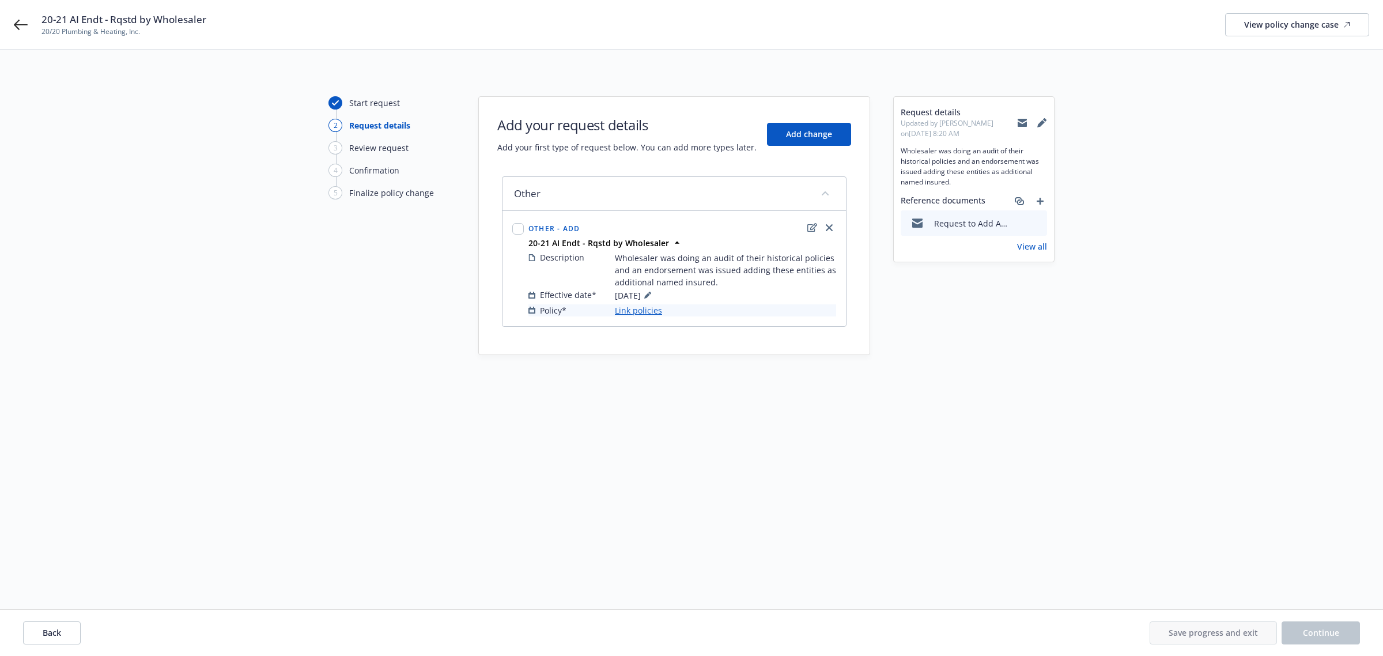
click at [629, 309] on link "Link policies" at bounding box center [638, 310] width 47 height 12
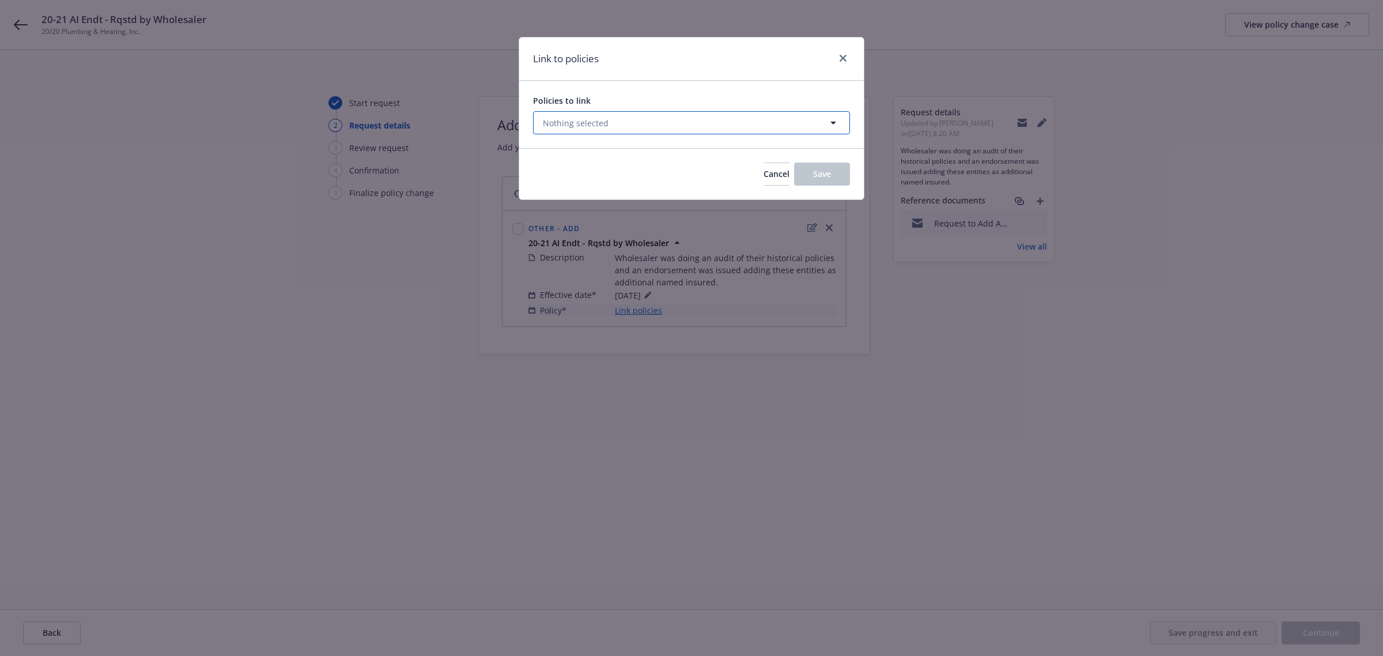
click at [649, 120] on button "Nothing selected" at bounding box center [691, 122] width 317 height 23
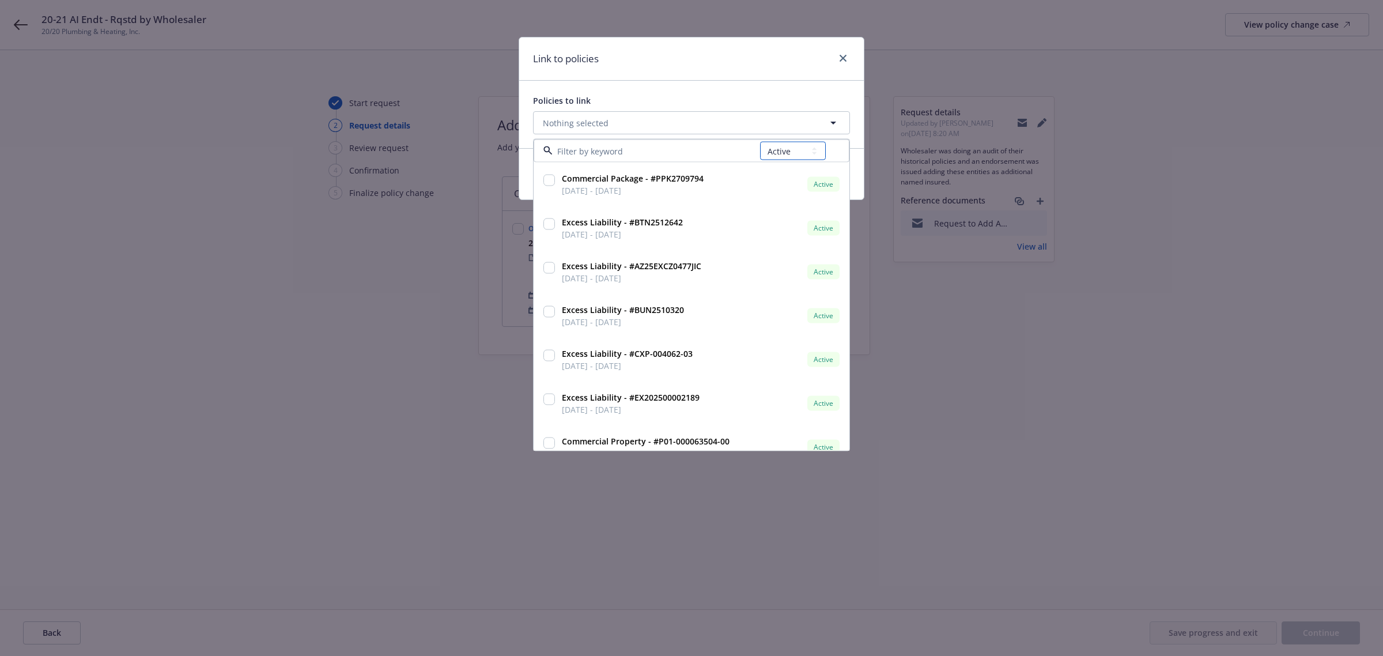
click at [779, 151] on select "All Active Upcoming Expired Cancelled" at bounding box center [793, 151] width 66 height 18
click at [760, 142] on select "All Active Upcoming Expired Cancelled" at bounding box center [793, 151] width 66 height 18
drag, startPoint x: 608, startPoint y: 143, endPoint x: 605, endPoint y: 150, distance: 8.3
paste input "ATN2016067"
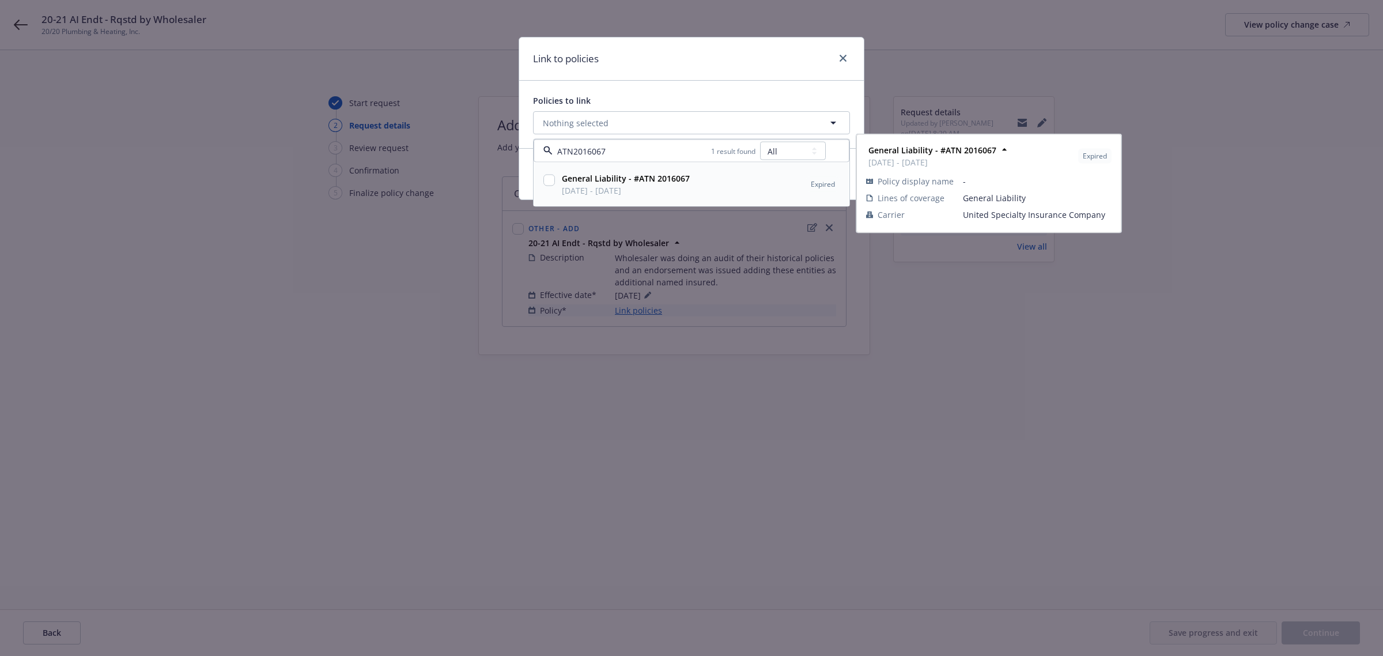
click at [595, 188] on span "03/26/2020 - 03/26/2021" at bounding box center [626, 190] width 128 height 12
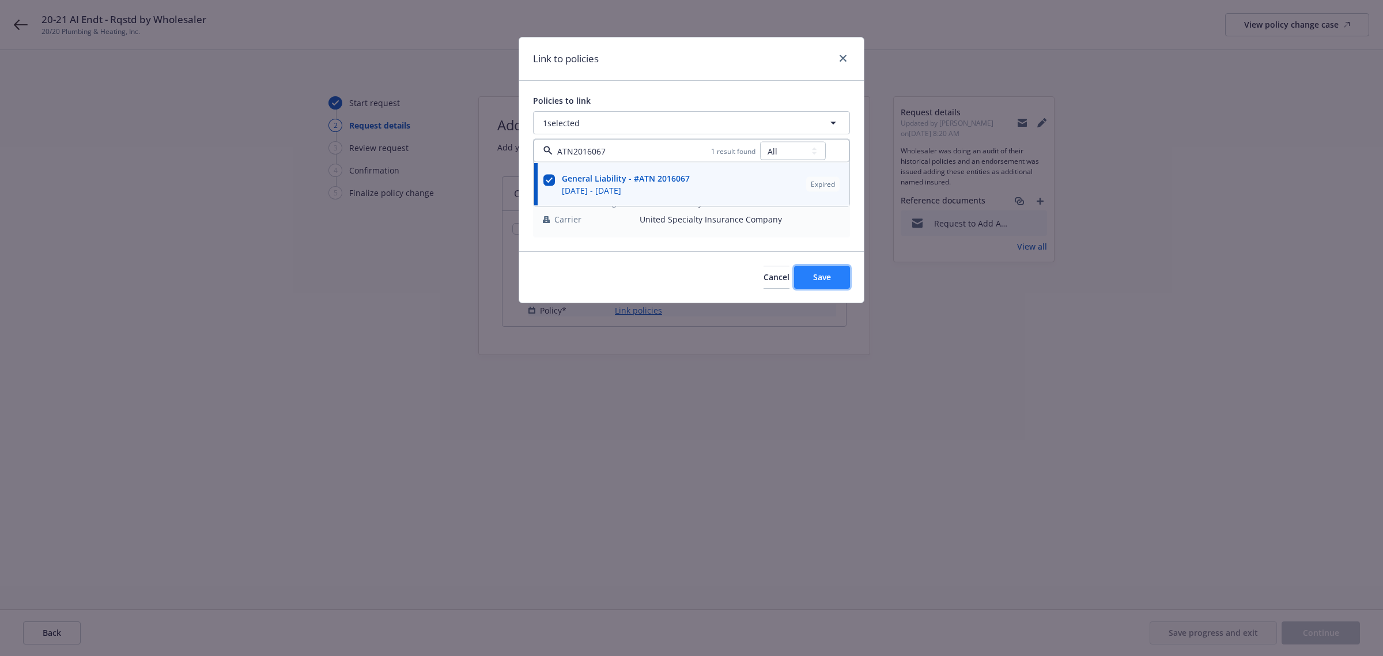
click at [814, 278] on span "Save" at bounding box center [822, 276] width 18 height 11
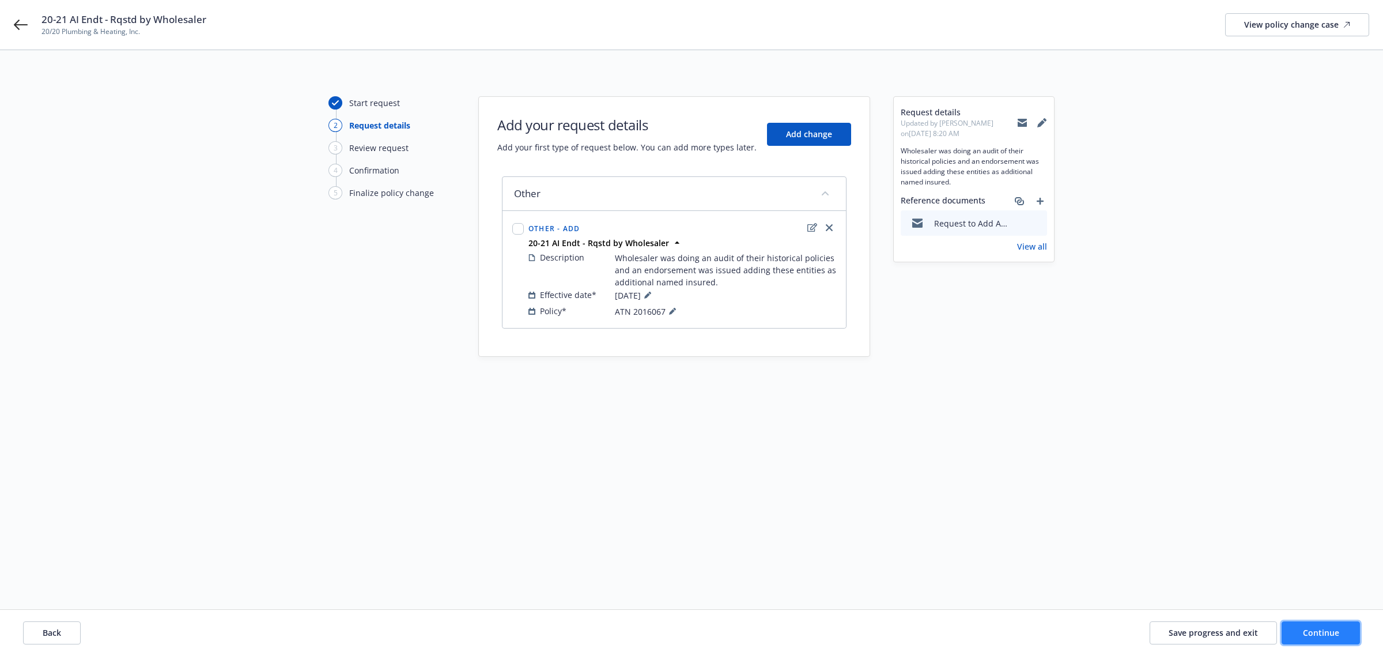
click at [1309, 629] on span "Continue" at bounding box center [1321, 632] width 36 height 11
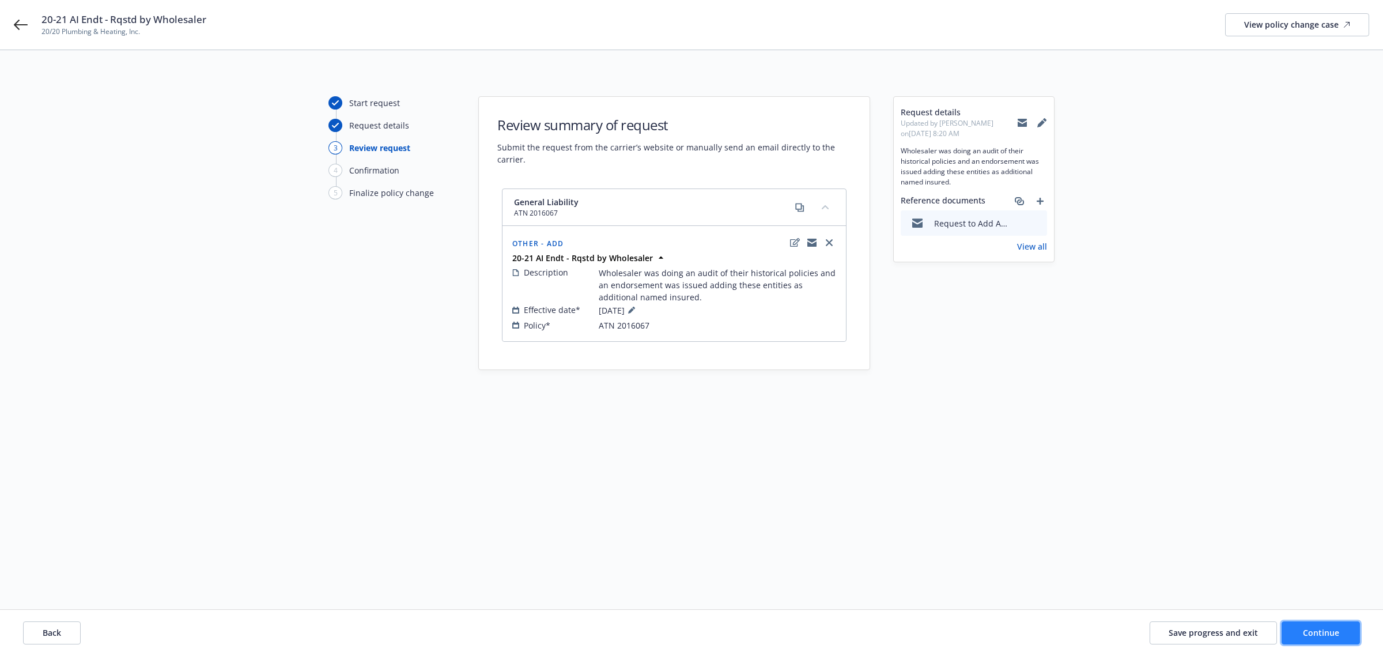
click at [1350, 634] on button "Continue" at bounding box center [1321, 632] width 78 height 23
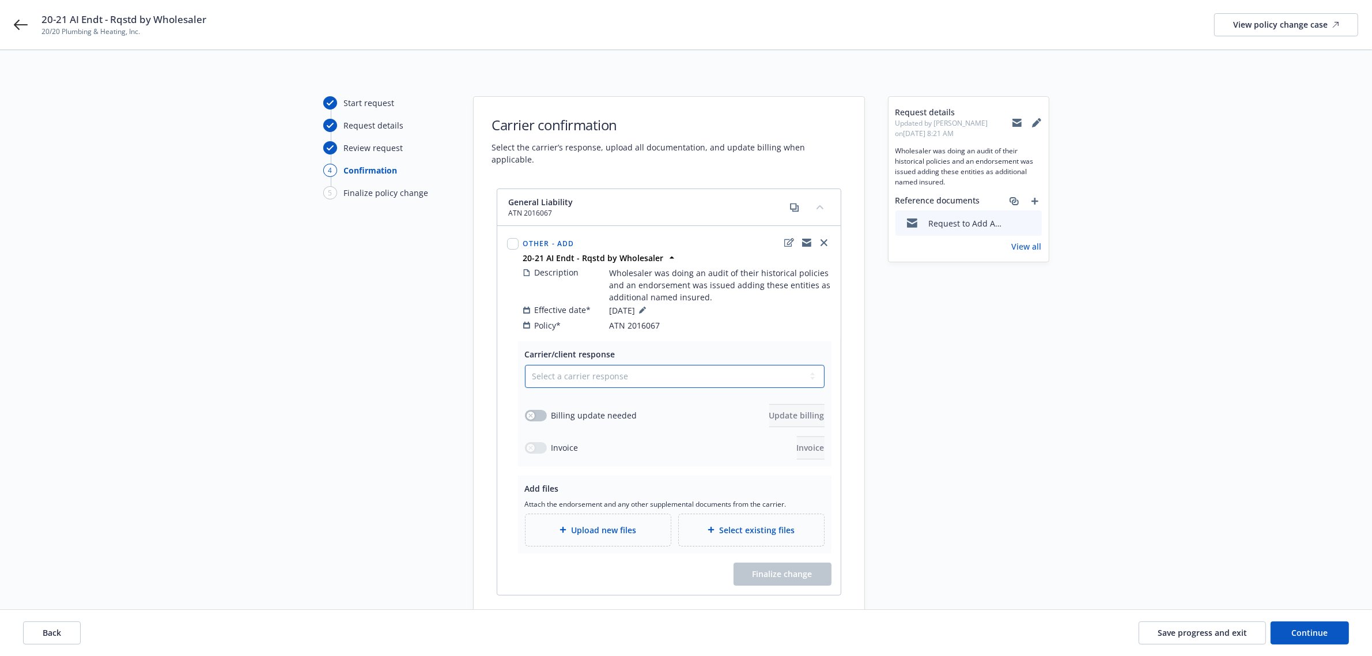
click at [578, 365] on select "Select a carrier response Accepted Accepted with revision No endorsement needed…" at bounding box center [675, 376] width 300 height 23
click at [525, 365] on select "Select a carrier response Accepted Accepted with revision No endorsement needed…" at bounding box center [675, 376] width 300 height 23
click at [591, 514] on div "Upload new files" at bounding box center [598, 530] width 145 height 32
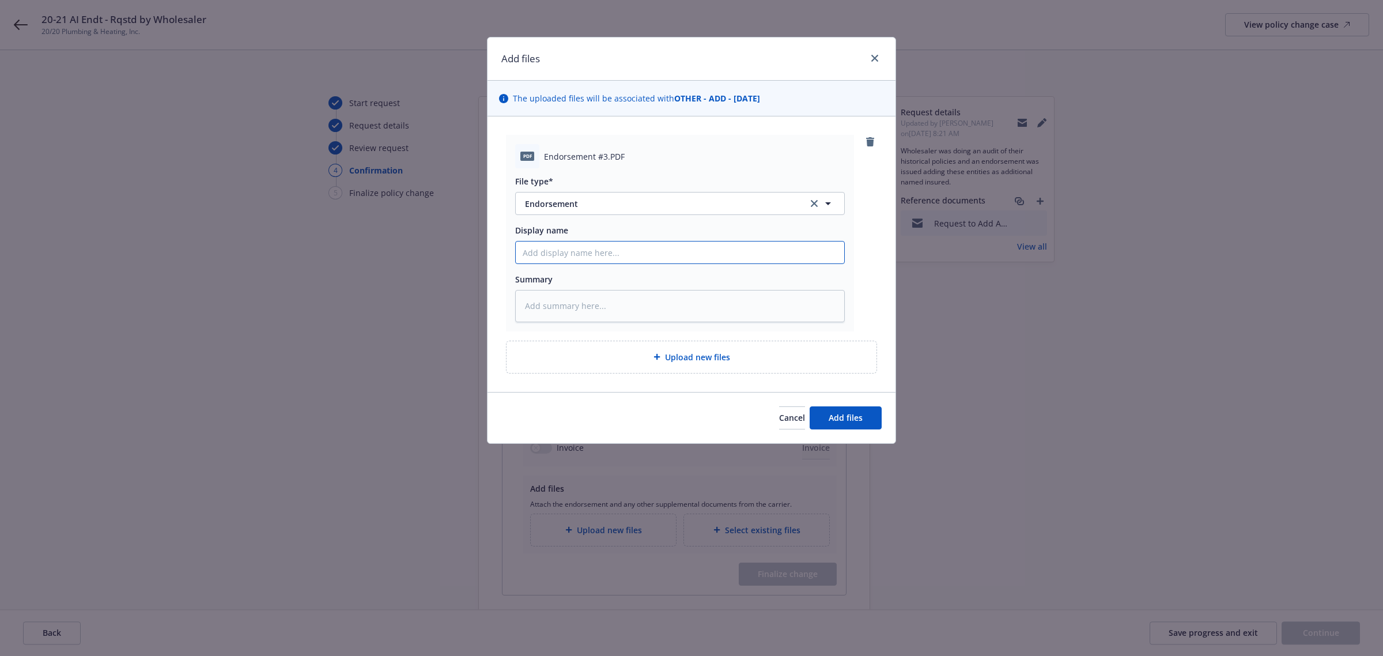
click at [610, 255] on input "Display name" at bounding box center [680, 252] width 328 height 22
click at [566, 307] on textarea at bounding box center [680, 306] width 330 height 32
click at [831, 417] on span "Add files" at bounding box center [846, 417] width 34 height 11
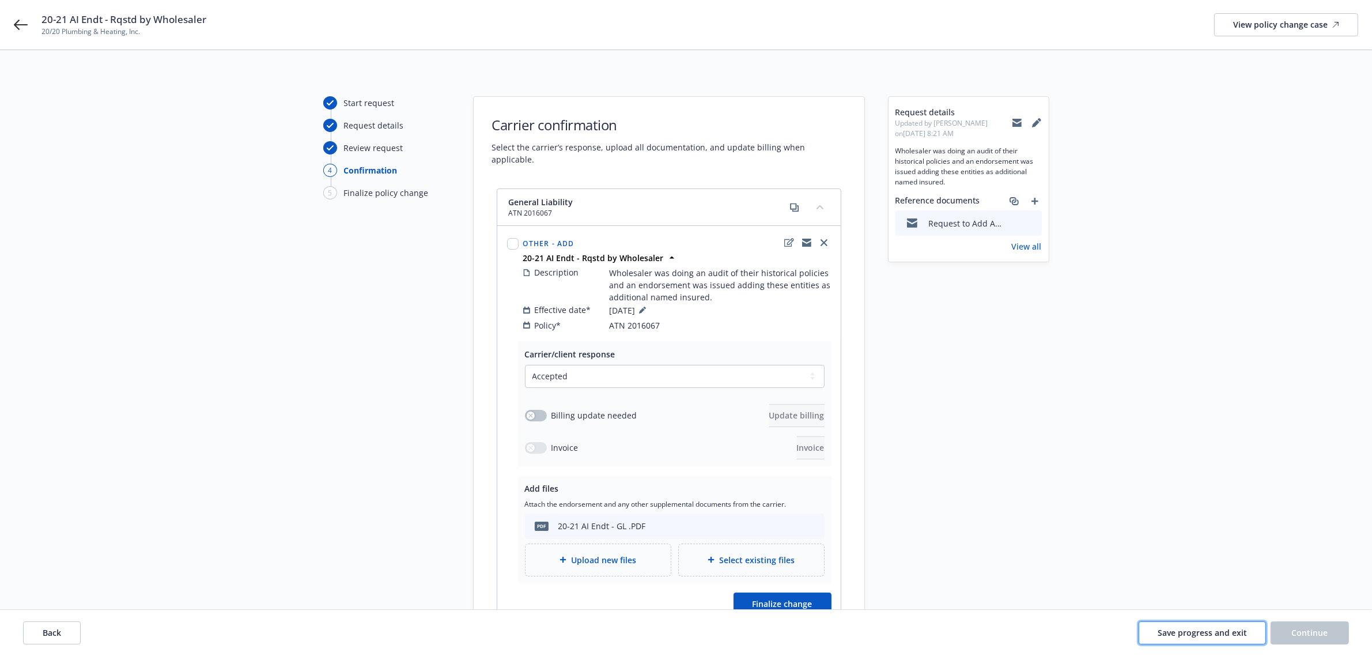
click at [1217, 628] on span "Save progress and exit" at bounding box center [1202, 632] width 89 height 11
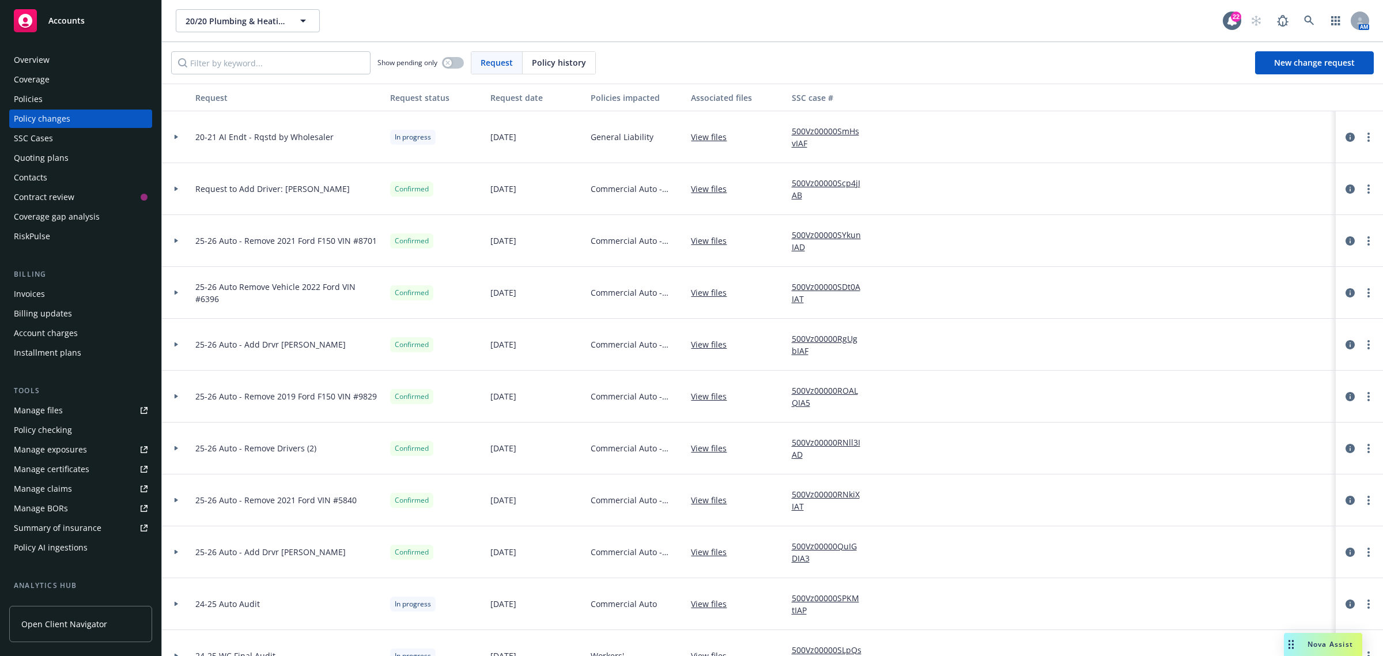
click at [183, 134] on div at bounding box center [176, 137] width 29 height 52
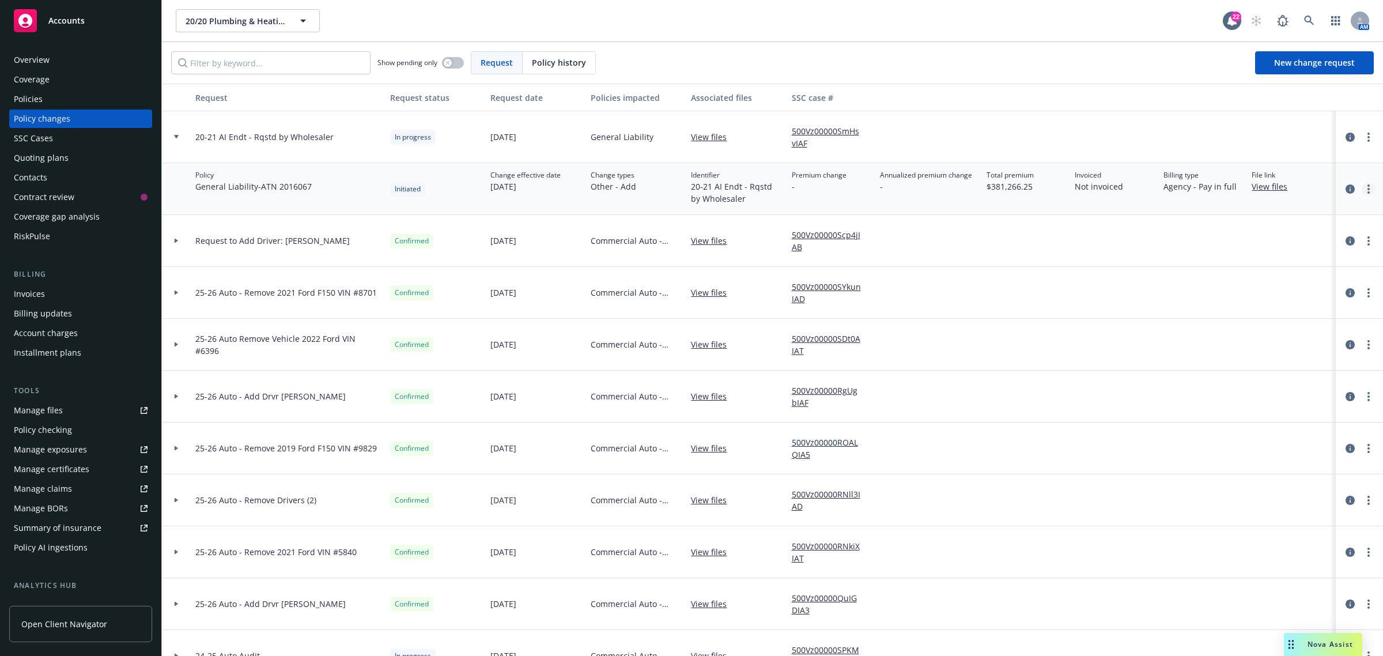
click at [1367, 187] on icon "more" at bounding box center [1368, 188] width 2 height 9
click at [1305, 211] on link "Copy logging email" at bounding box center [1266, 212] width 198 height 23
click at [1322, 641] on span "Nova Assist" at bounding box center [1330, 644] width 46 height 10
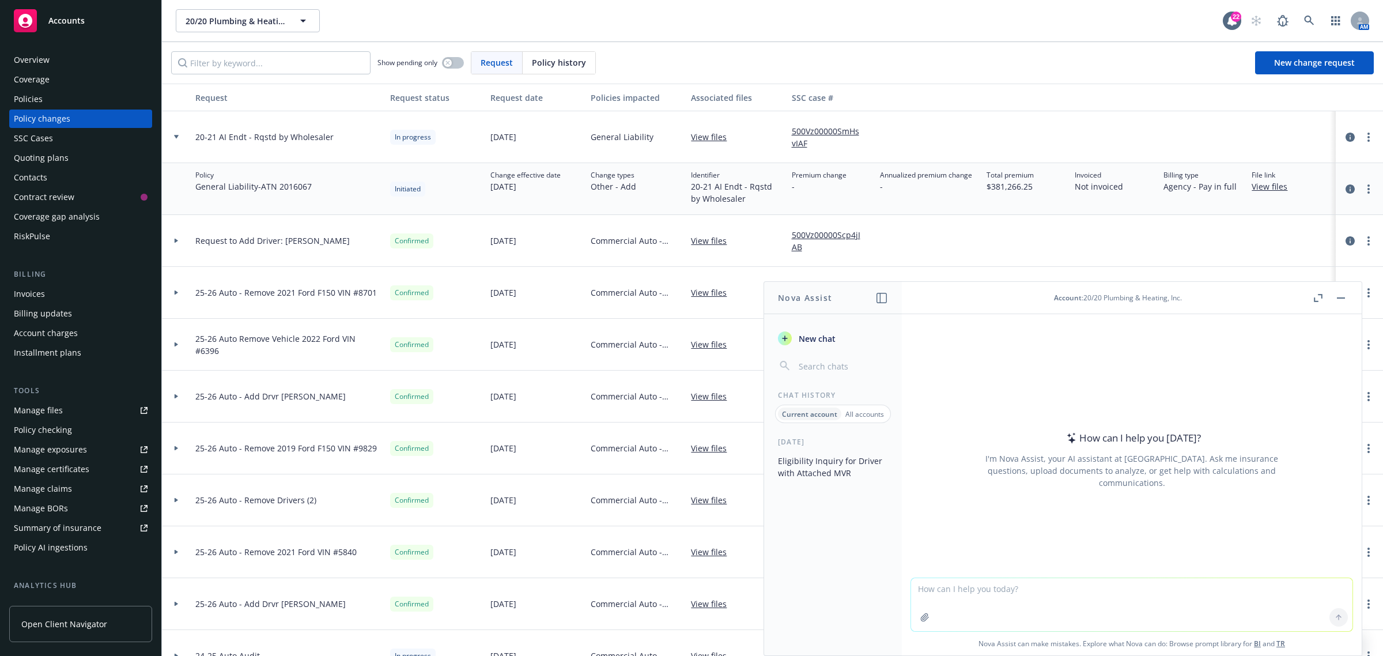
click at [1106, 604] on textarea at bounding box center [1131, 604] width 441 height 53
paste textarea "Attached you will find an endorsement including additional named insureds that …"
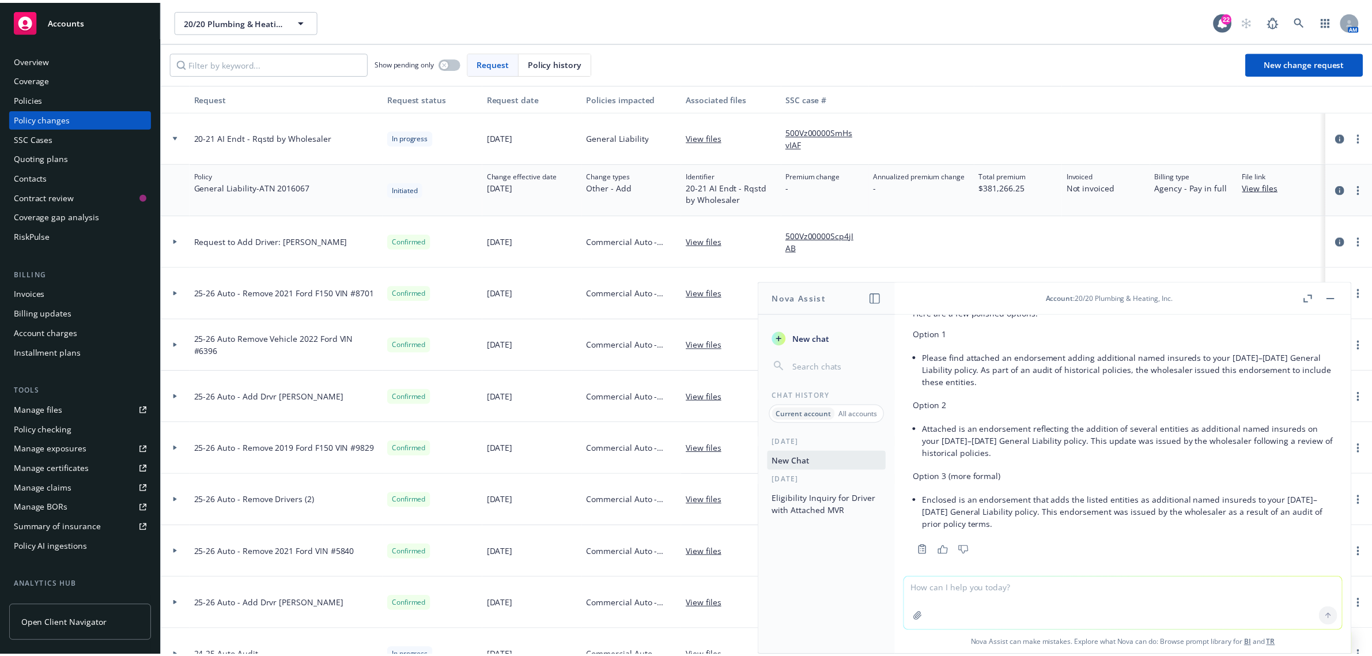
scroll to position [101, 0]
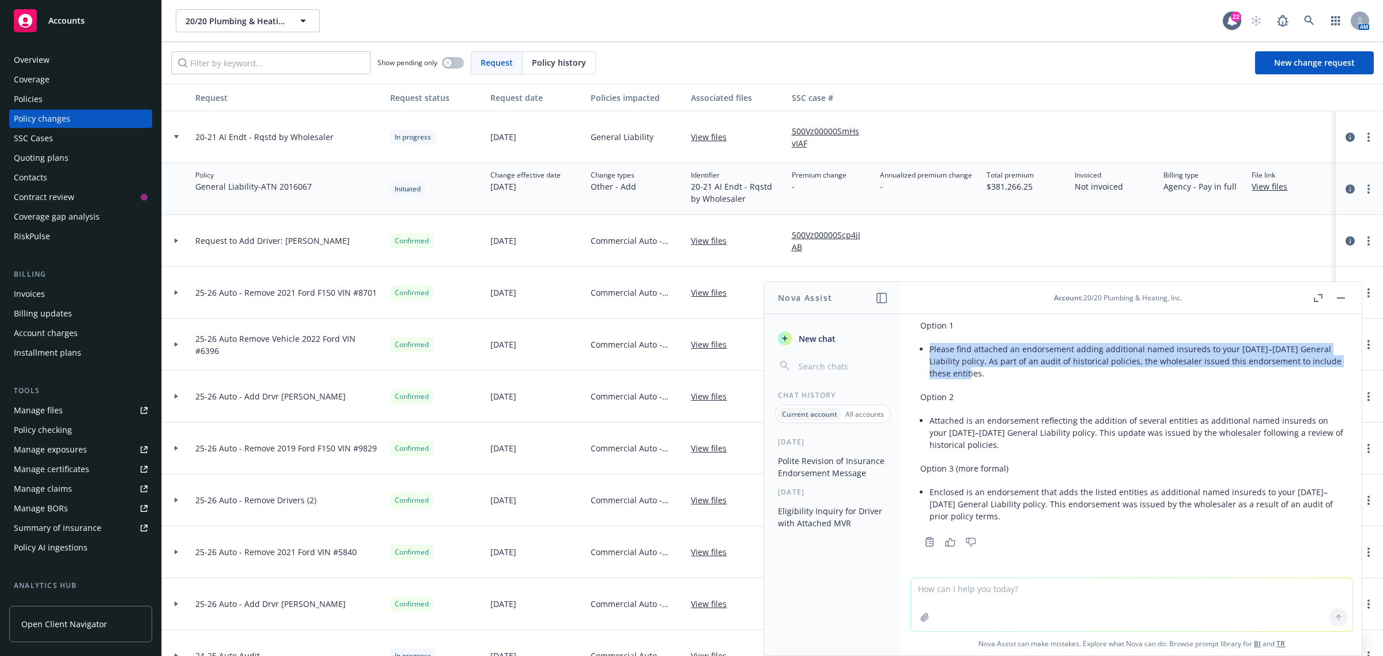
drag, startPoint x: 928, startPoint y: 346, endPoint x: 1016, endPoint y: 373, distance: 91.7
click at [1016, 373] on div "Here are a few polished options: Option 1 Please find attached an endorsement a…" at bounding box center [1131, 411] width 423 height 236
copy li "Please find attached an endorsement adding additional named insureds to your 20…"
click at [32, 59] on div "Overview" at bounding box center [32, 60] width 36 height 18
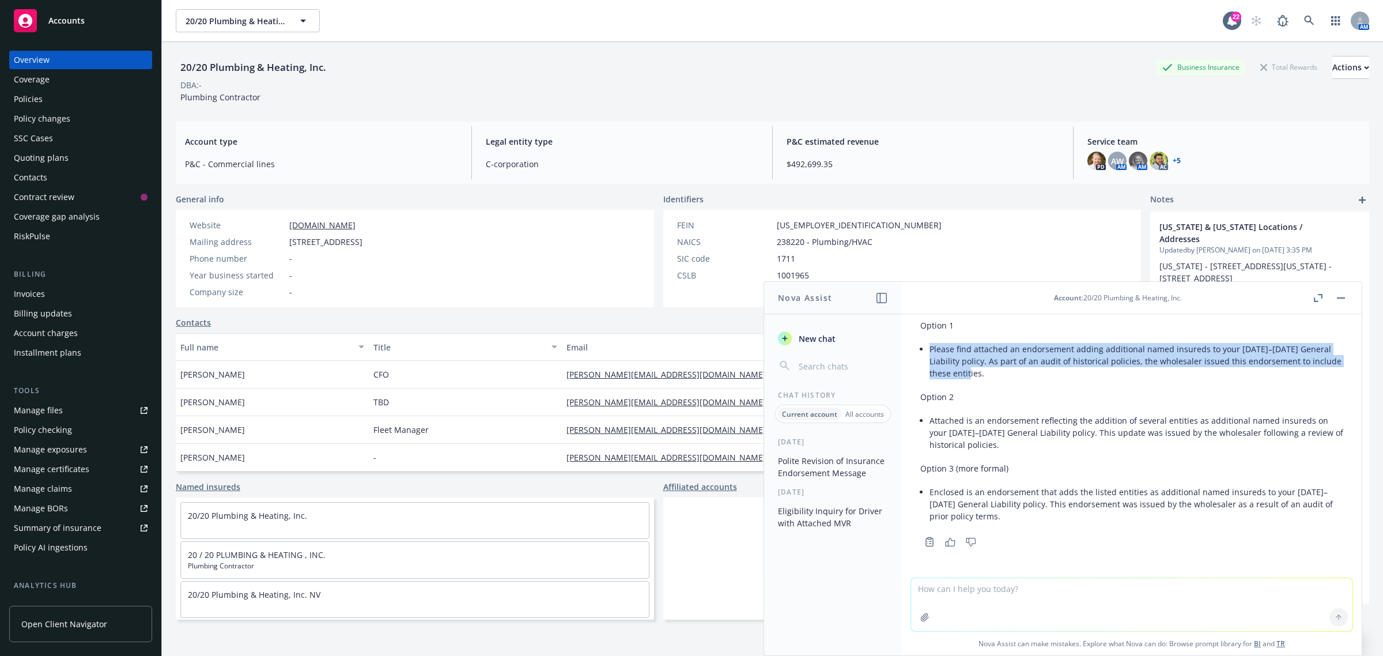
click at [40, 119] on div "Policy changes" at bounding box center [42, 118] width 56 height 18
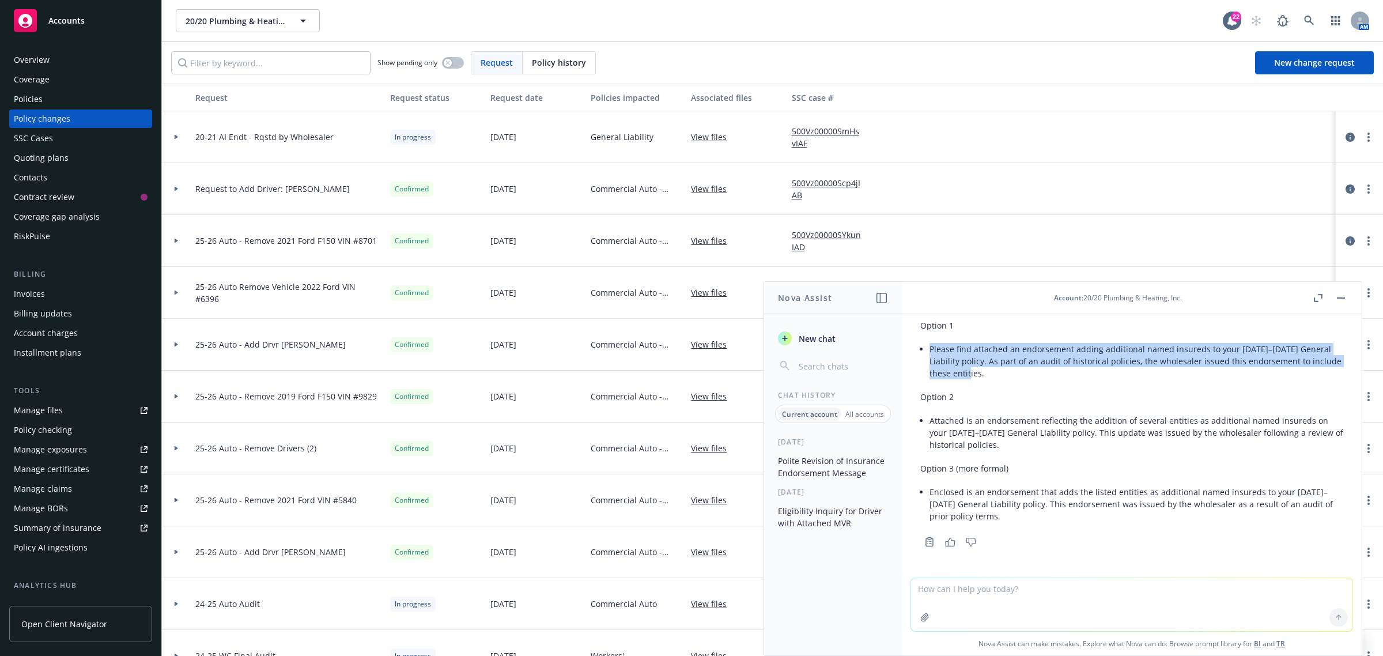
click at [211, 145] on div "20-21 AI Endt - Rqstd by Wholesaler" at bounding box center [288, 137] width 195 height 52
click at [182, 133] on div at bounding box center [176, 137] width 29 height 52
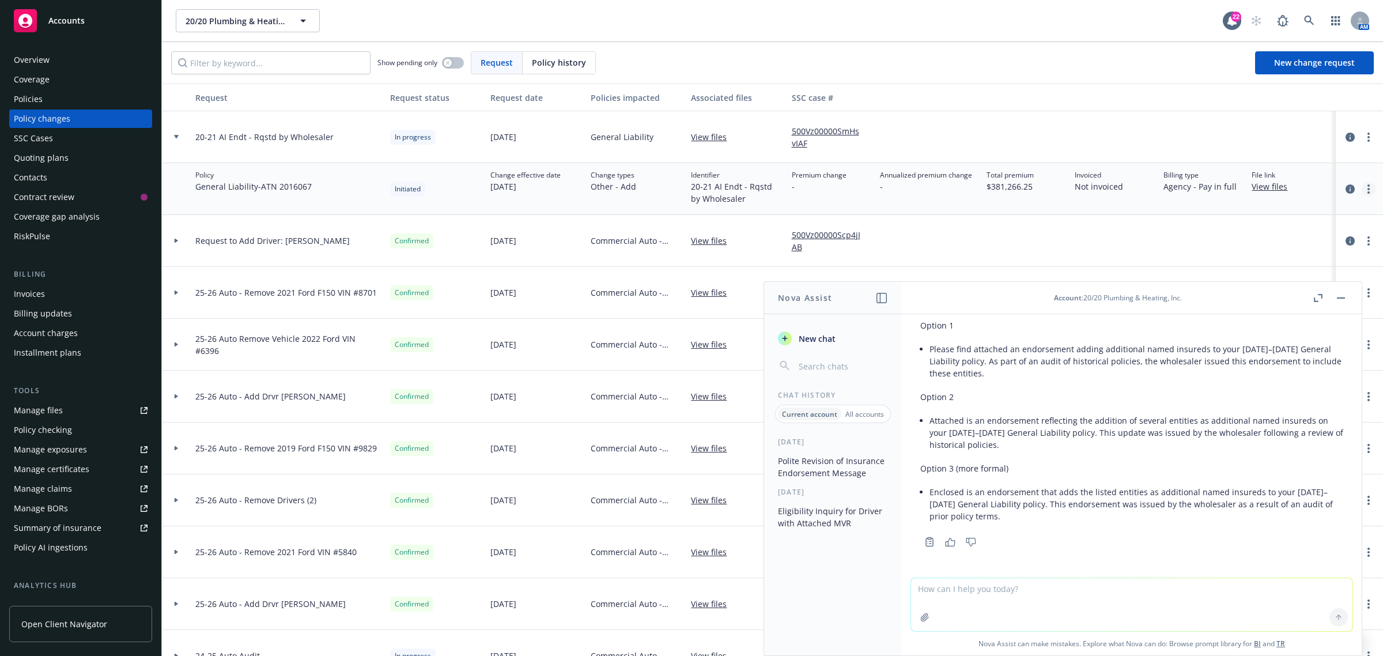
click at [1362, 186] on link "more" at bounding box center [1369, 189] width 14 height 14
click at [1291, 238] on link "Resume workflow" at bounding box center [1266, 235] width 198 height 23
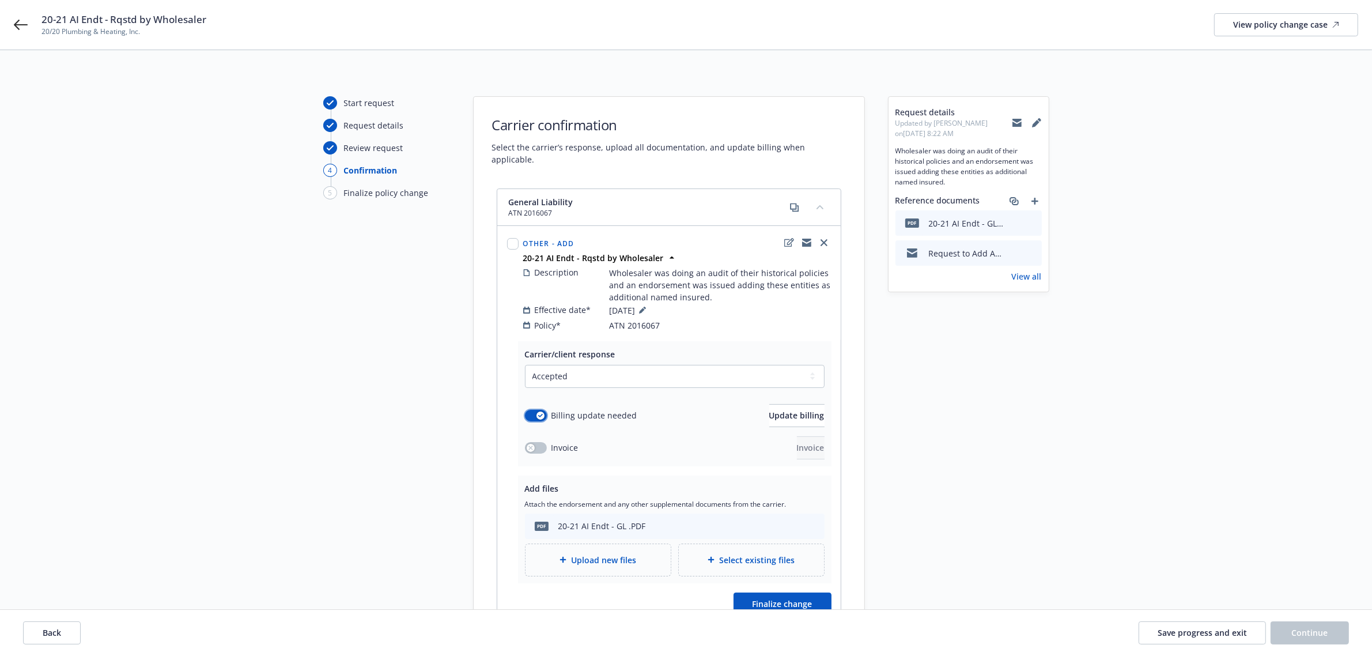
click at [545, 410] on button "button" at bounding box center [536, 416] width 22 height 12
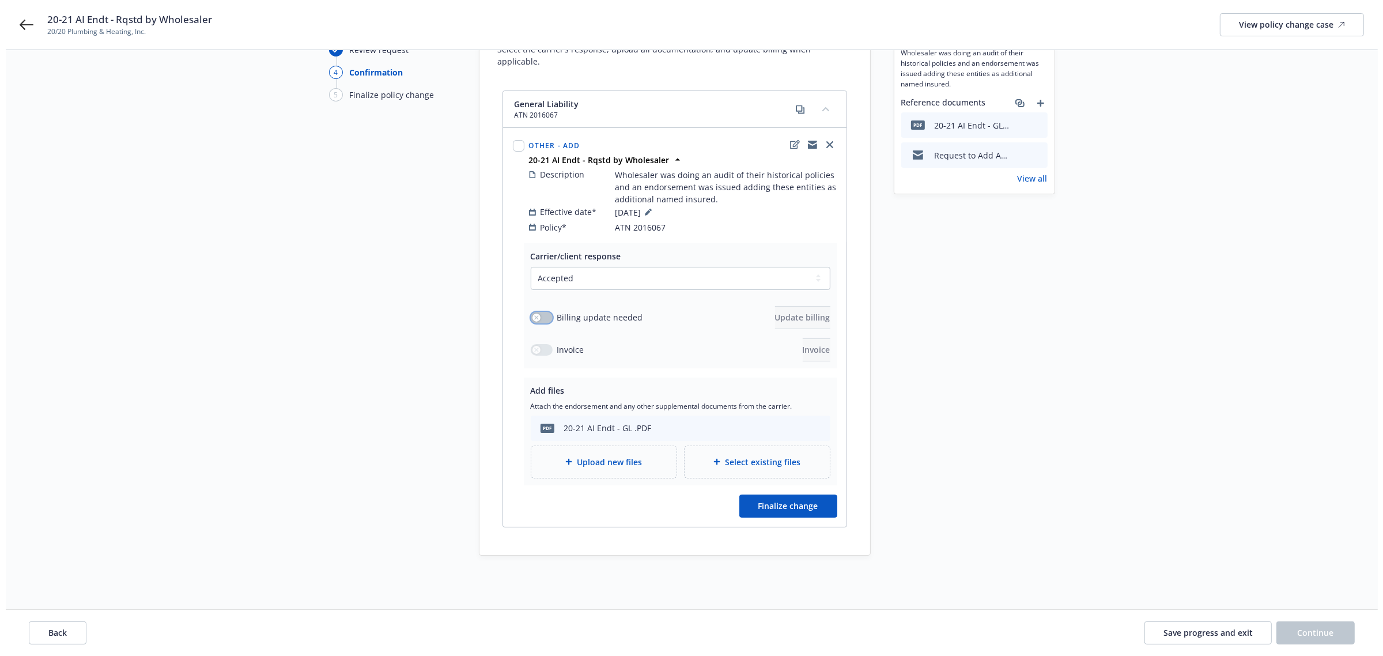
scroll to position [107, 0]
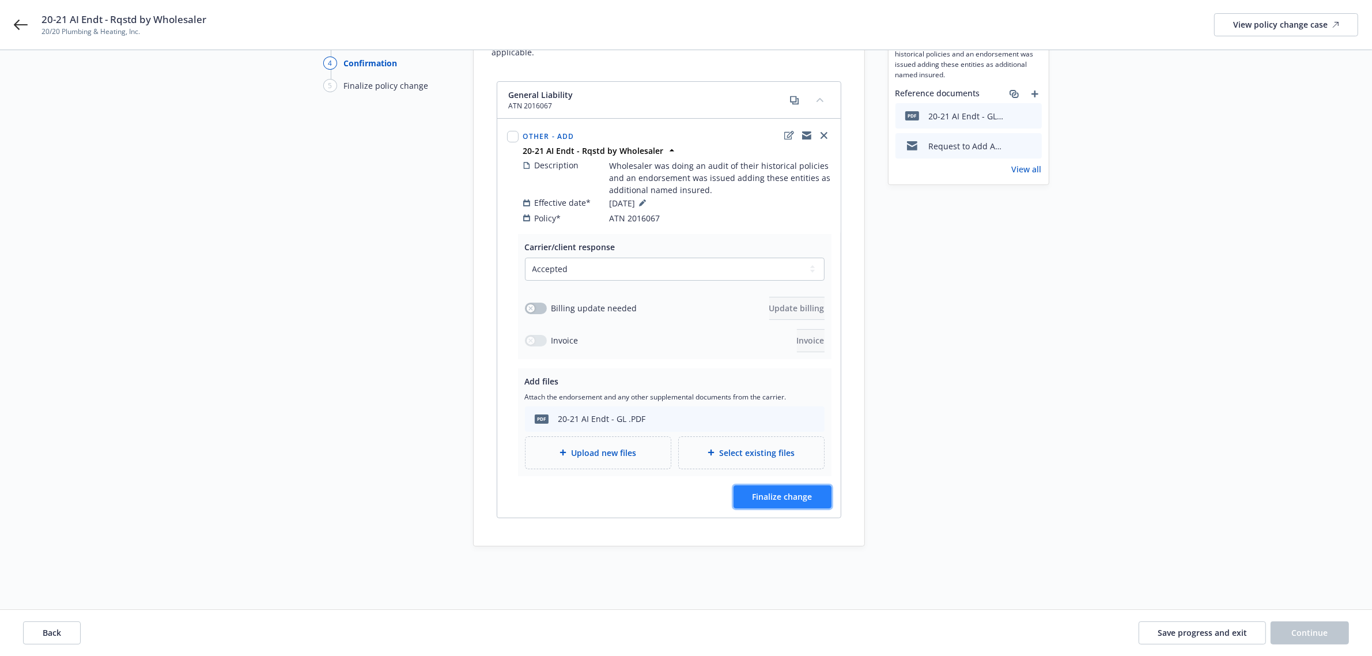
click at [770, 491] on span "Finalize change" at bounding box center [783, 496] width 60 height 11
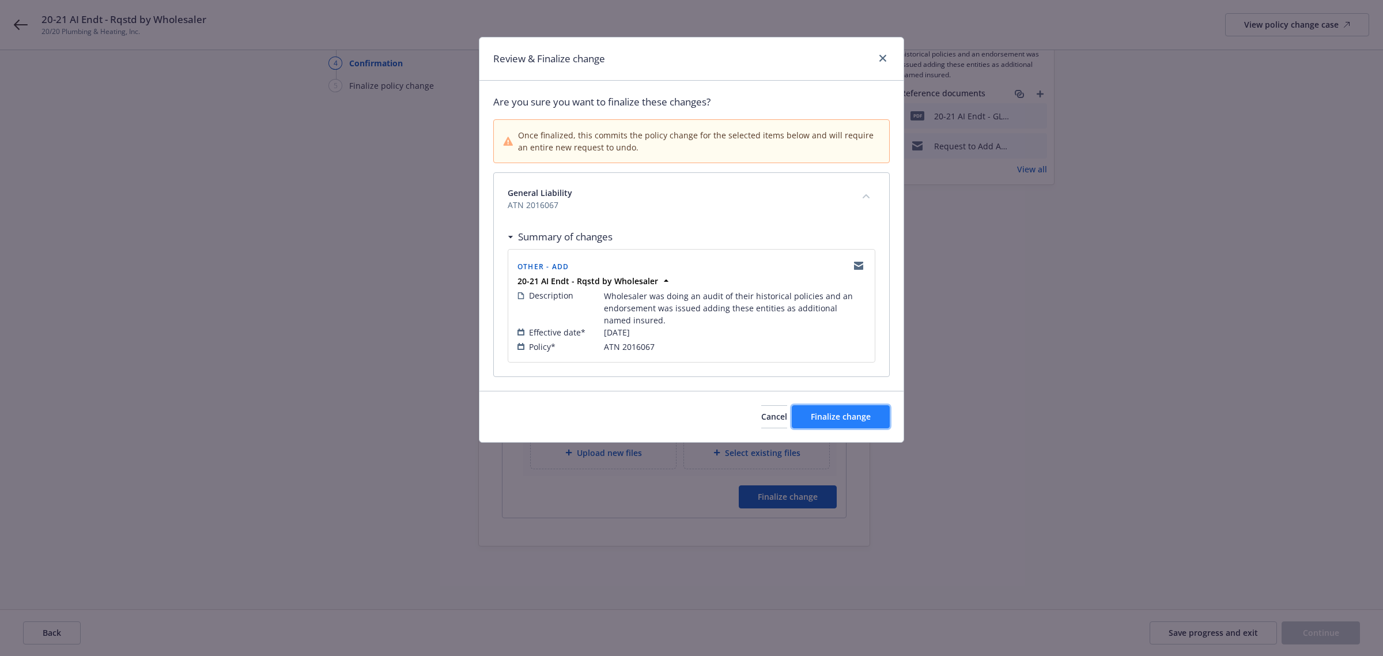
click at [840, 419] on span "Finalize change" at bounding box center [841, 416] width 60 height 11
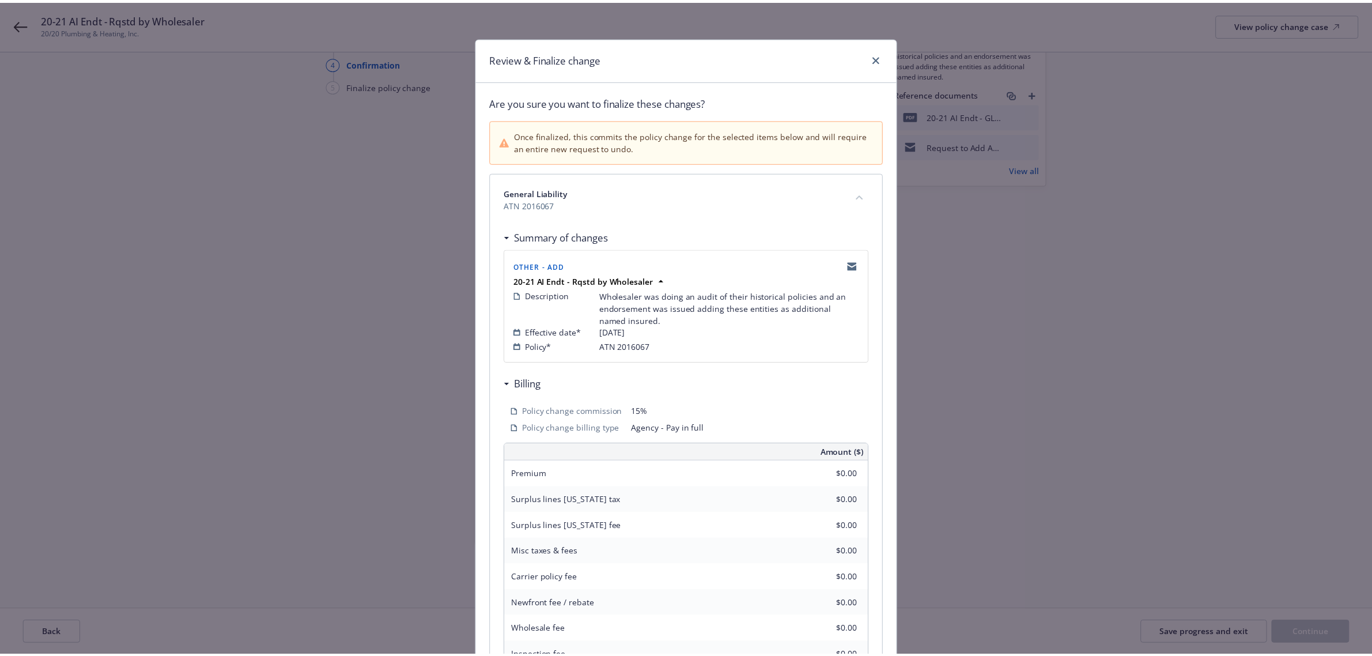
scroll to position [107, 0]
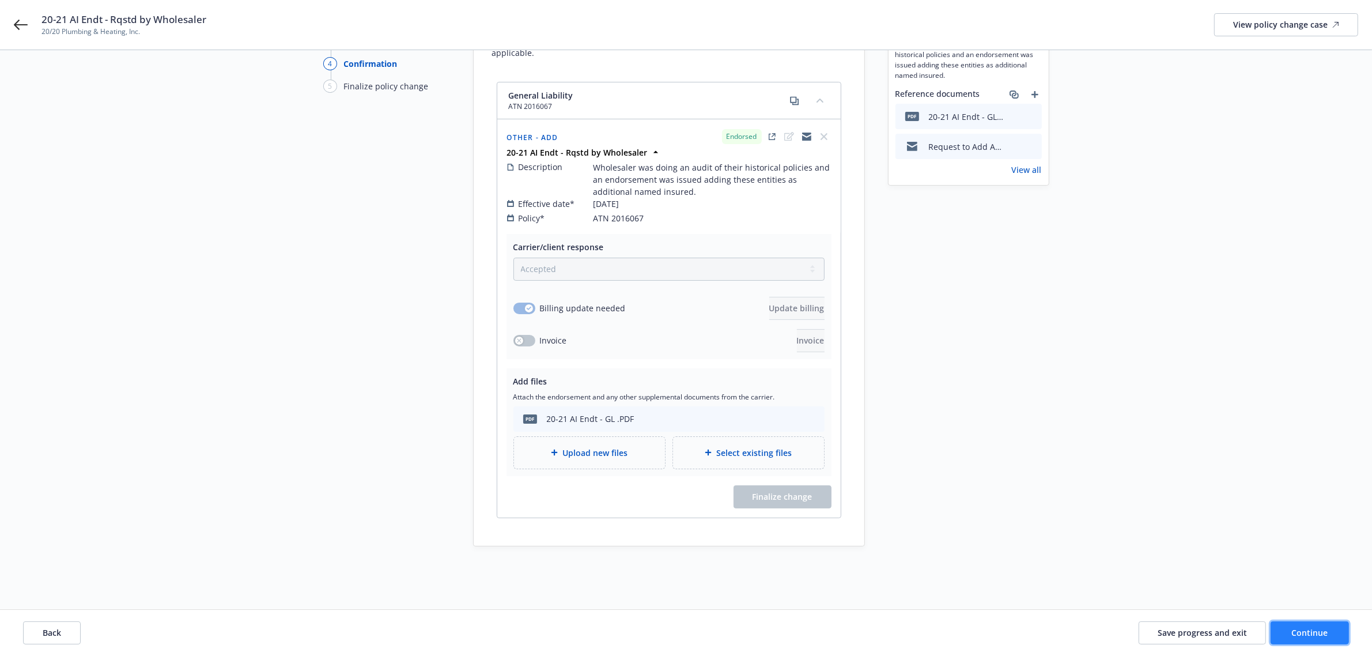
click at [1297, 644] on button "Continue" at bounding box center [1310, 632] width 78 height 23
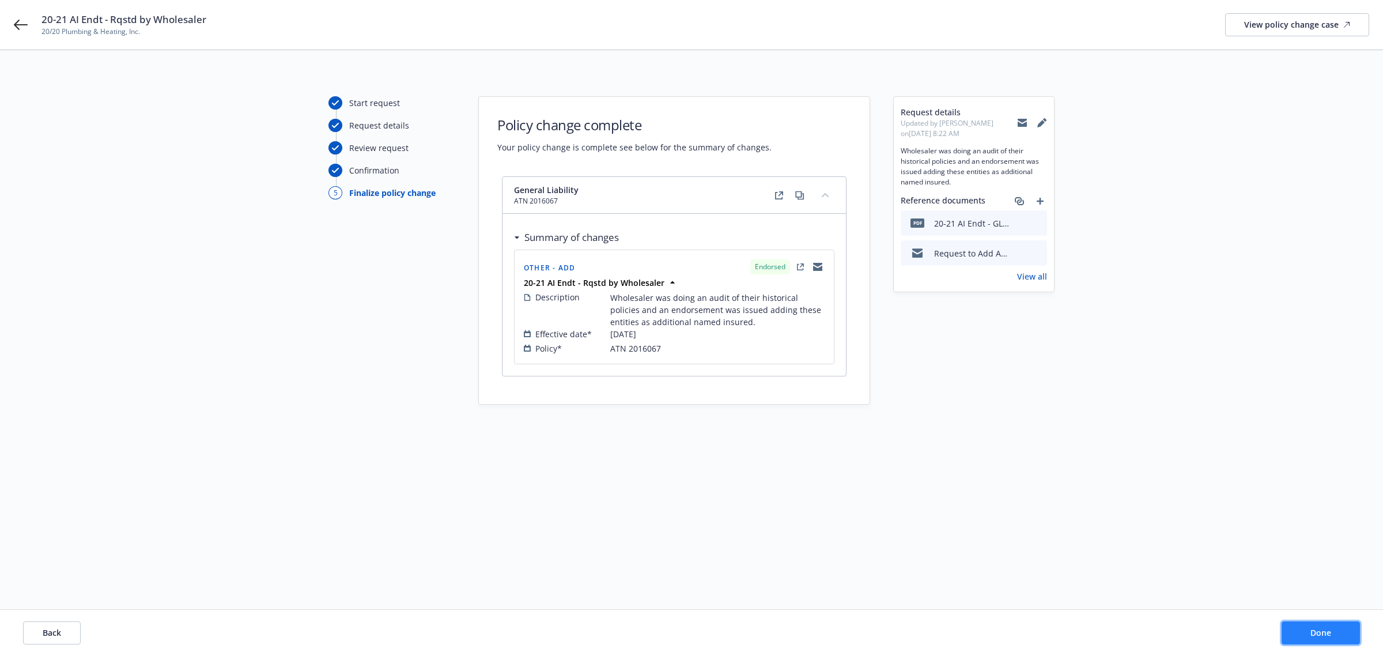
click at [1306, 633] on button "Done" at bounding box center [1321, 632] width 78 height 23
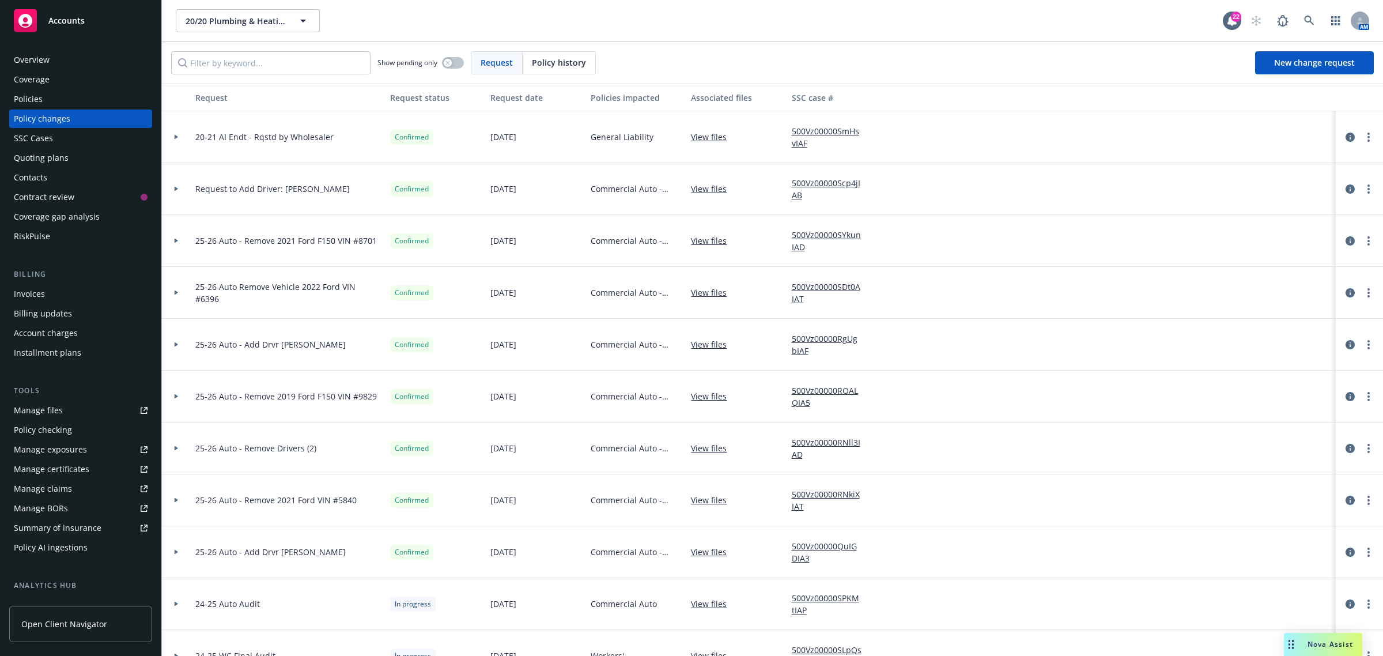
click at [55, 411] on div "Manage files" at bounding box center [38, 410] width 49 height 18
